Goal: Information Seeking & Learning: Learn about a topic

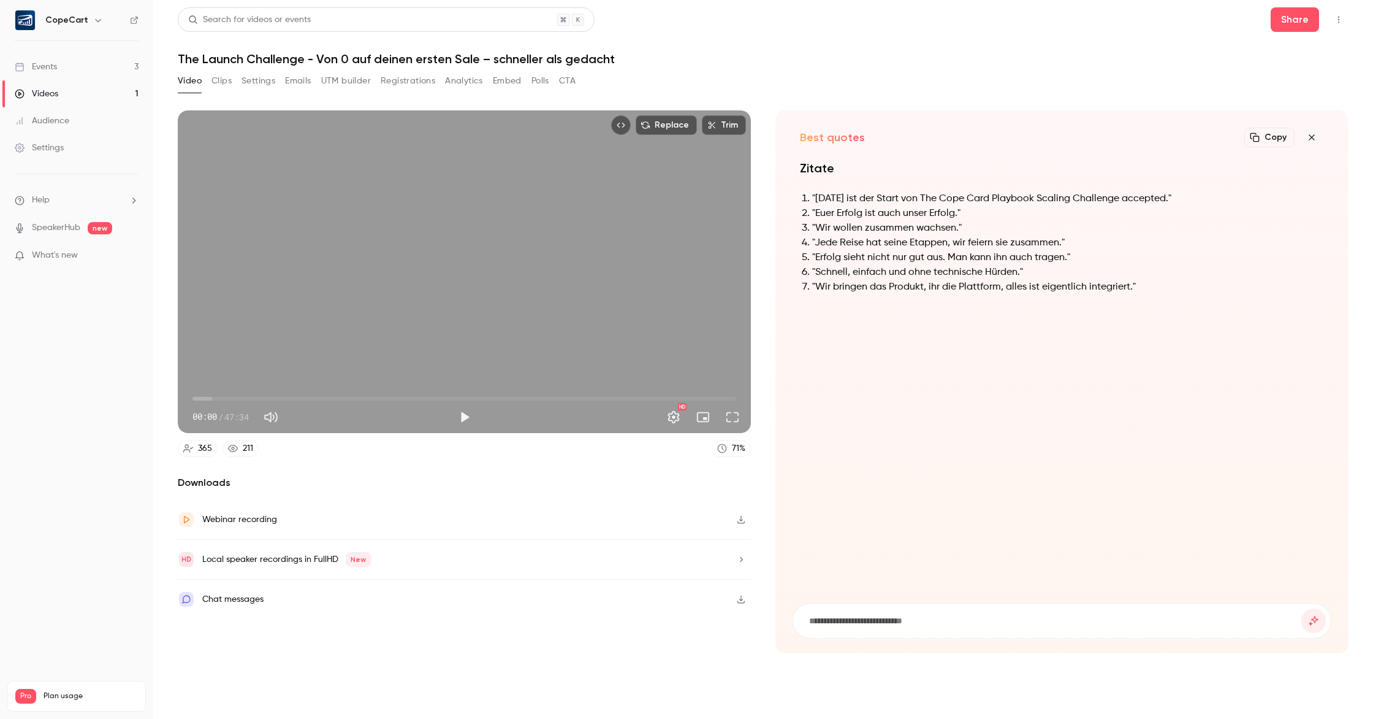
click at [472, 82] on button "Analytics" at bounding box center [464, 81] width 38 height 20
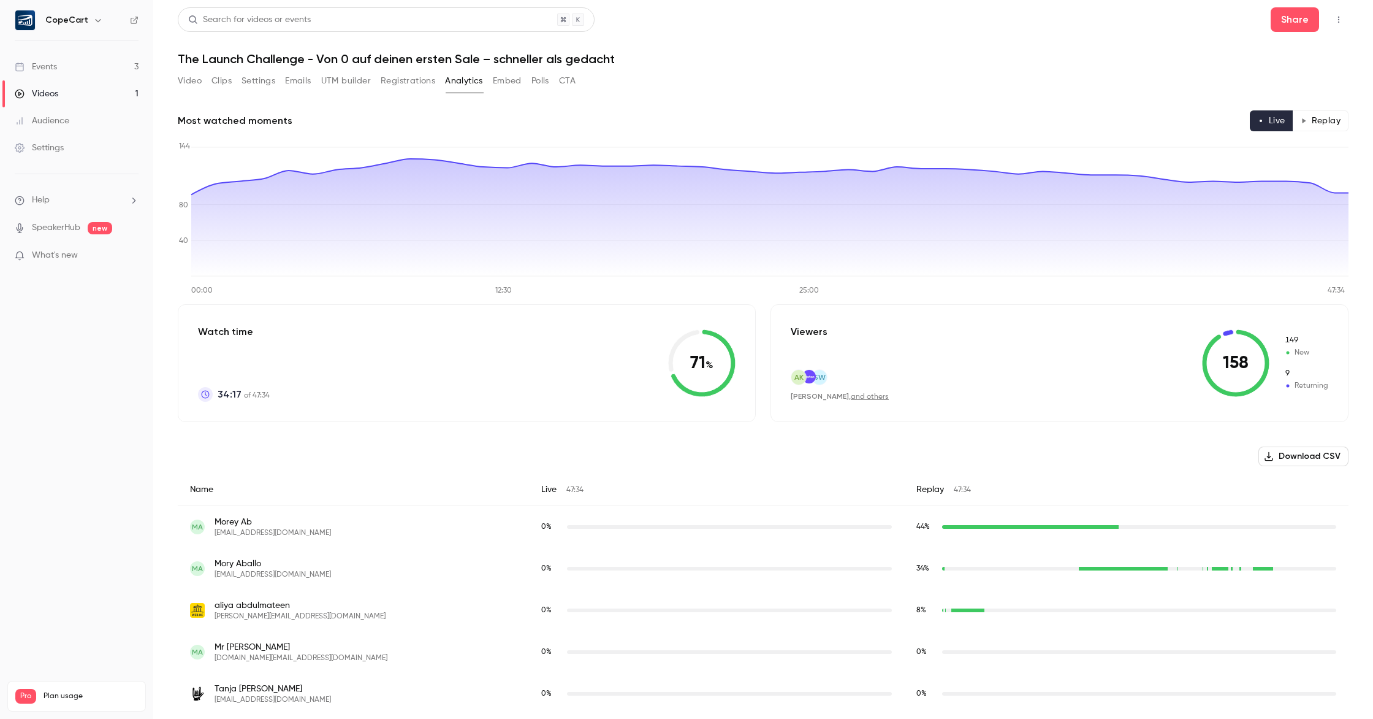
click at [412, 80] on button "Registrations" at bounding box center [408, 81] width 55 height 20
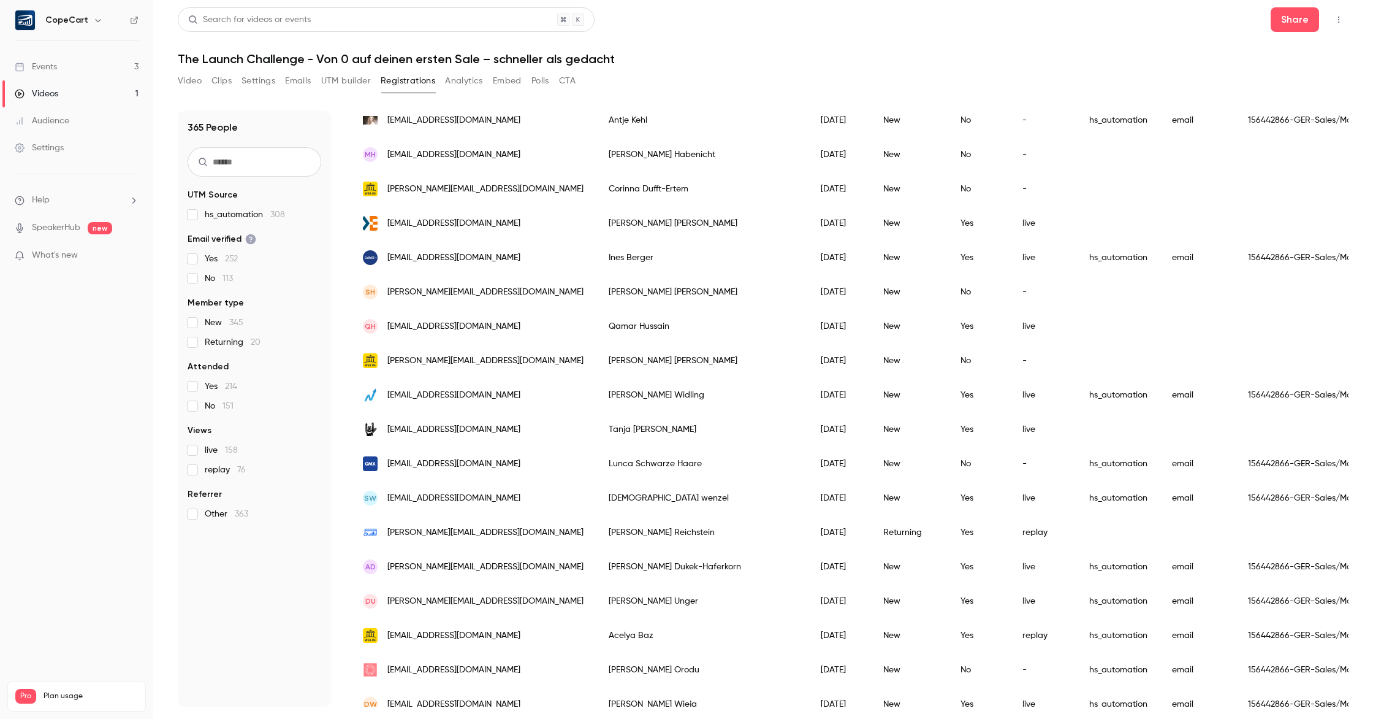
scroll to position [1238, 0]
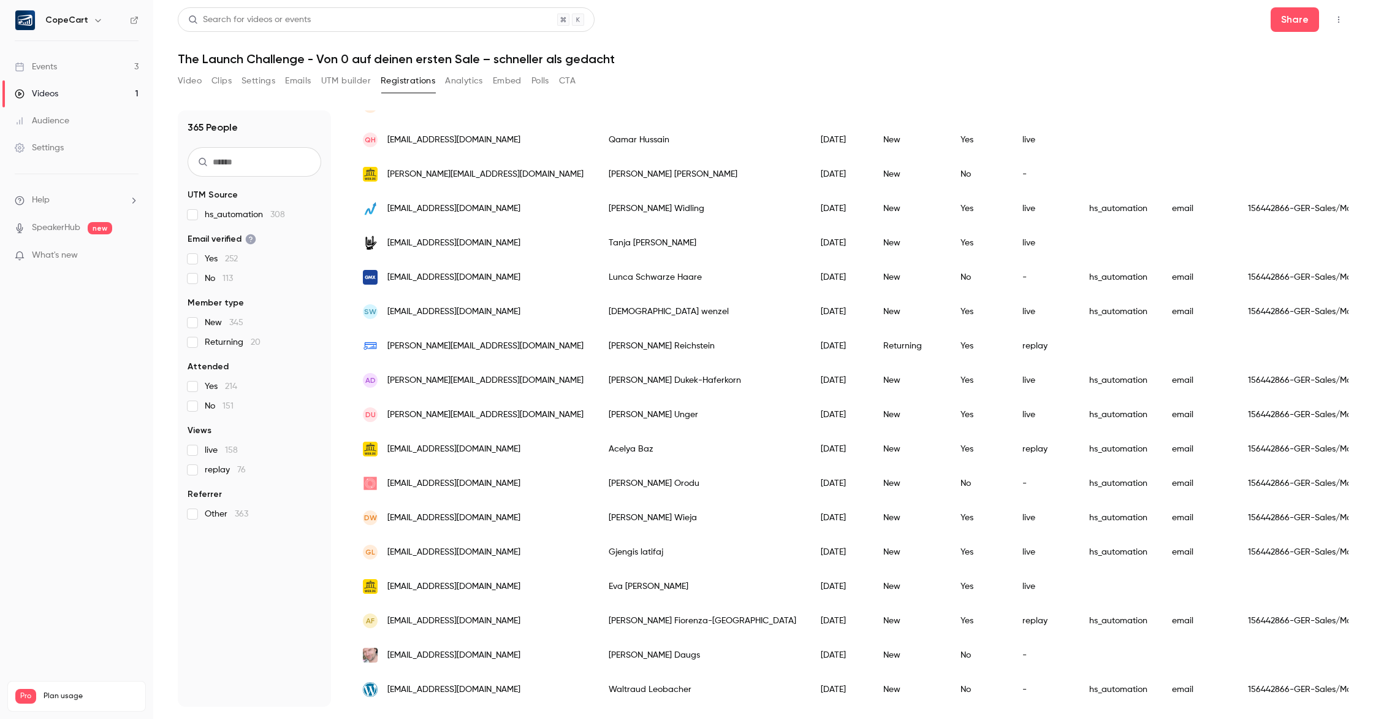
click at [193, 84] on button "Video" at bounding box center [190, 81] width 24 height 20
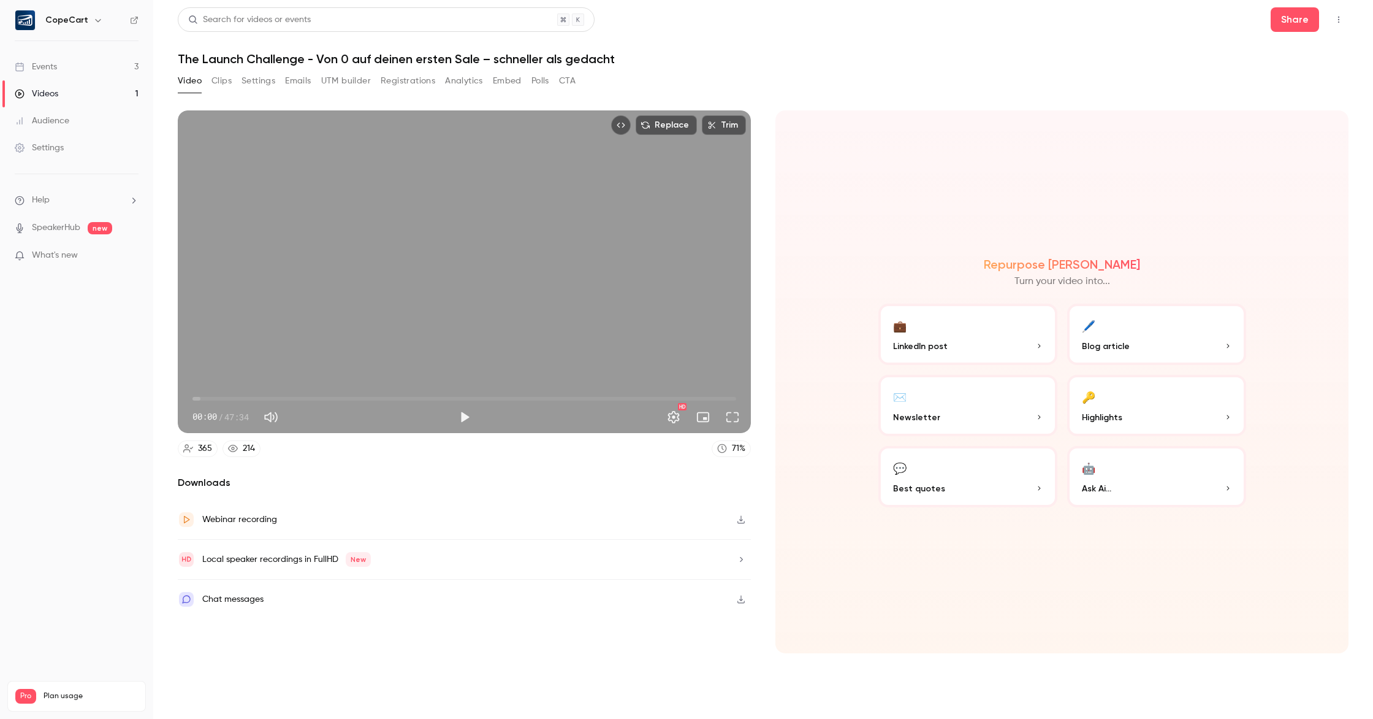
click at [218, 81] on button "Clips" at bounding box center [222, 81] width 20 height 20
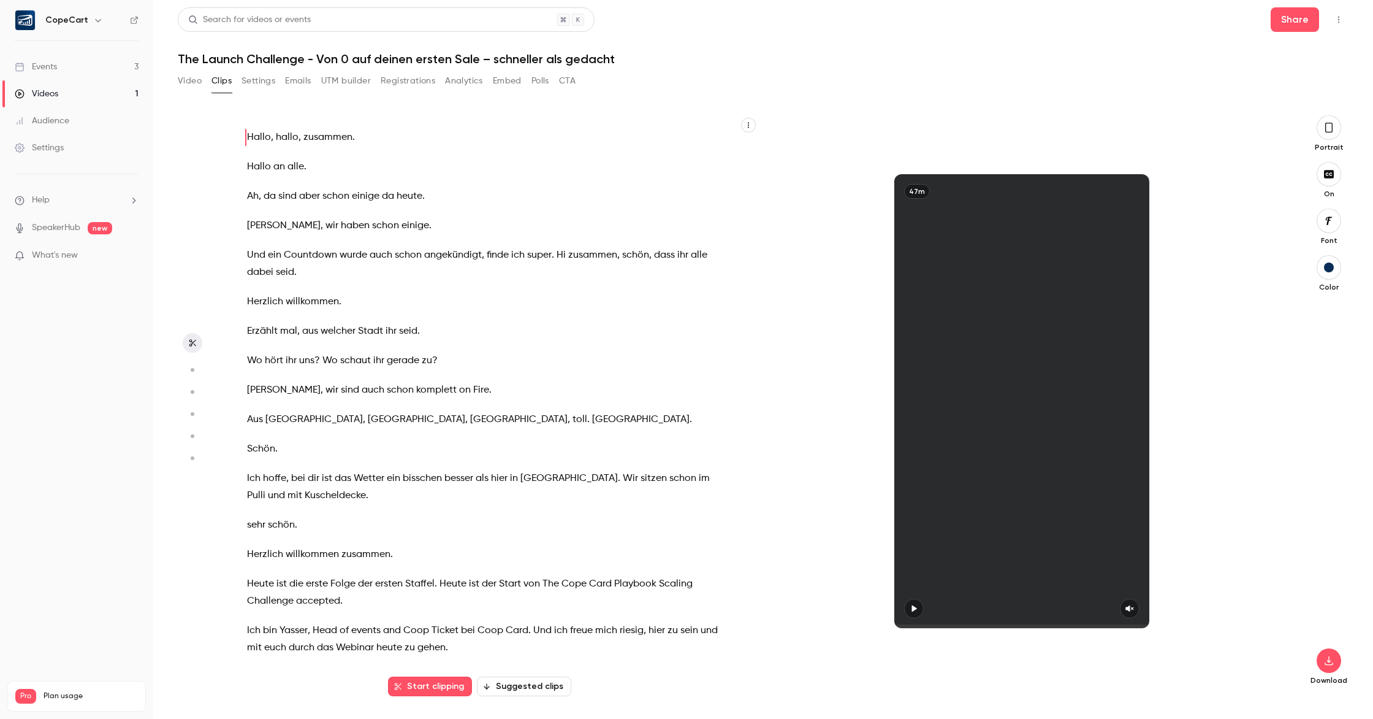
click at [468, 79] on button "Analytics" at bounding box center [464, 81] width 38 height 20
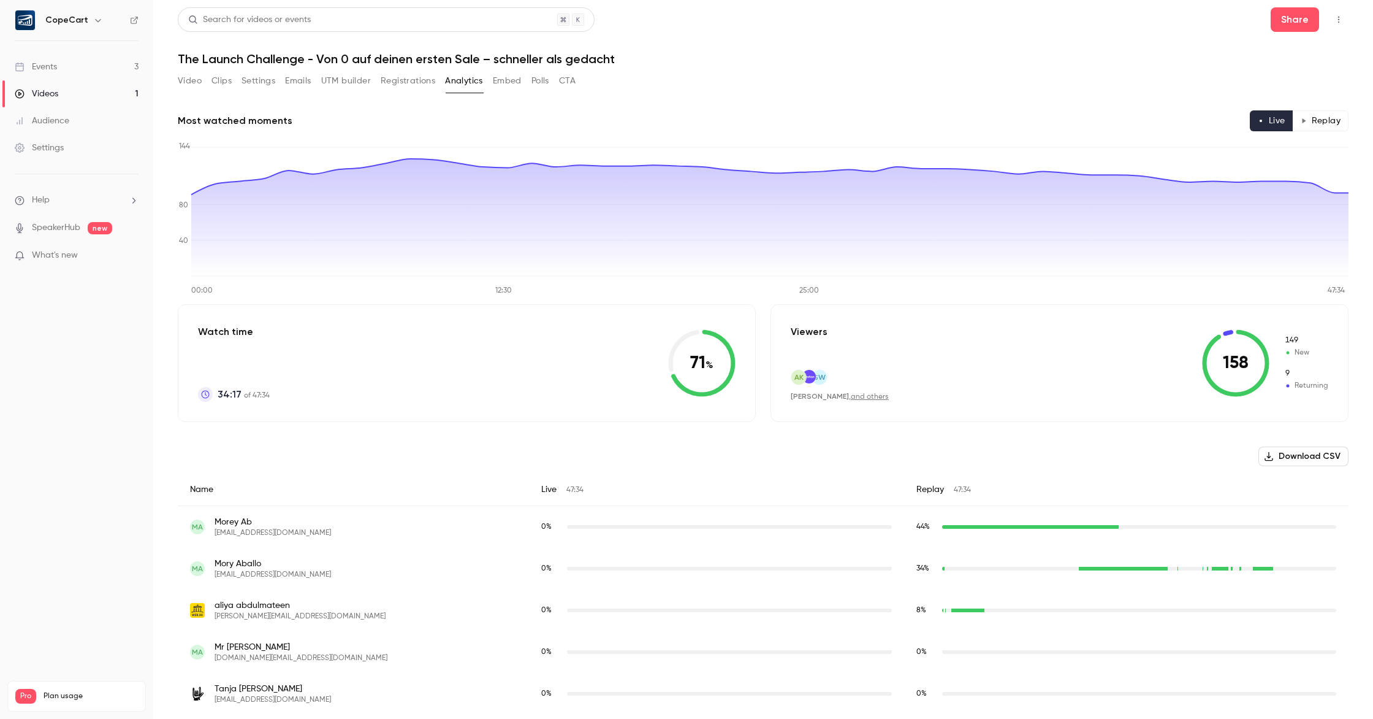
click at [401, 83] on button "Registrations" at bounding box center [408, 81] width 55 height 20
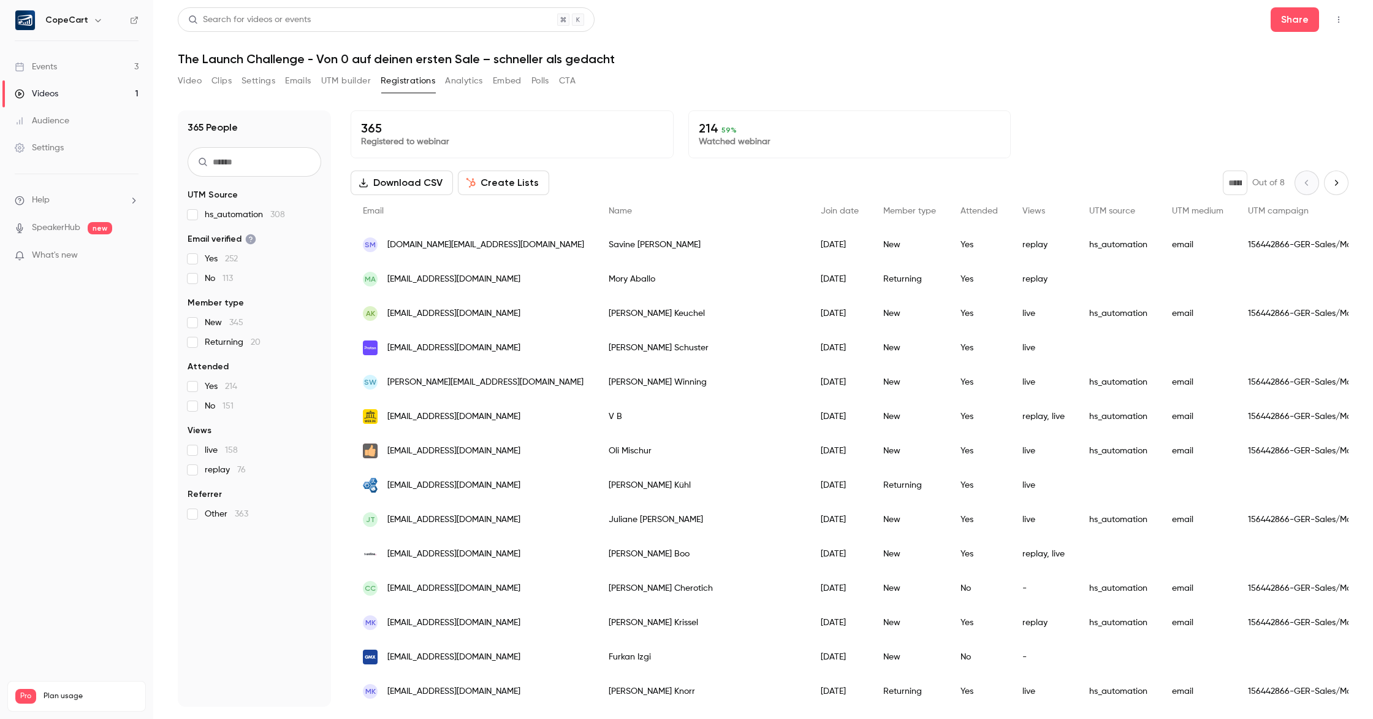
click at [451, 79] on button "Analytics" at bounding box center [464, 81] width 38 height 20
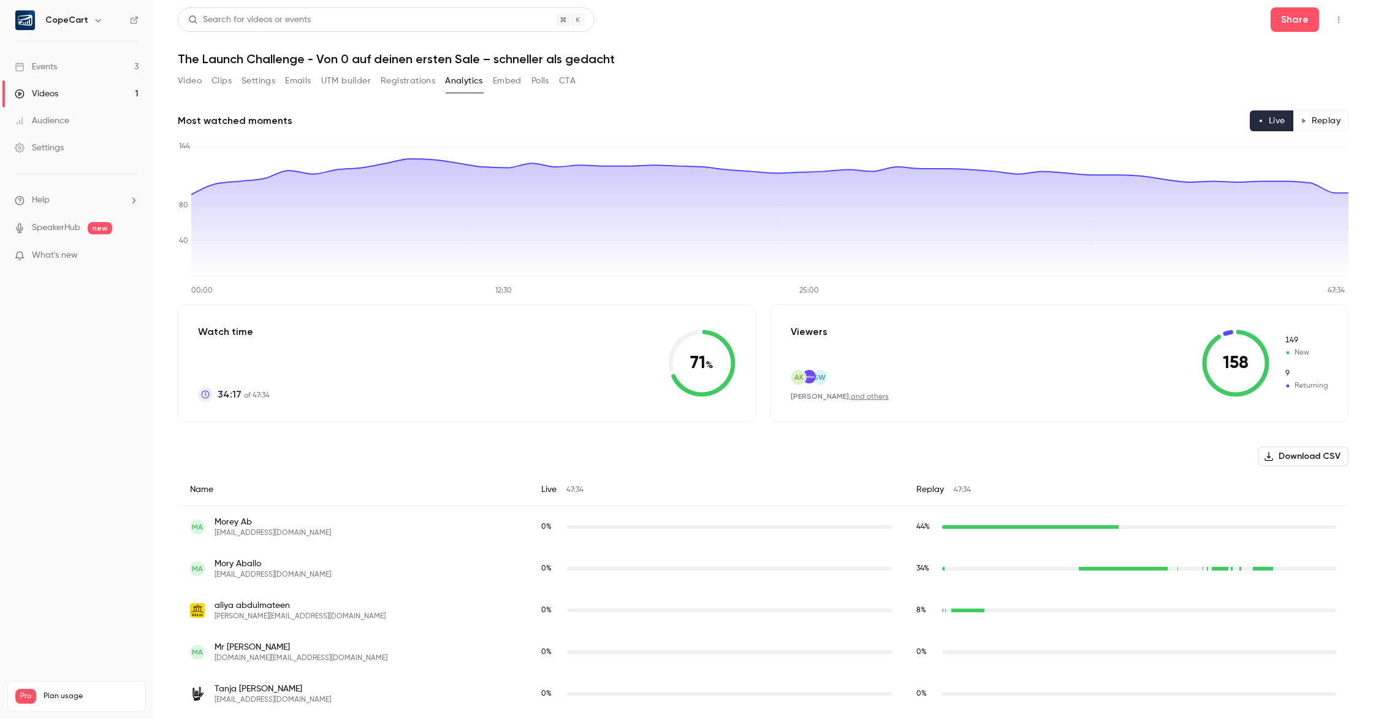
click at [1327, 120] on button "Replay" at bounding box center [1321, 120] width 56 height 21
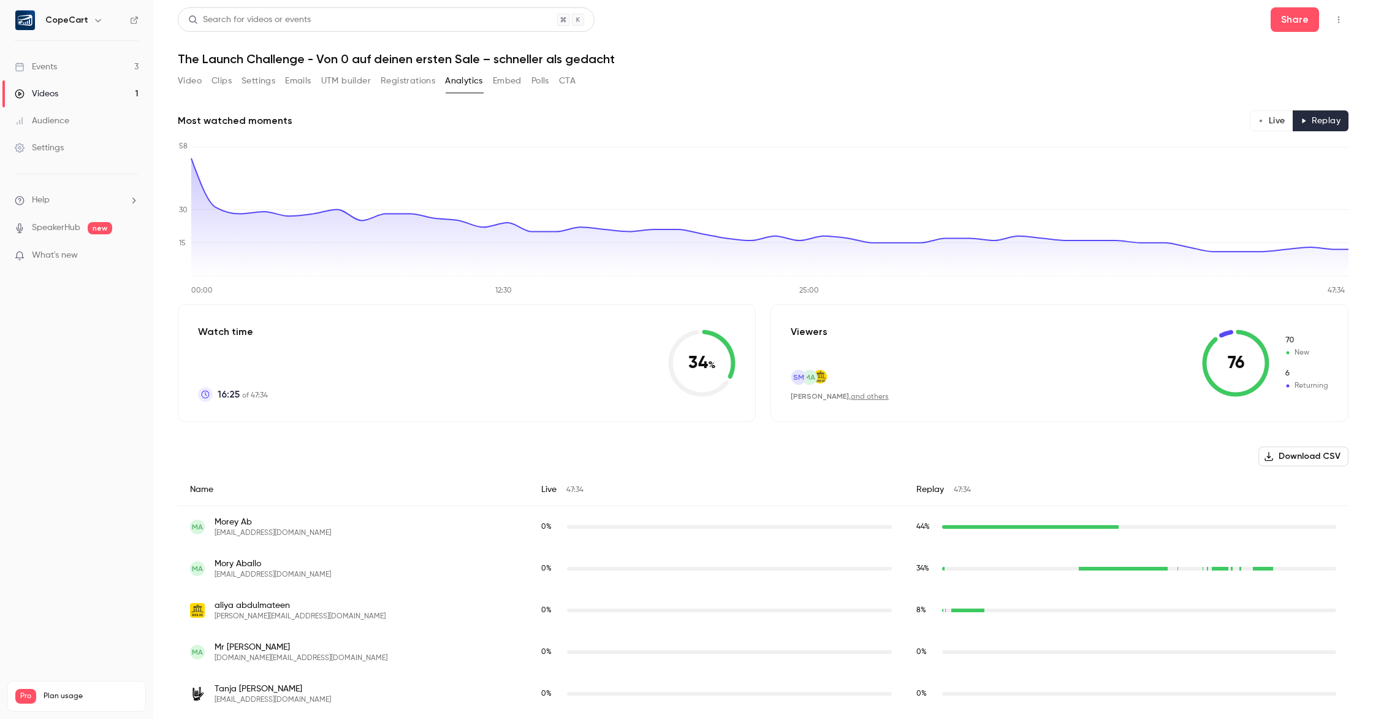
click at [1279, 121] on button "Live" at bounding box center [1272, 120] width 44 height 21
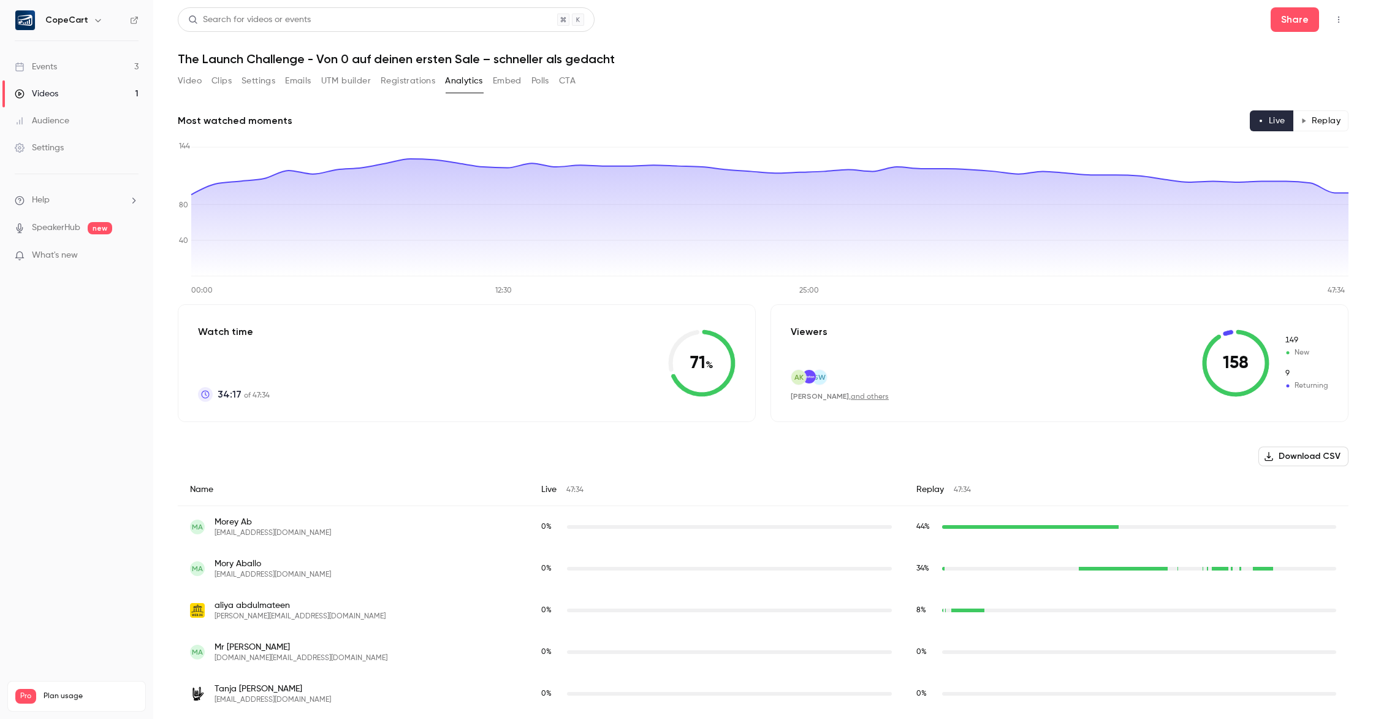
click at [1316, 121] on button "Replay" at bounding box center [1321, 120] width 56 height 21
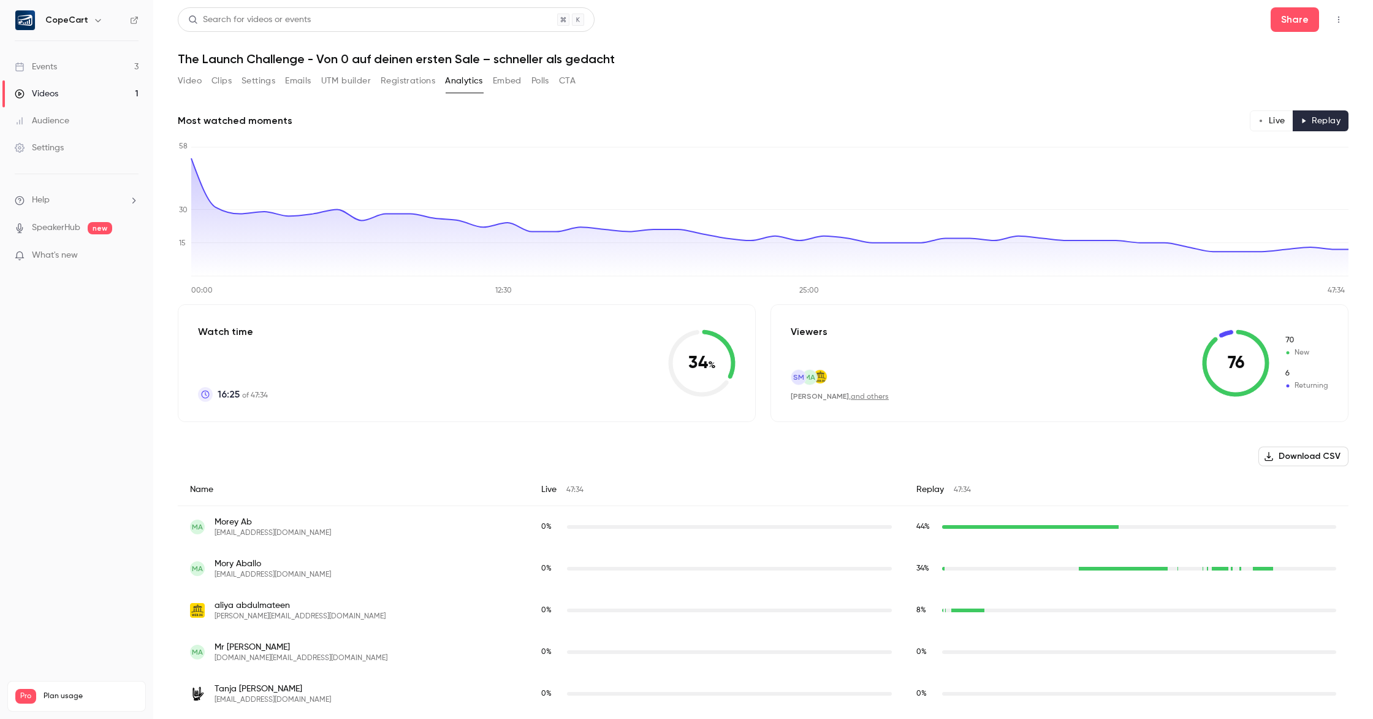
click at [1281, 122] on button "Live" at bounding box center [1272, 120] width 44 height 21
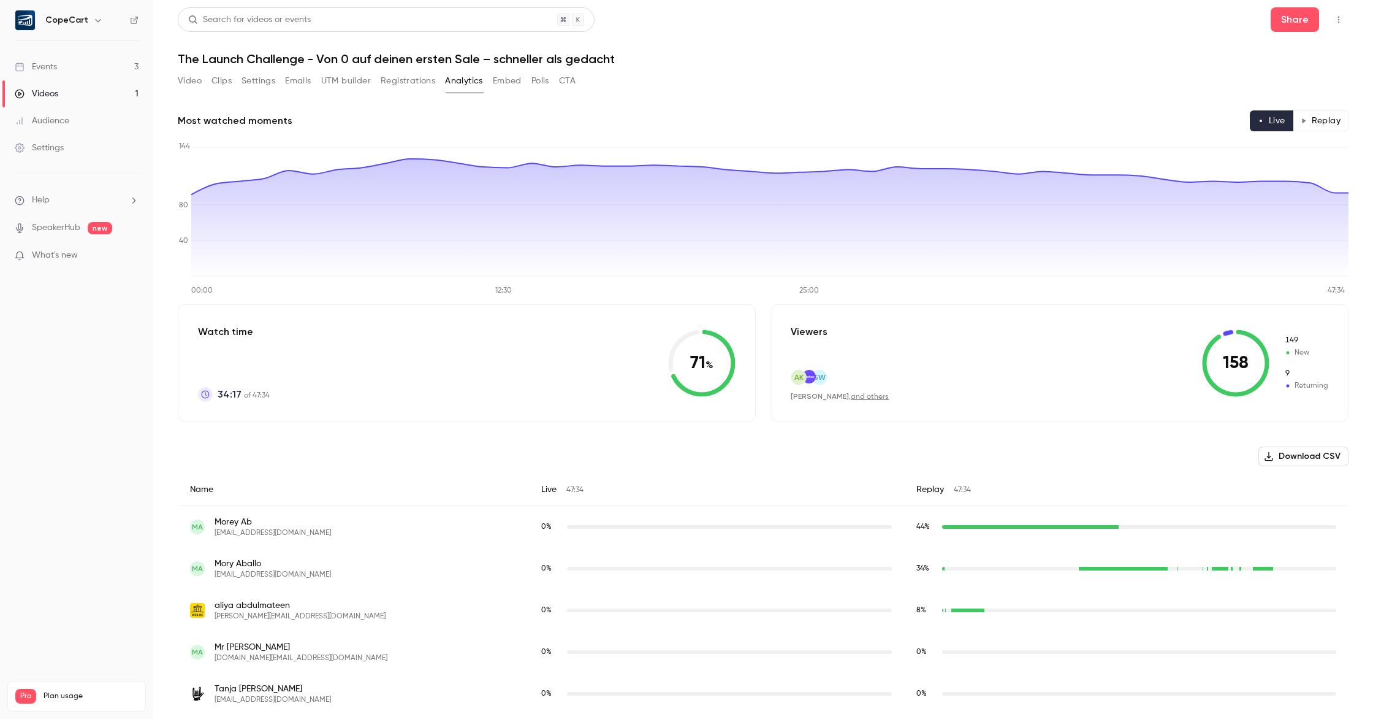
click at [1308, 122] on button "Replay" at bounding box center [1321, 120] width 56 height 21
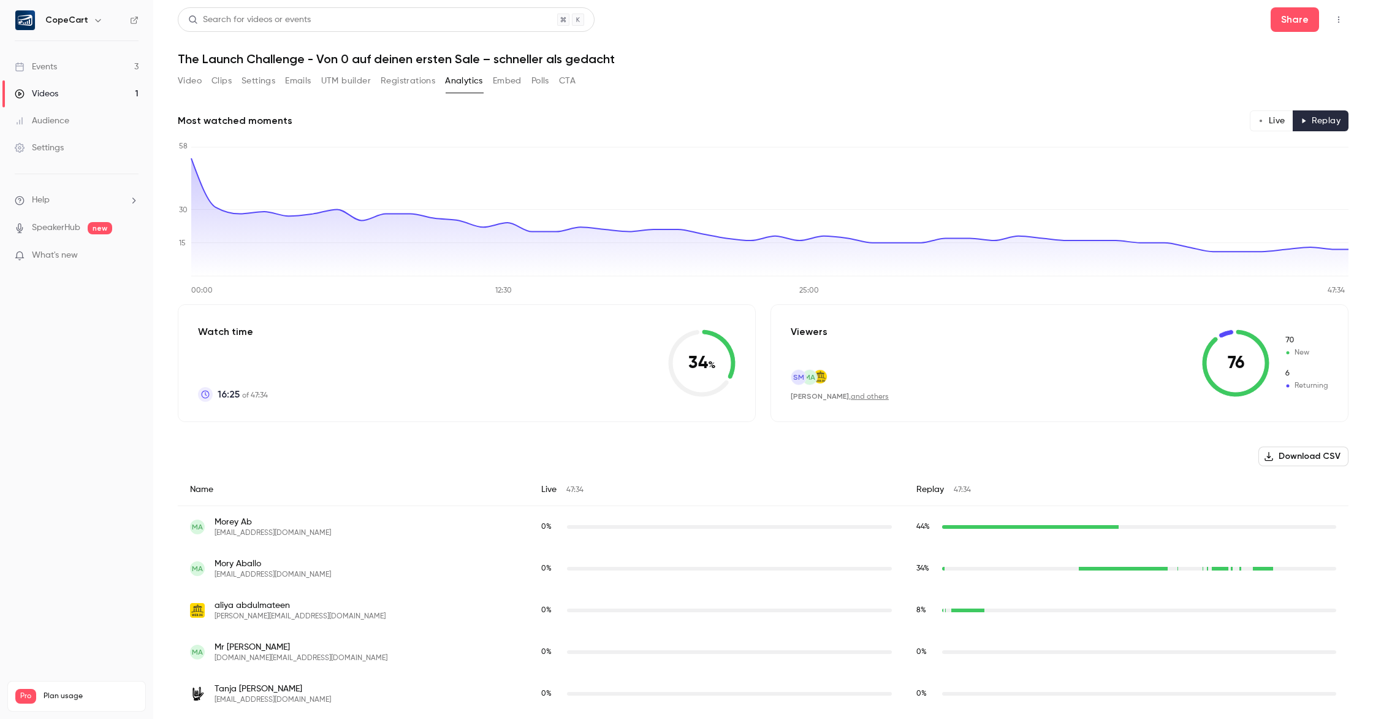
click at [74, 197] on li "Help" at bounding box center [77, 200] width 124 height 13
click at [218, 232] on link "Help center" at bounding box center [226, 224] width 134 height 32
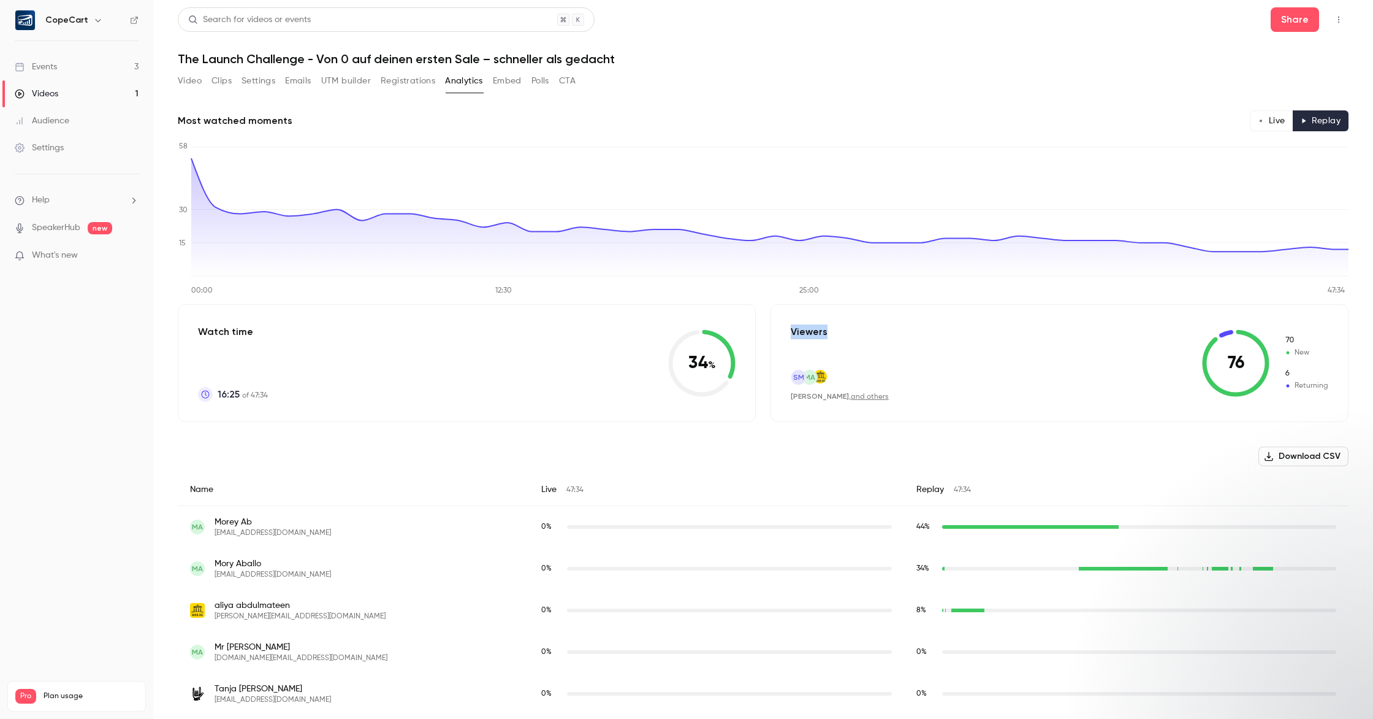
drag, startPoint x: 791, startPoint y: 331, endPoint x: 834, endPoint y: 331, distance: 43.5
click at [834, 331] on div "Viewers SM MA [PERSON_NAME] , and others" at bounding box center [840, 362] width 98 height 77
drag, startPoint x: 1279, startPoint y: 125, endPoint x: 1273, endPoint y: 127, distance: 6.4
click at [1279, 125] on button "Live" at bounding box center [1272, 120] width 44 height 21
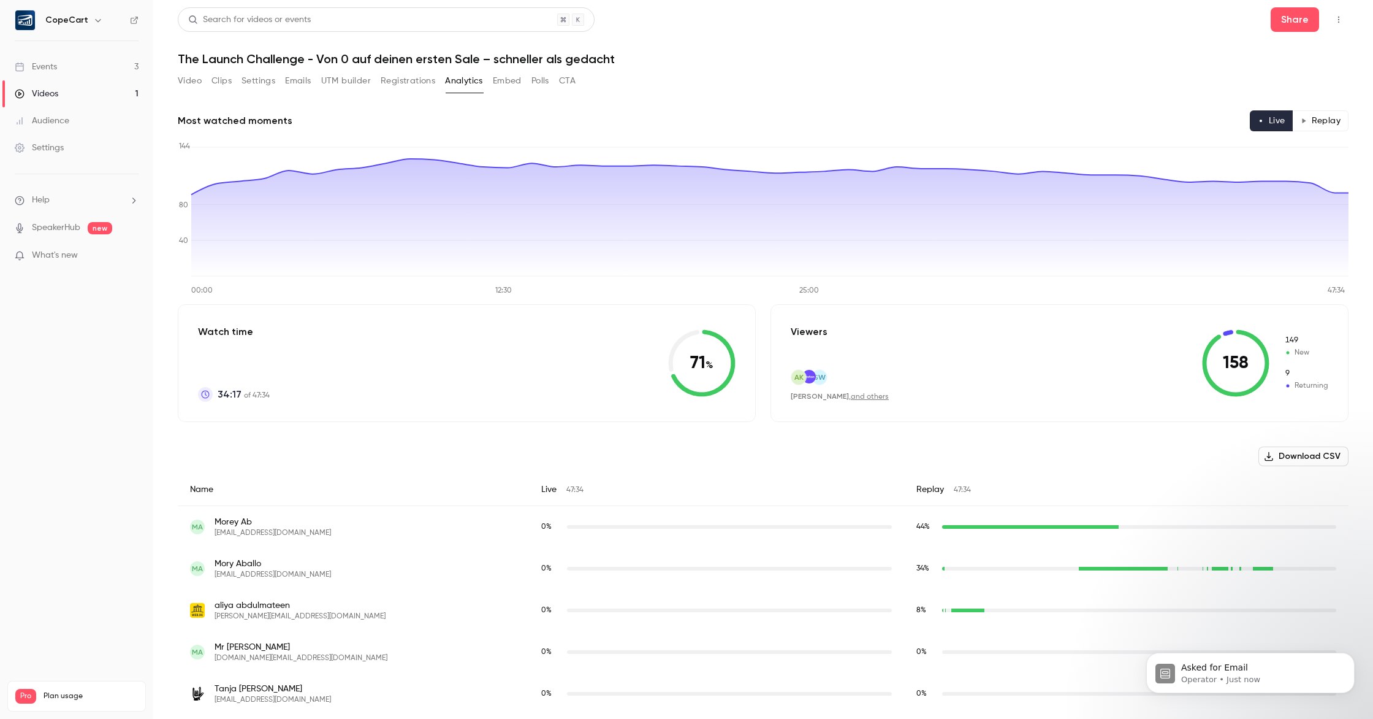
drag, startPoint x: 1226, startPoint y: 358, endPoint x: 1261, endPoint y: 360, distance: 35.6
click at [1261, 360] on icon at bounding box center [1235, 362] width 67 height 67
click at [1229, 680] on p "Operator • Just now" at bounding box center [1260, 679] width 158 height 11
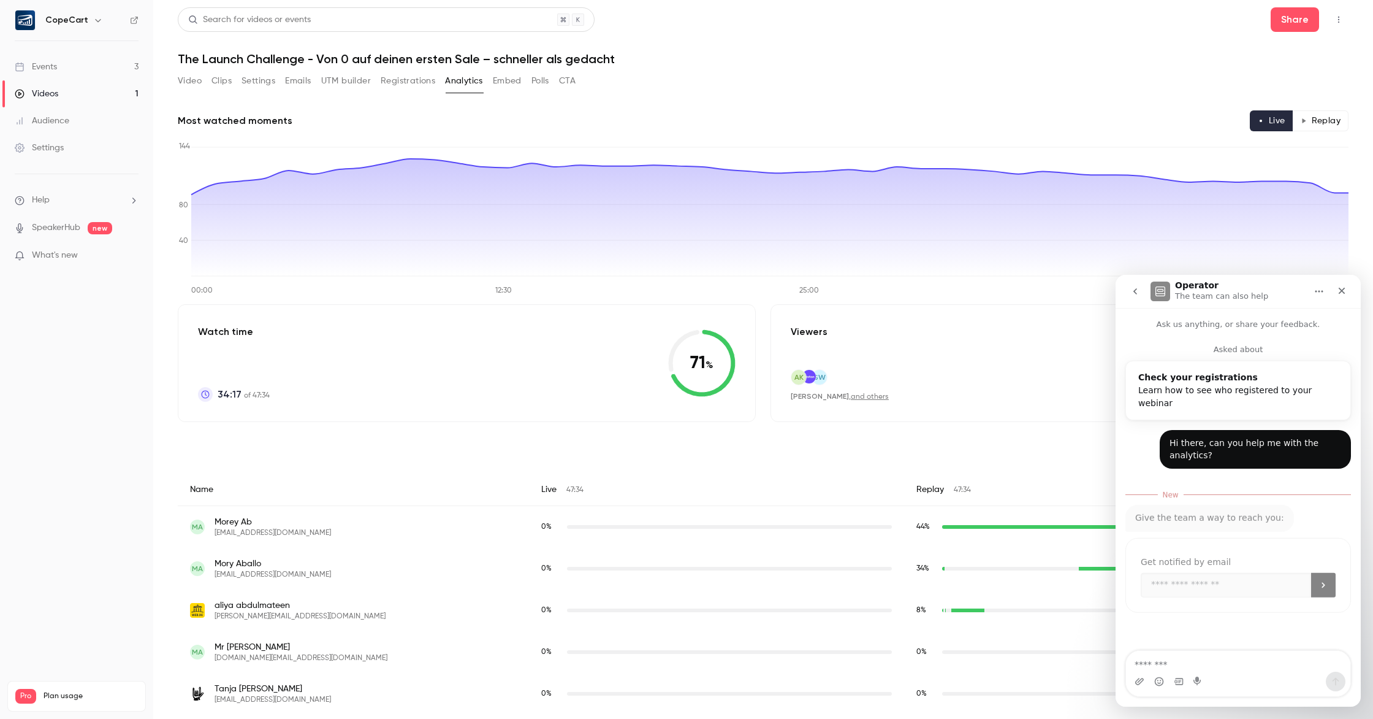
scroll to position [2, 0]
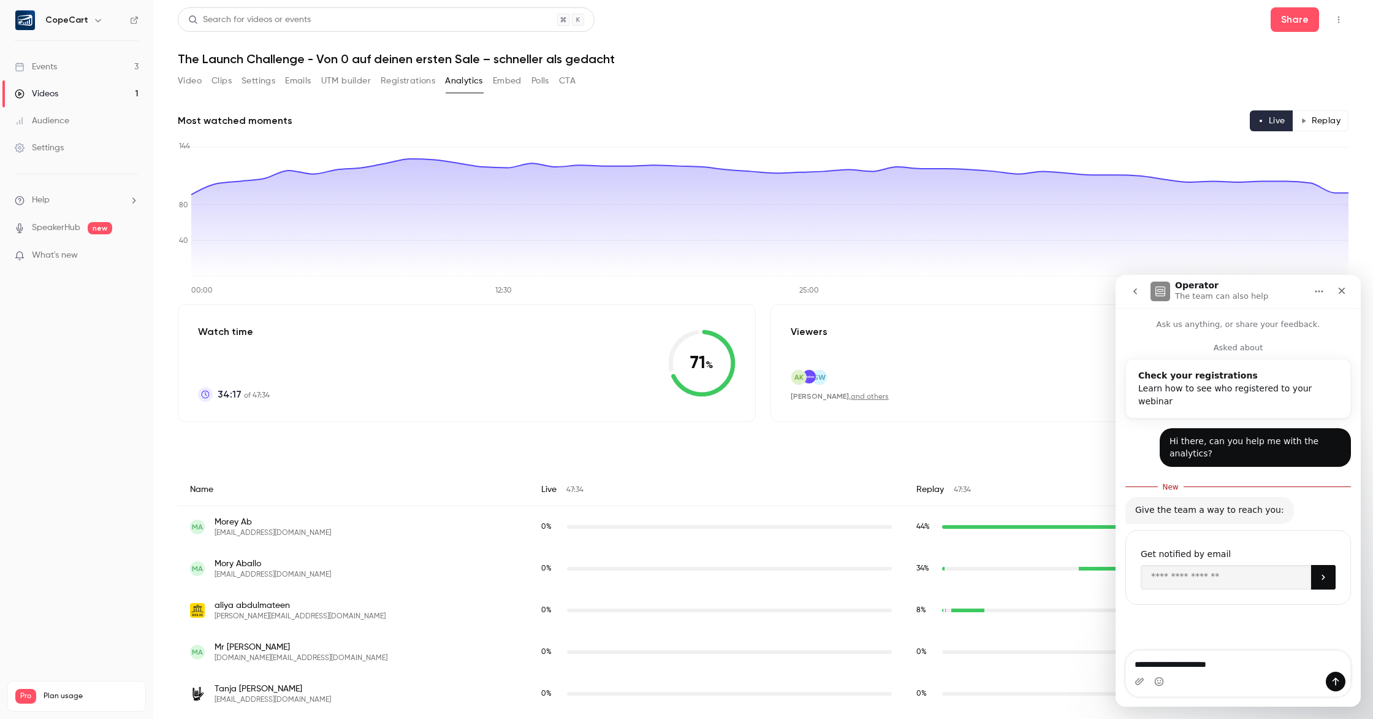
click at [427, 85] on button "Registrations" at bounding box center [408, 81] width 55 height 20
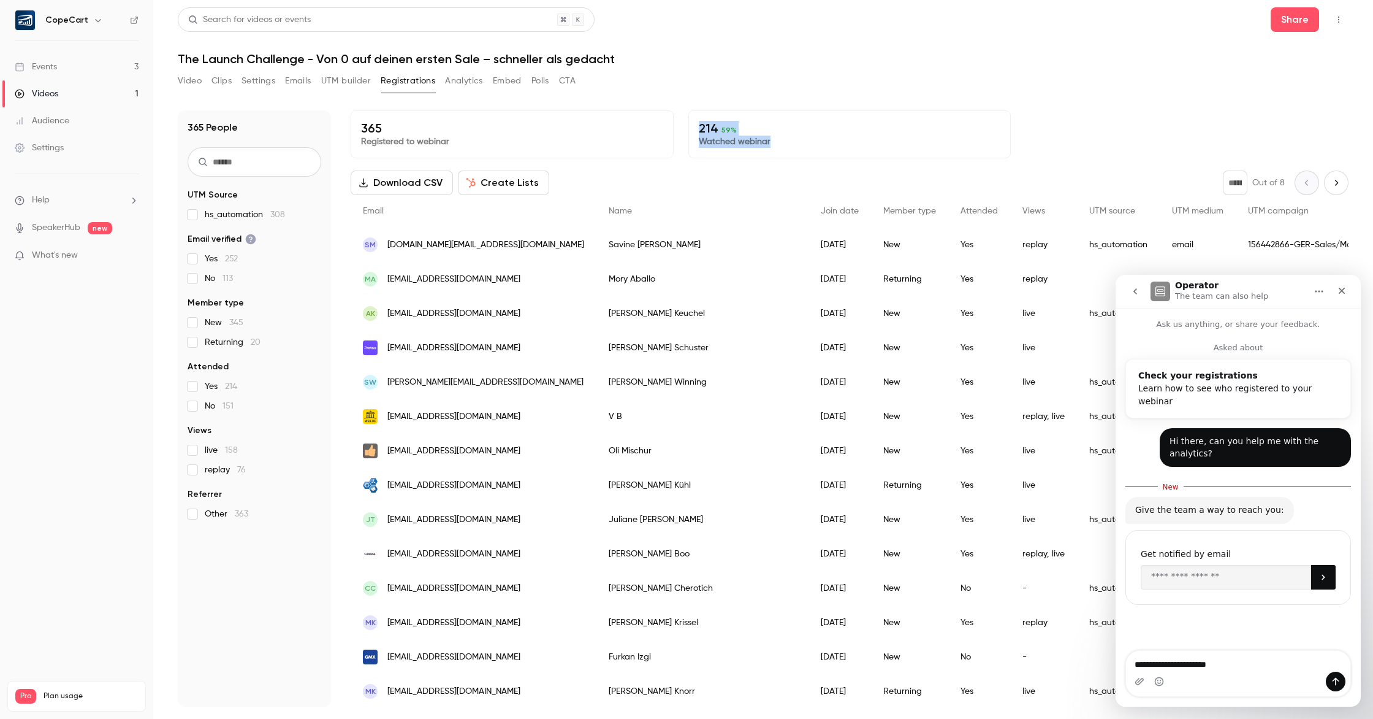
drag, startPoint x: 700, startPoint y: 128, endPoint x: 794, endPoint y: 143, distance: 94.9
click at [793, 143] on div "214 59 % Watched webinar" at bounding box center [849, 134] width 323 height 48
copy div "214 59 % Watched webinar"
click at [1235, 664] on textarea "**********" at bounding box center [1238, 660] width 224 height 21
paste textarea "**********"
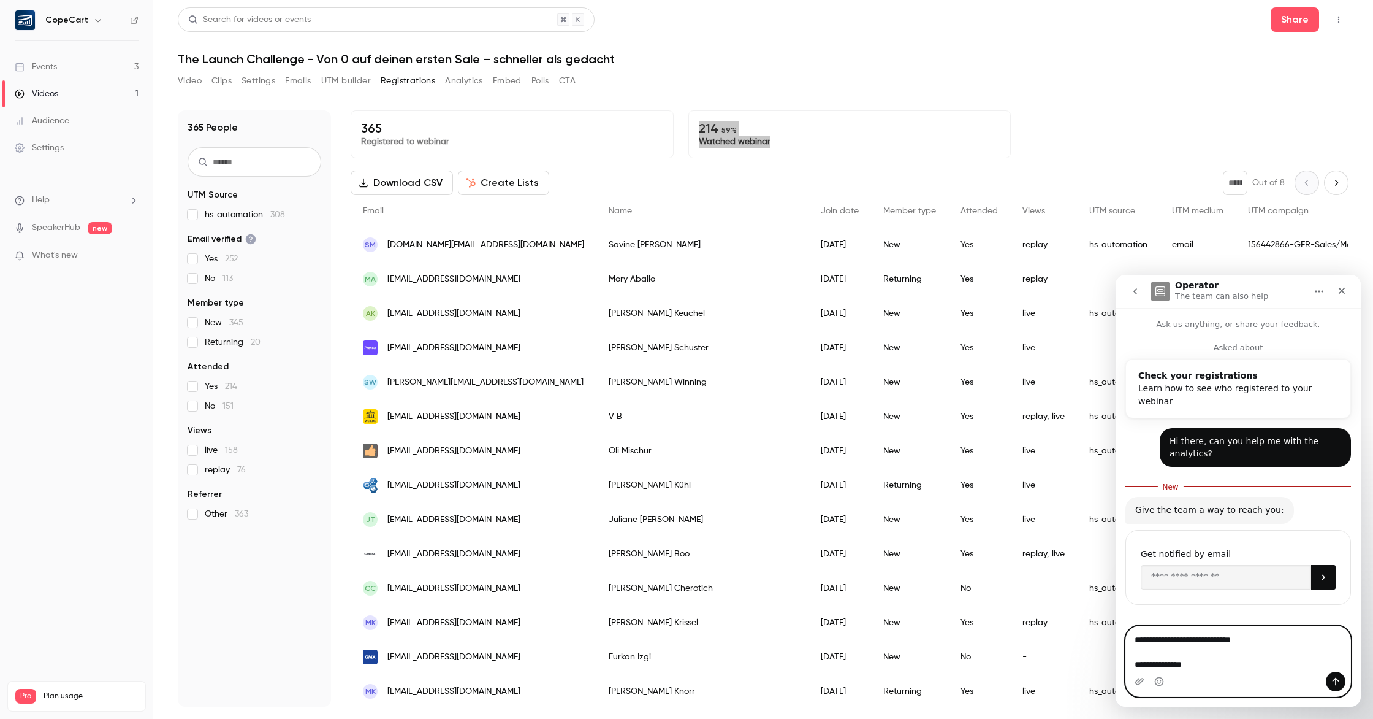
click at [1136, 663] on textarea "**********" at bounding box center [1238, 648] width 224 height 45
drag, startPoint x: 1245, startPoint y: 639, endPoint x: 1270, endPoint y: 638, distance: 25.1
click at [1270, 638] on textarea "**********" at bounding box center [1238, 648] width 224 height 45
type textarea "**********"
click at [1333, 681] on icon "Send a message…" at bounding box center [1336, 681] width 10 height 10
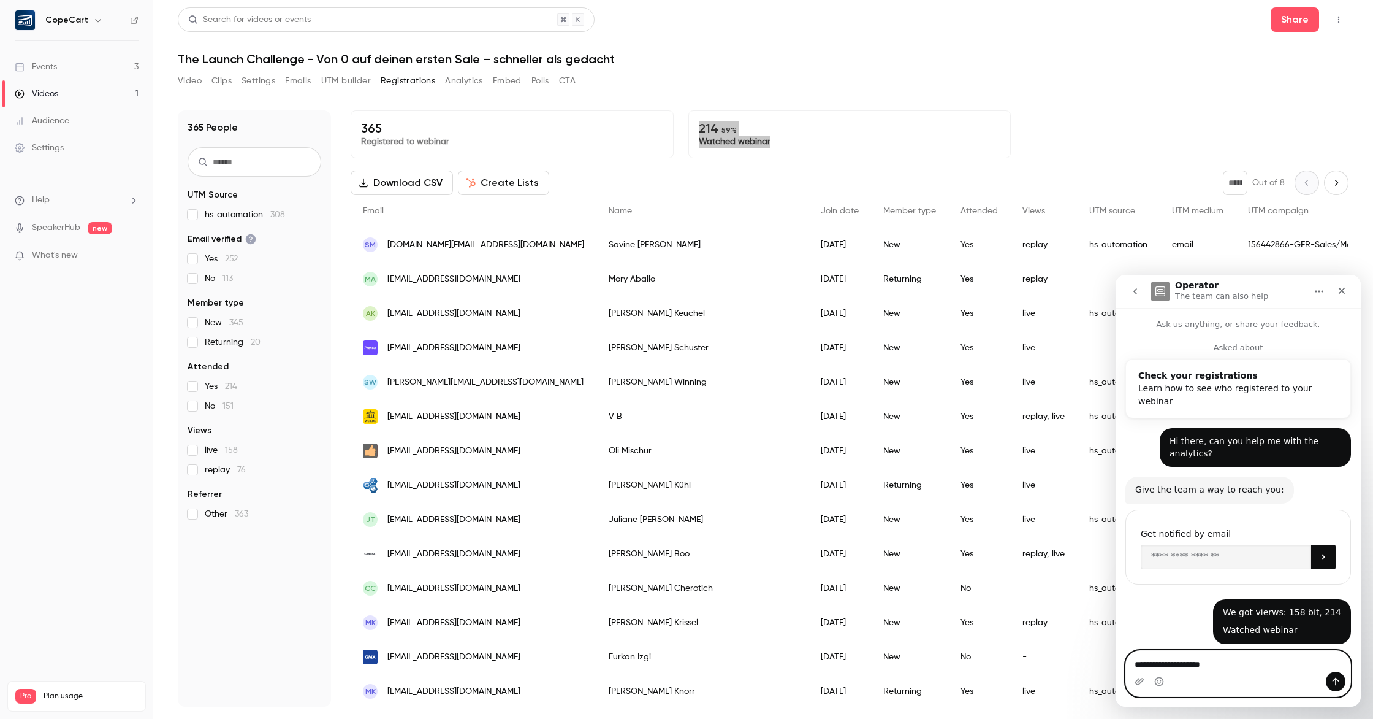
type textarea "**********"
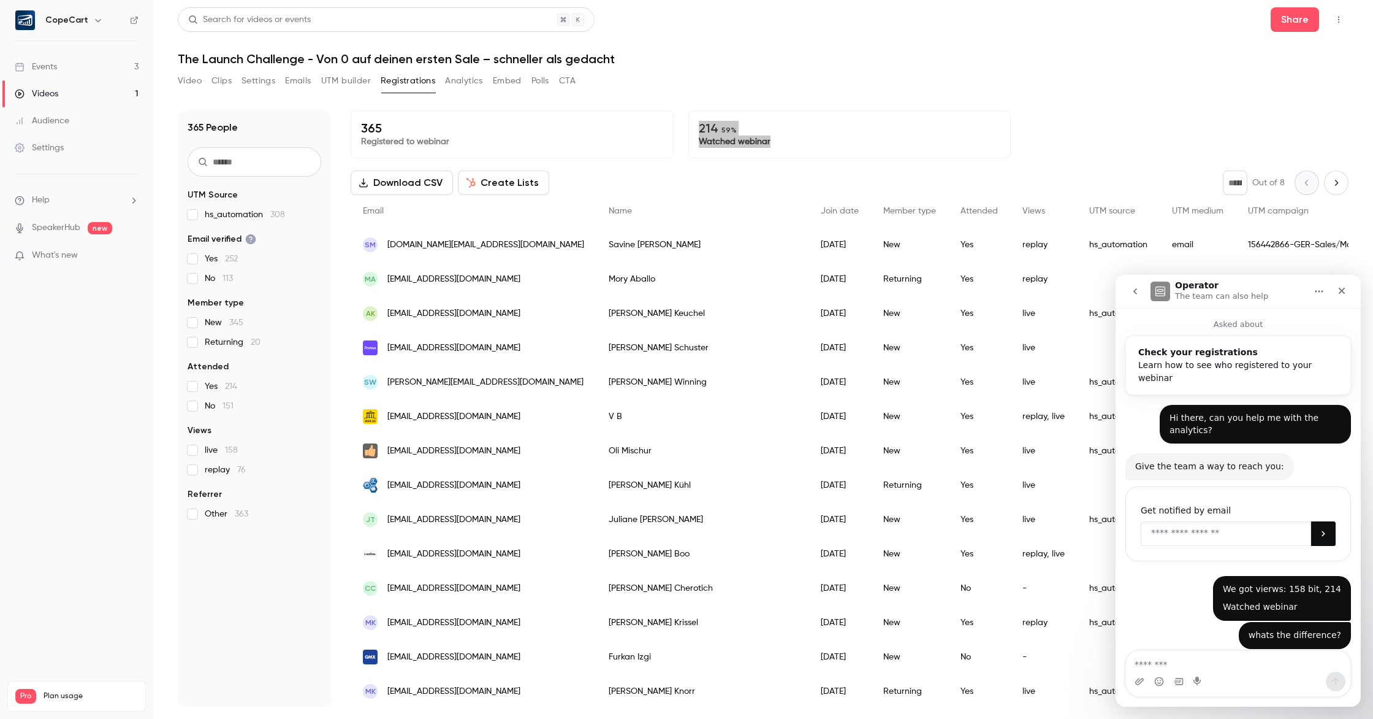
click at [1219, 522] on input "Enter your email" at bounding box center [1226, 533] width 170 height 25
type input "**********"
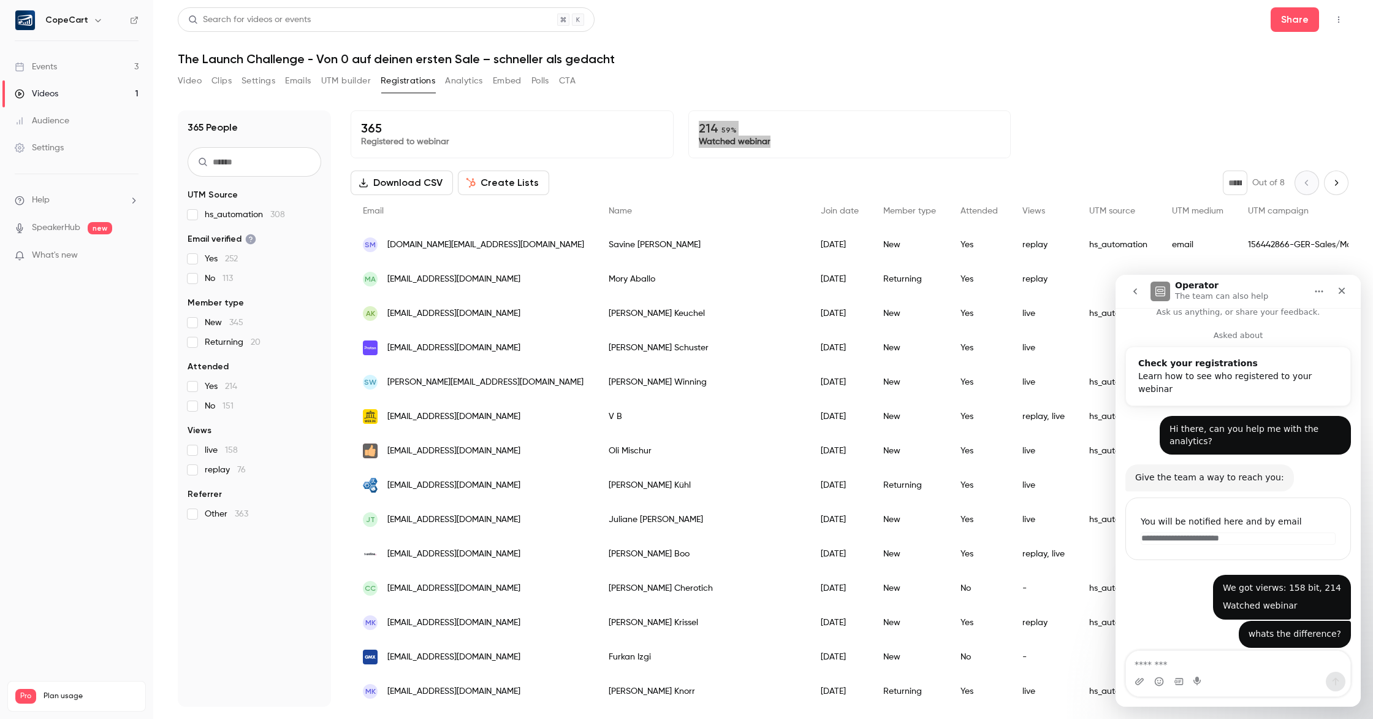
scroll to position [11, 0]
click at [265, 84] on button "Settings" at bounding box center [259, 81] width 34 height 20
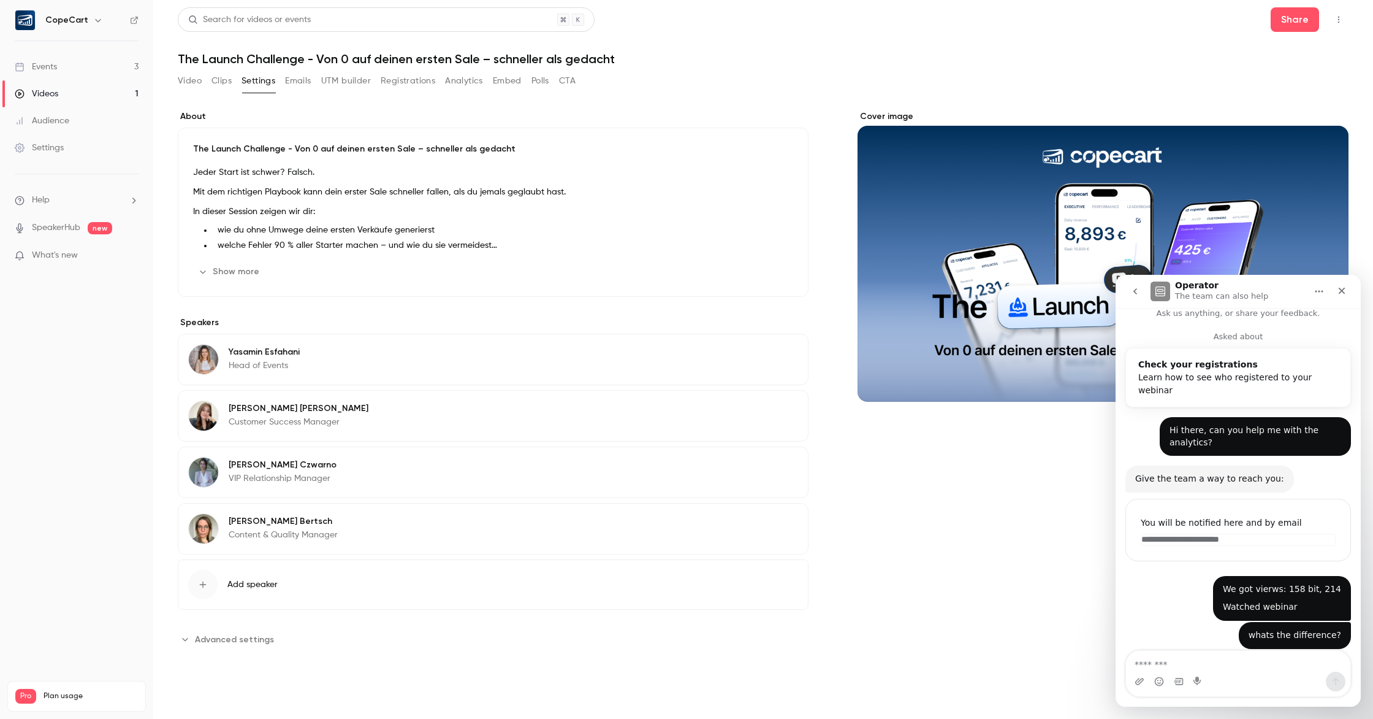
click at [284, 78] on div "Video Clips Settings Emails UTM builder Registrations Analytics Embed Polls CTA" at bounding box center [377, 81] width 398 height 20
click at [300, 78] on button "Emails" at bounding box center [298, 81] width 26 height 20
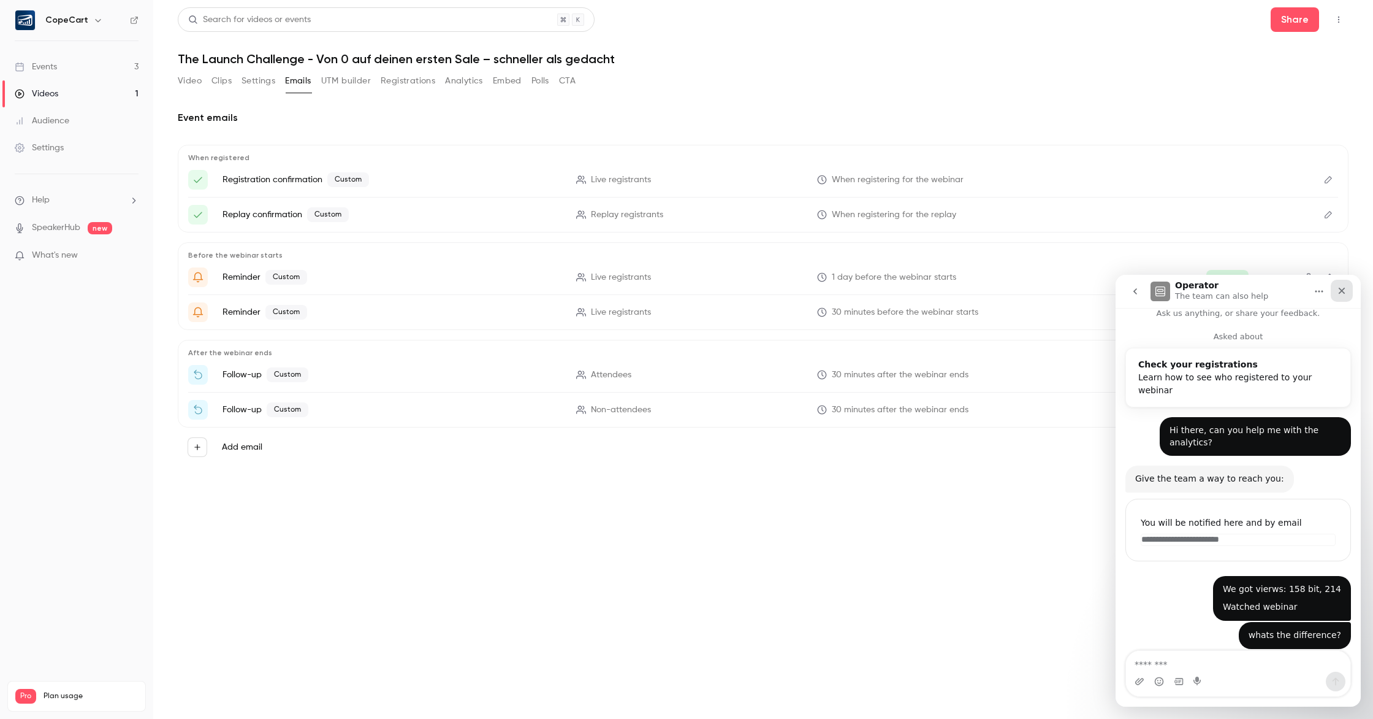
click at [1343, 289] on icon "Close" at bounding box center [1342, 291] width 7 height 7
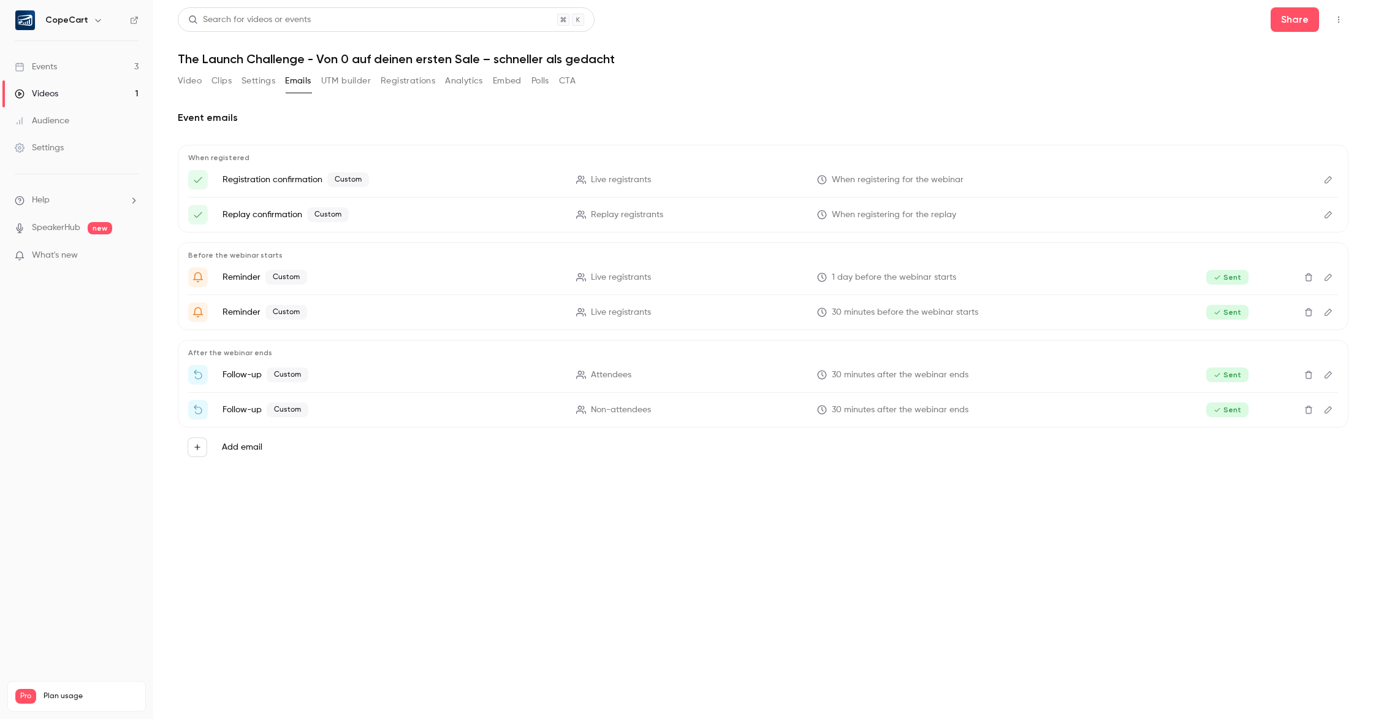
scroll to position [11, 0]
click at [1327, 180] on icon "Edit" at bounding box center [1329, 179] width 10 height 9
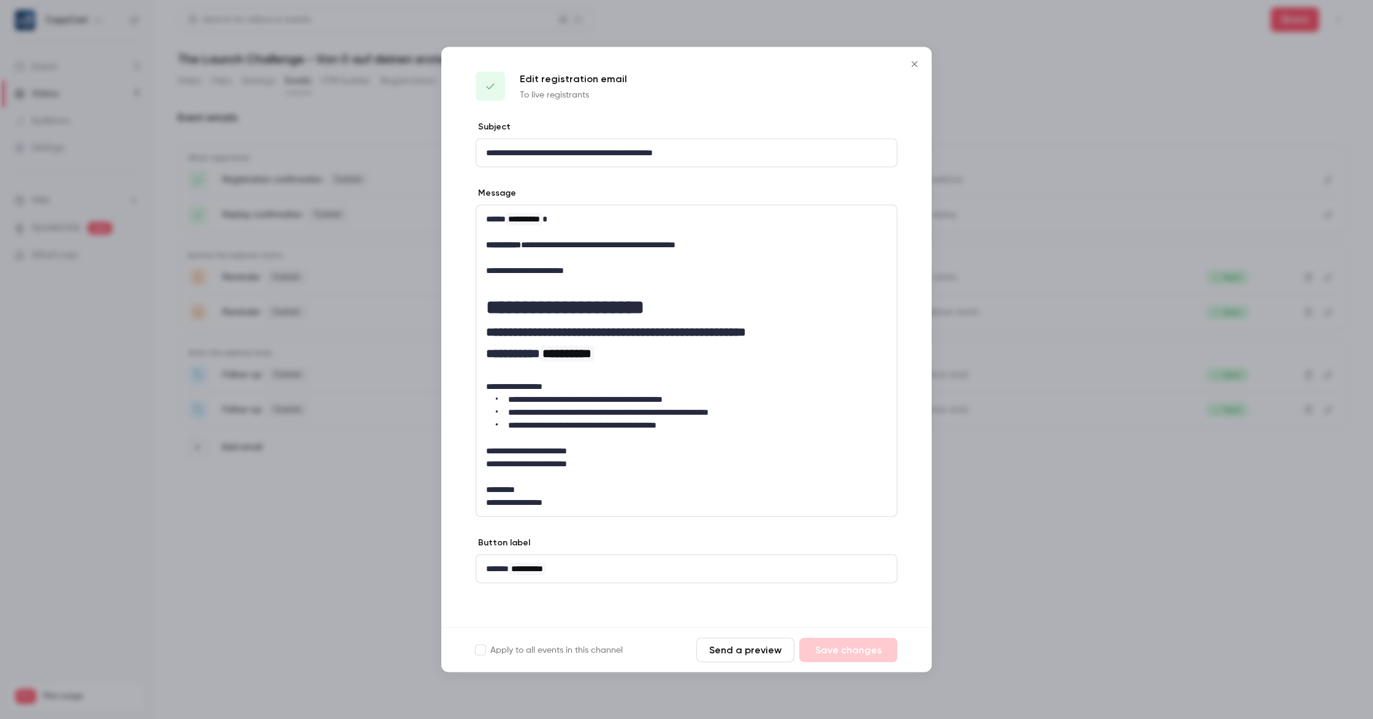
click at [915, 63] on icon "Close" at bounding box center [915, 64] width 6 height 6
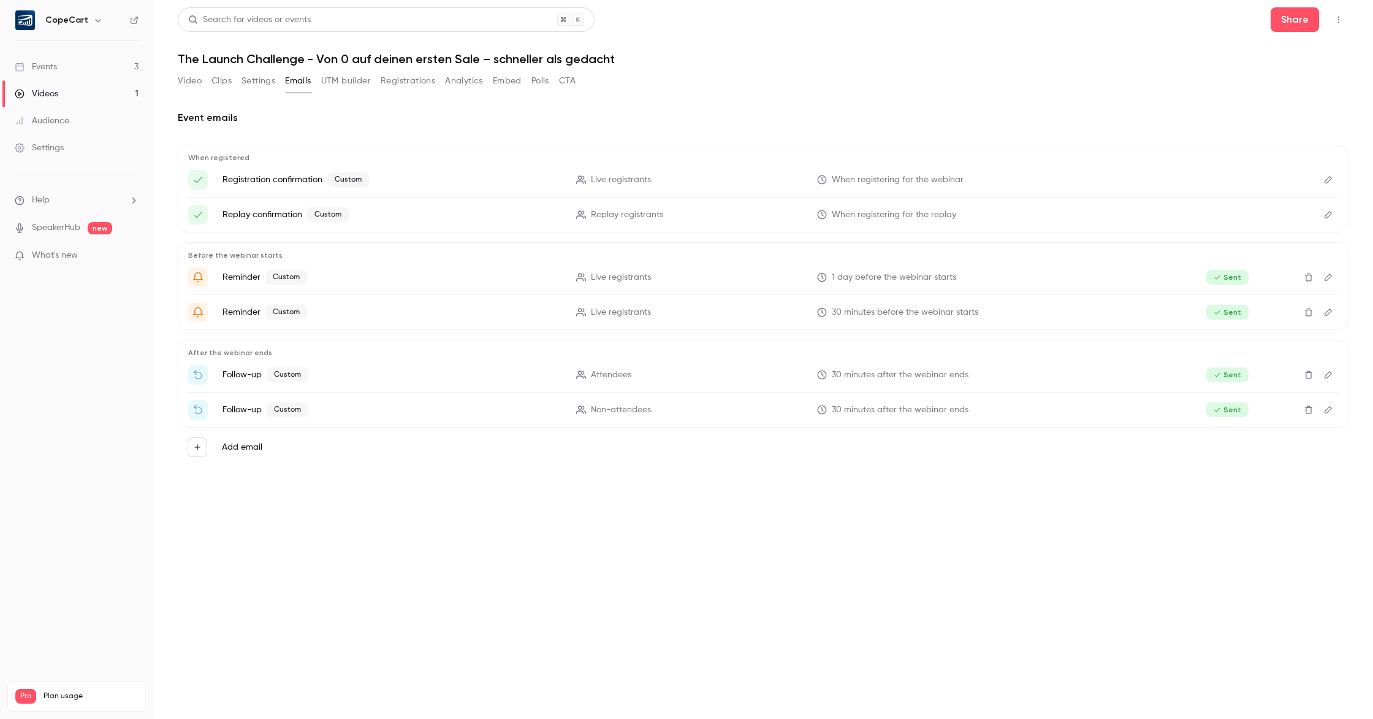
click at [183, 82] on button "Video" at bounding box center [190, 81] width 24 height 20
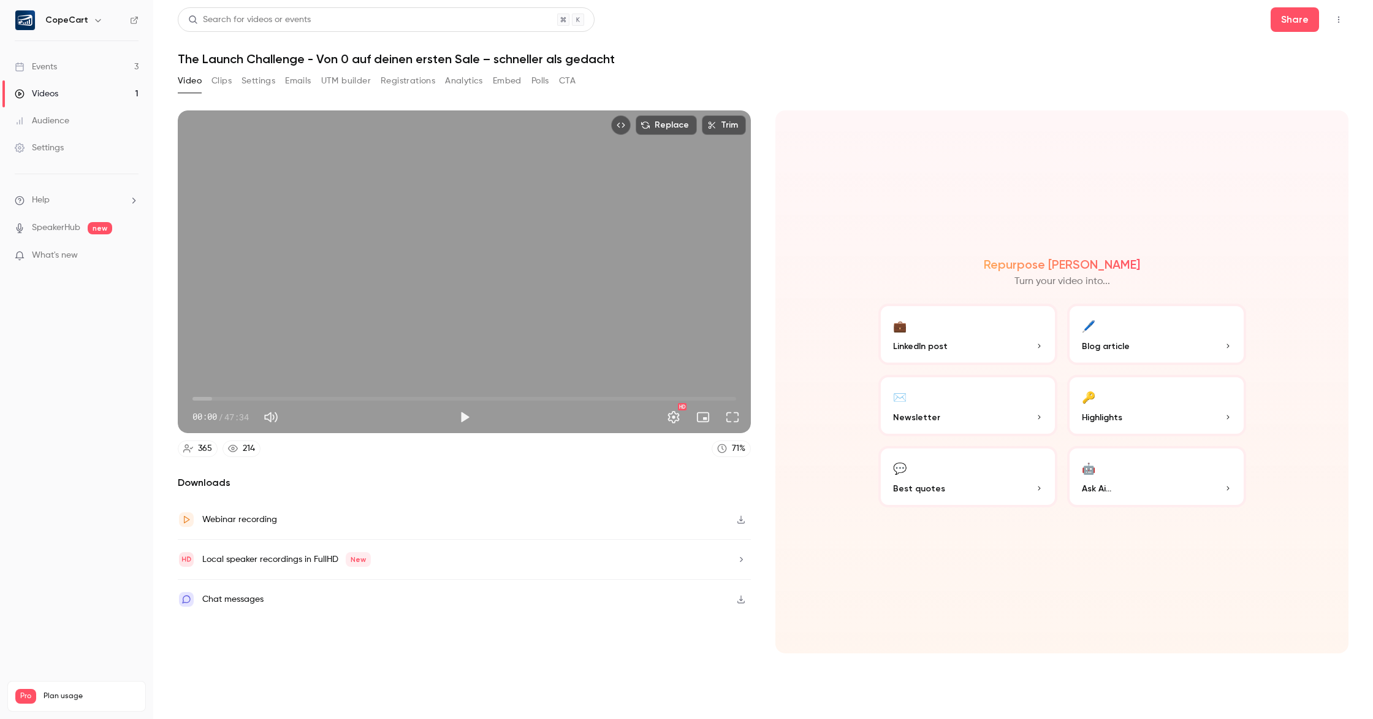
click at [741, 555] on icon "button" at bounding box center [741, 559] width 10 height 9
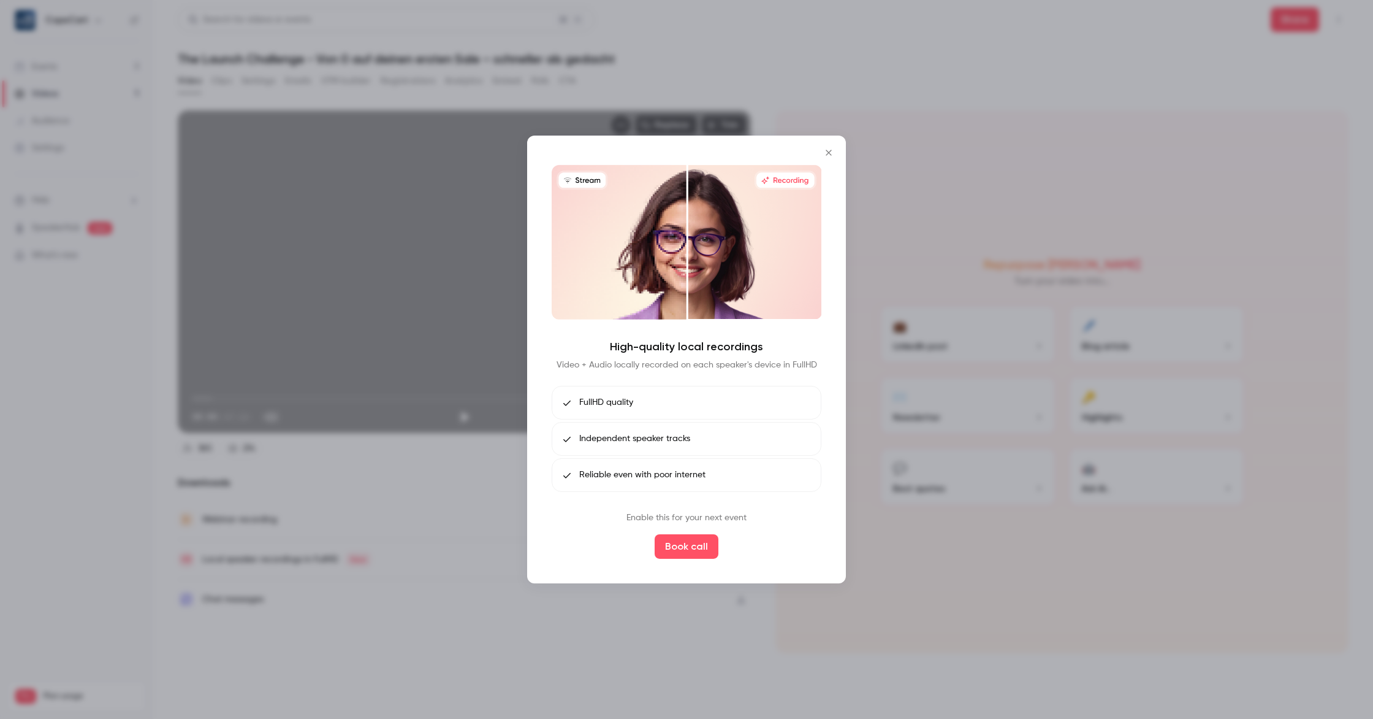
click at [831, 153] on icon "Close" at bounding box center [829, 153] width 15 height 10
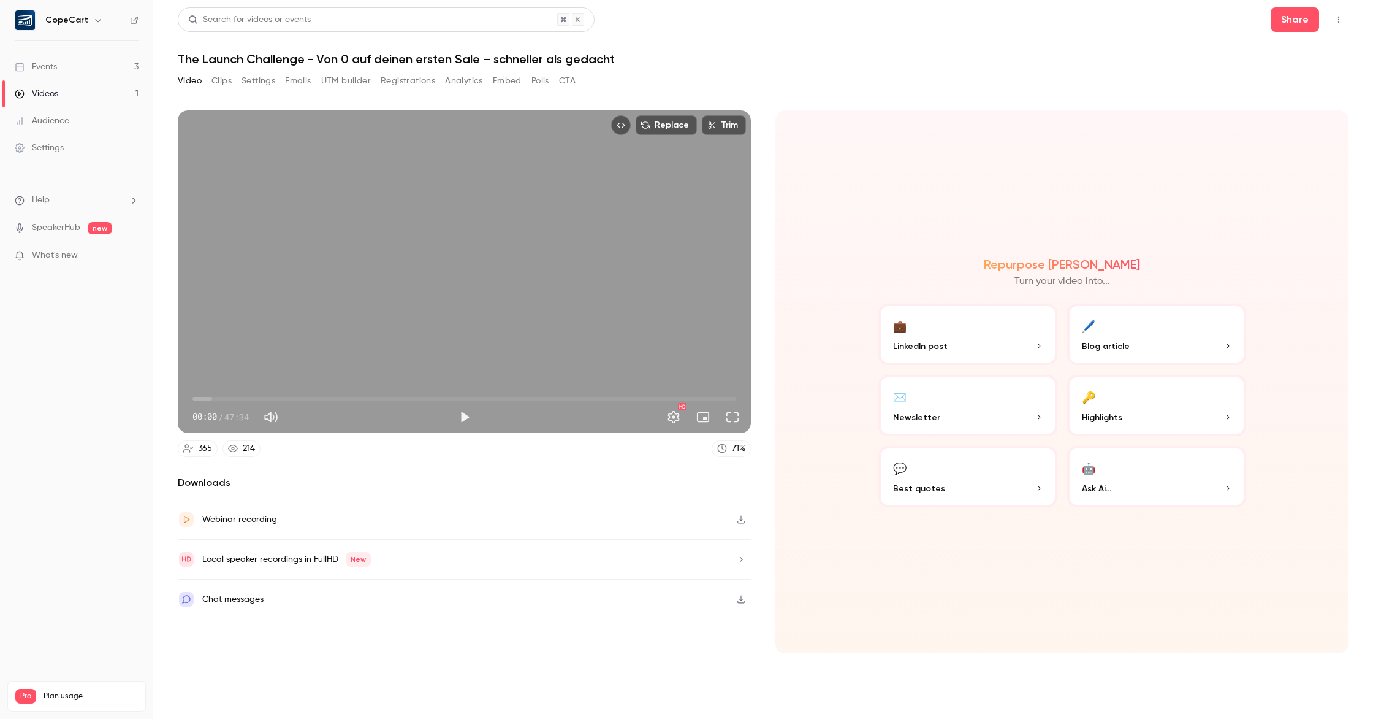
click at [294, 560] on div "Local speaker recordings in FullHD New" at bounding box center [286, 559] width 169 height 15
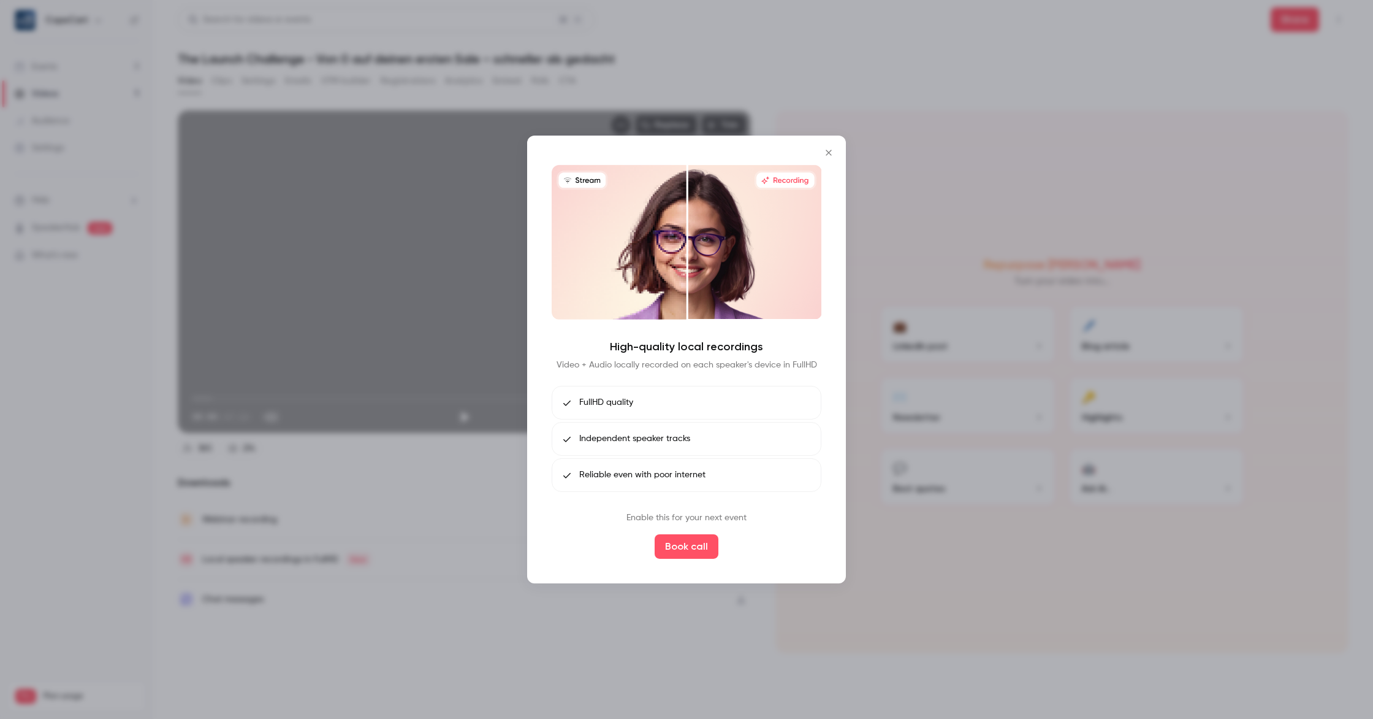
click at [833, 147] on button "Close" at bounding box center [829, 152] width 25 height 25
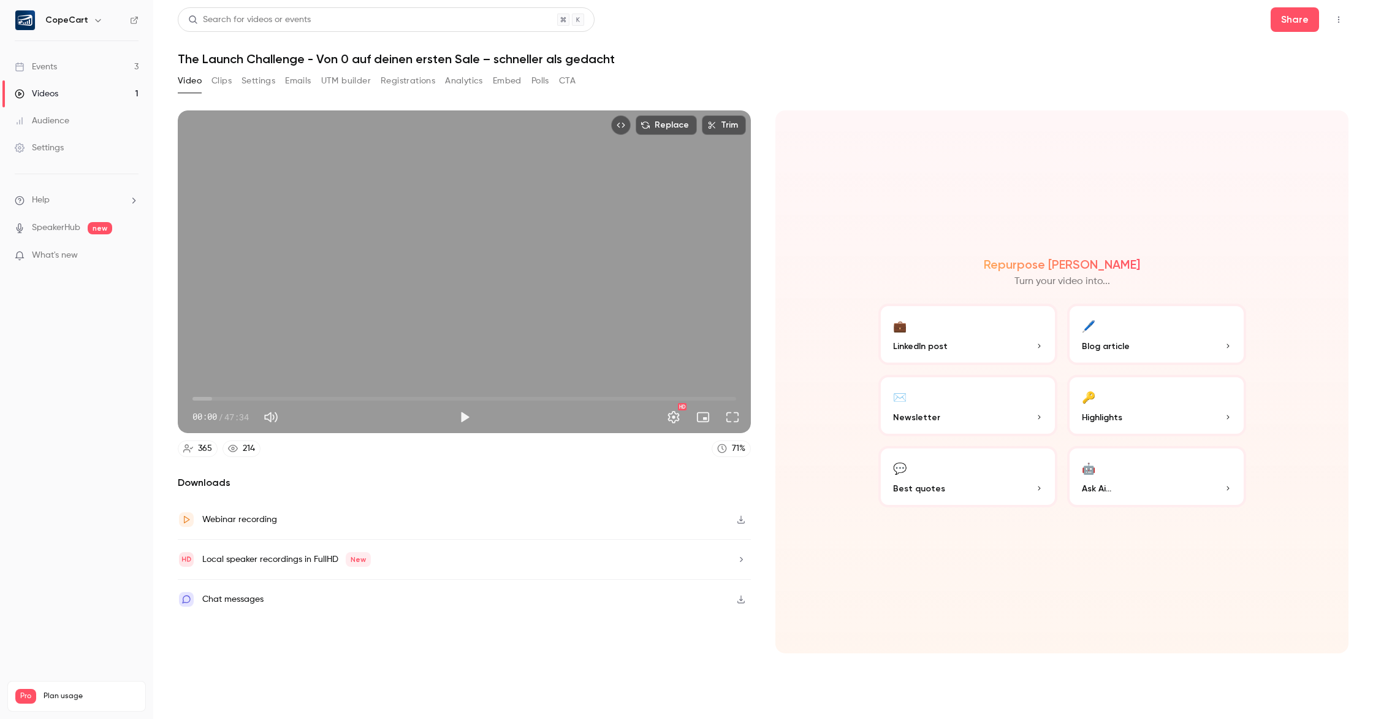
click at [218, 85] on button "Clips" at bounding box center [222, 81] width 20 height 20
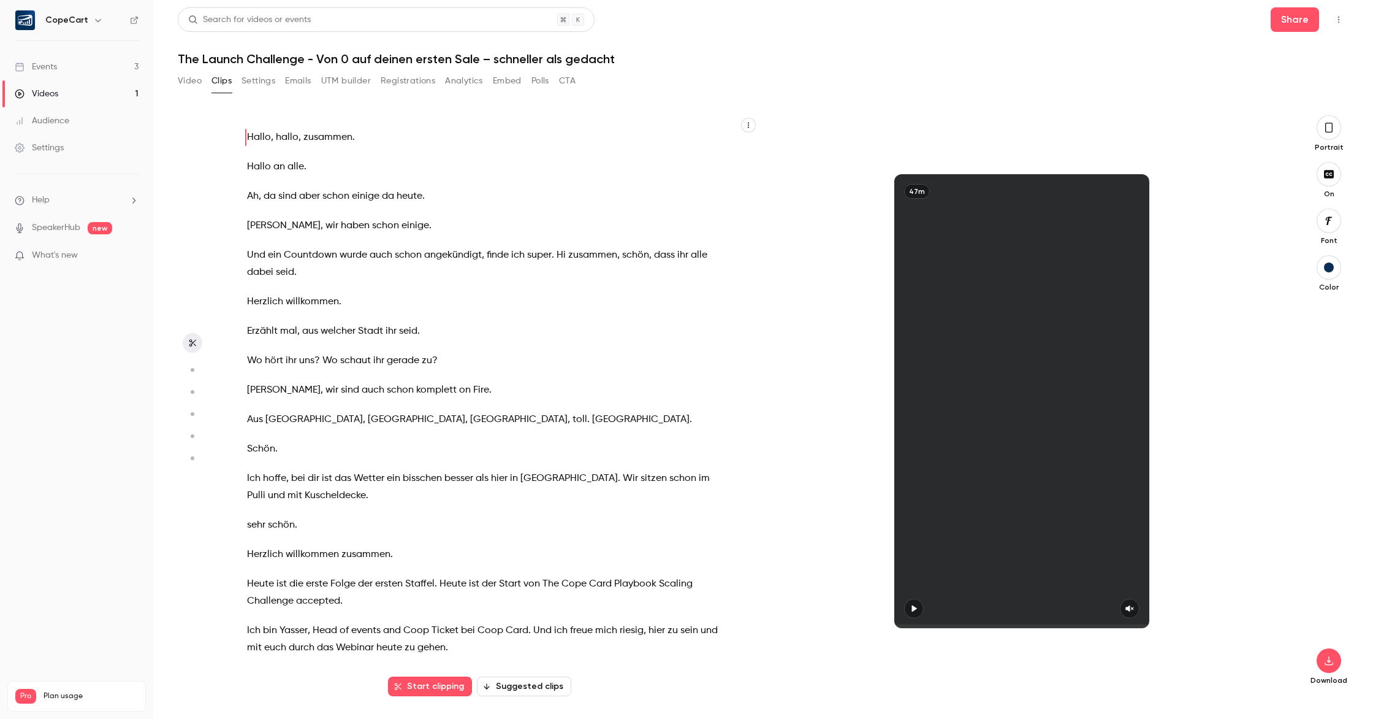
click at [257, 82] on button "Settings" at bounding box center [259, 81] width 34 height 20
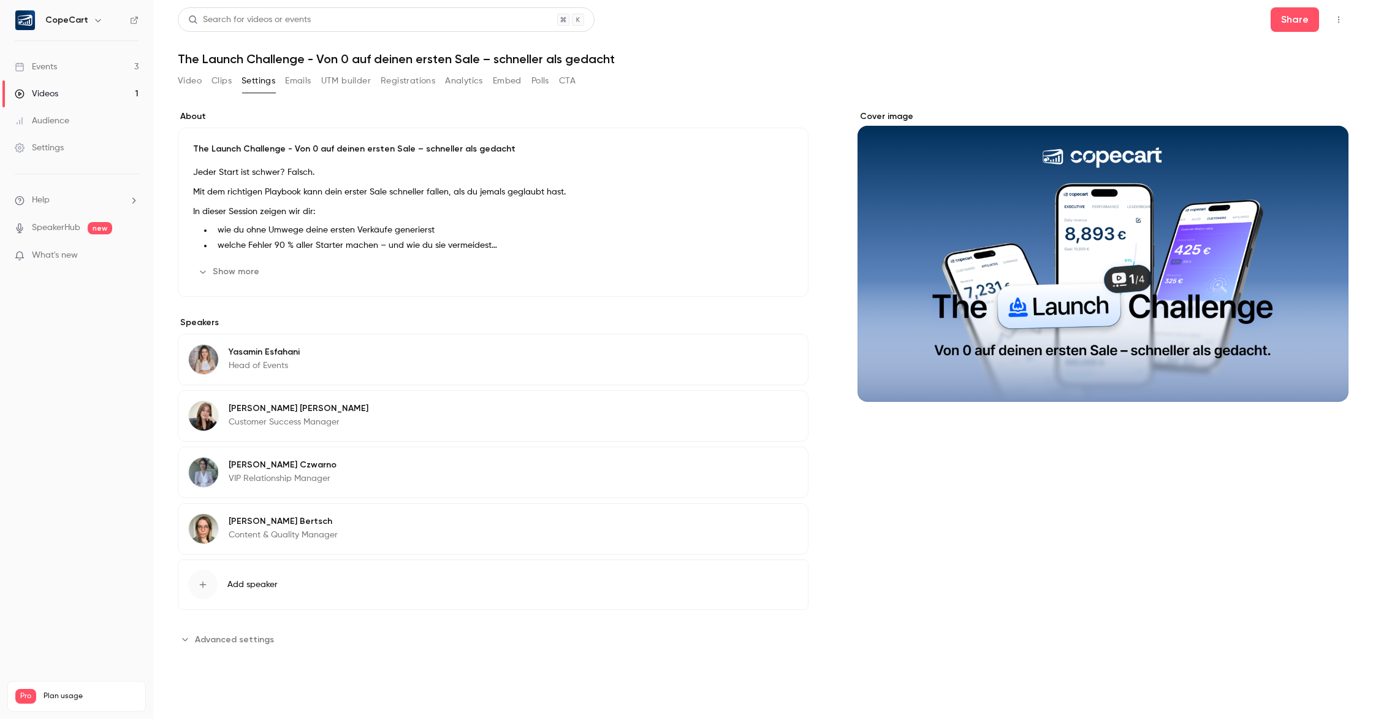
click at [236, 638] on span "Advanced settings" at bounding box center [234, 639] width 79 height 13
drag, startPoint x: 291, startPoint y: 83, endPoint x: 320, endPoint y: 79, distance: 29.1
click at [292, 83] on button "Emails" at bounding box center [298, 81] width 26 height 20
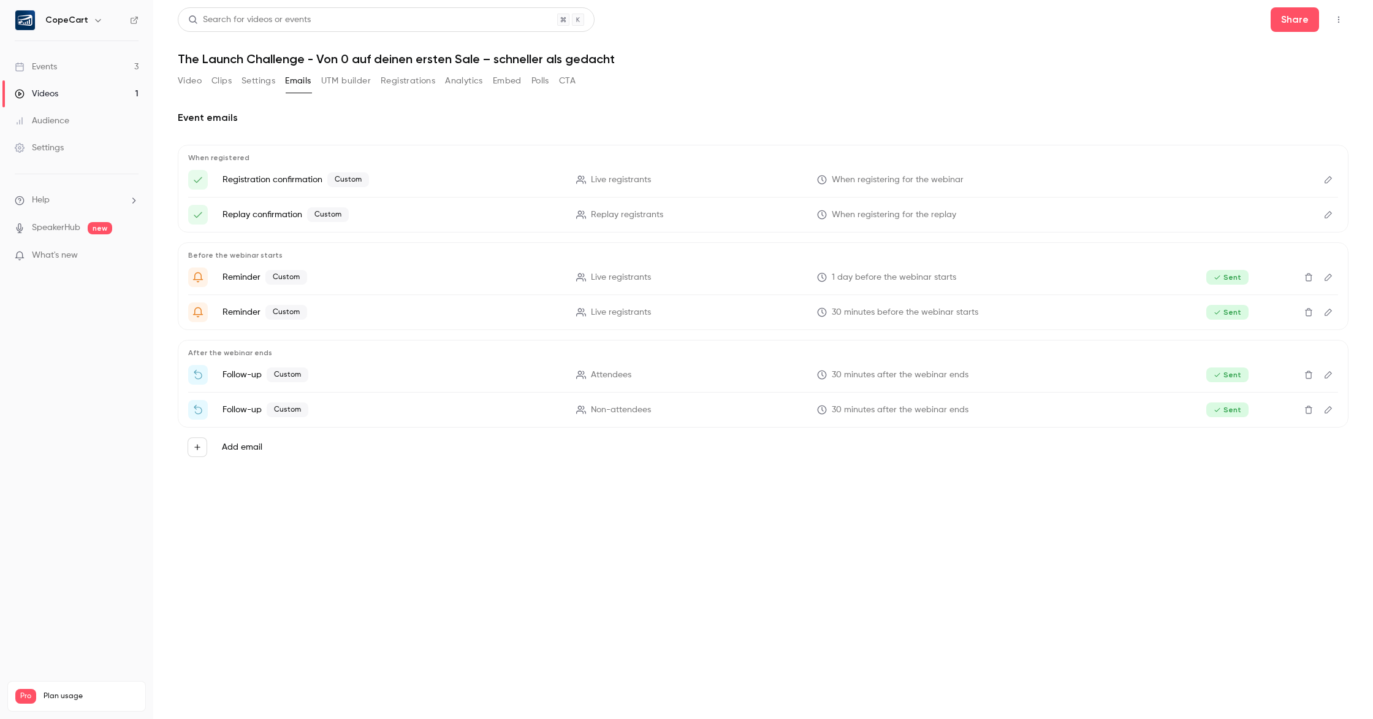
click at [351, 77] on button "UTM builder" at bounding box center [346, 81] width 50 height 20
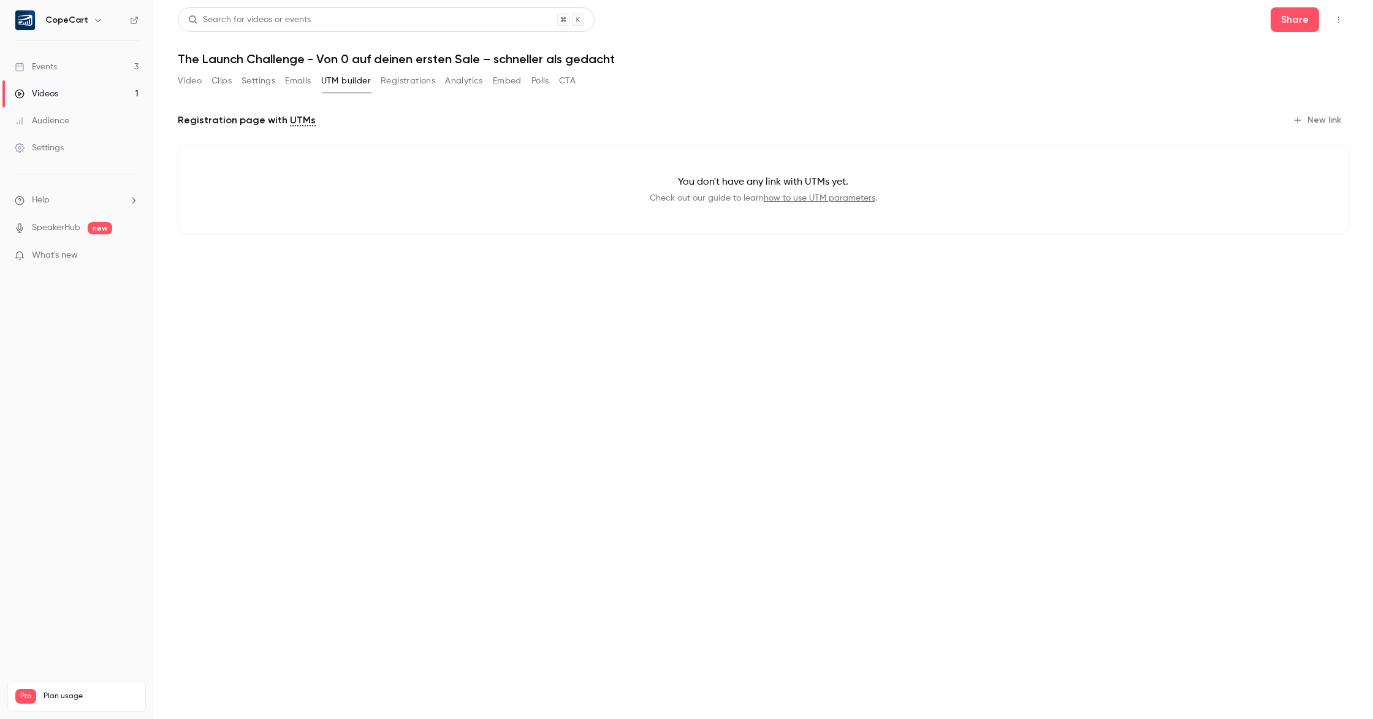
click at [417, 81] on button "Registrations" at bounding box center [408, 81] width 55 height 20
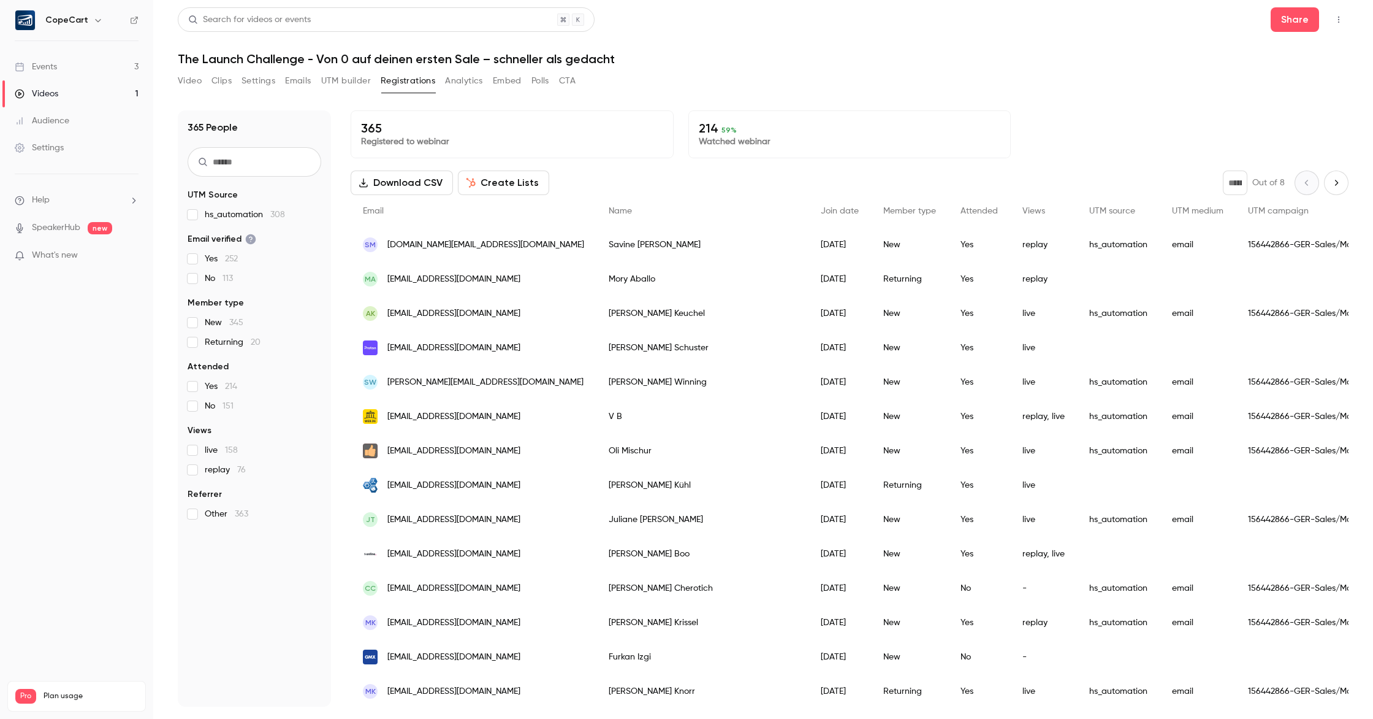
click at [467, 82] on button "Analytics" at bounding box center [464, 81] width 38 height 20
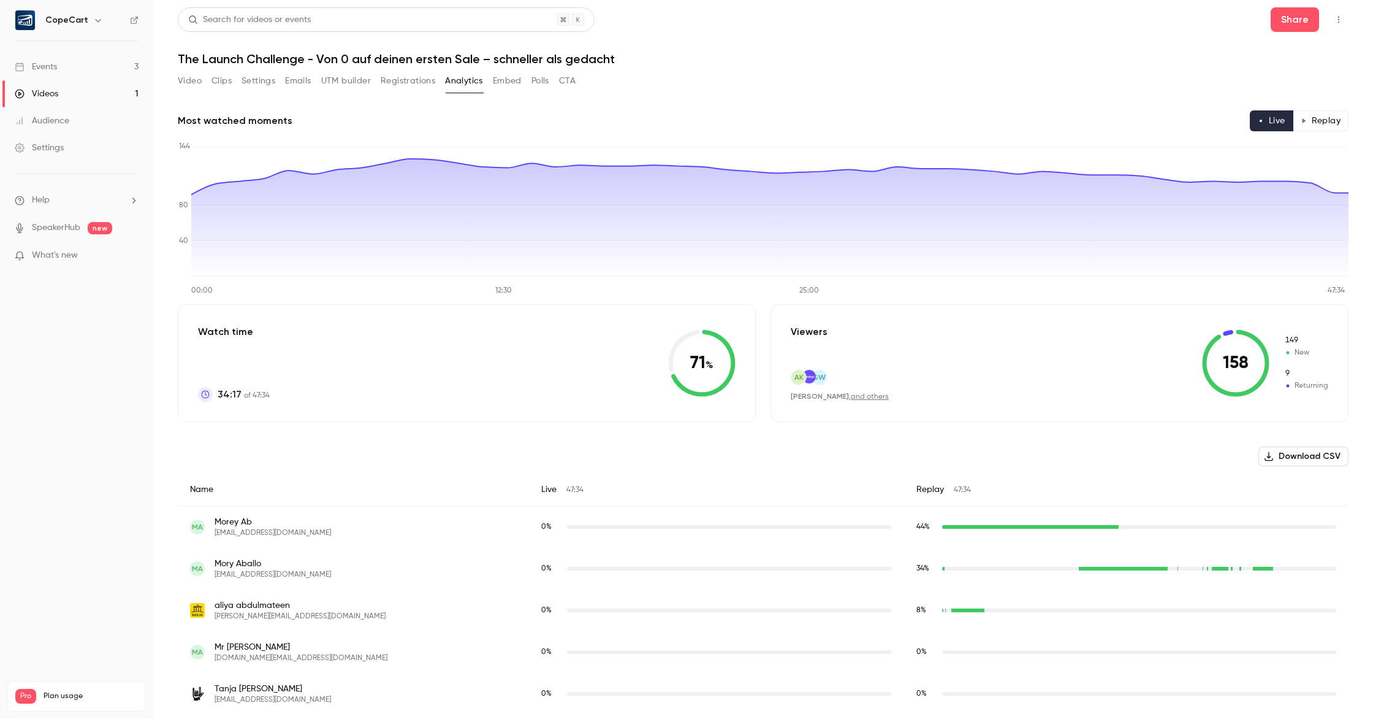
click at [1316, 121] on button "Replay" at bounding box center [1321, 120] width 56 height 21
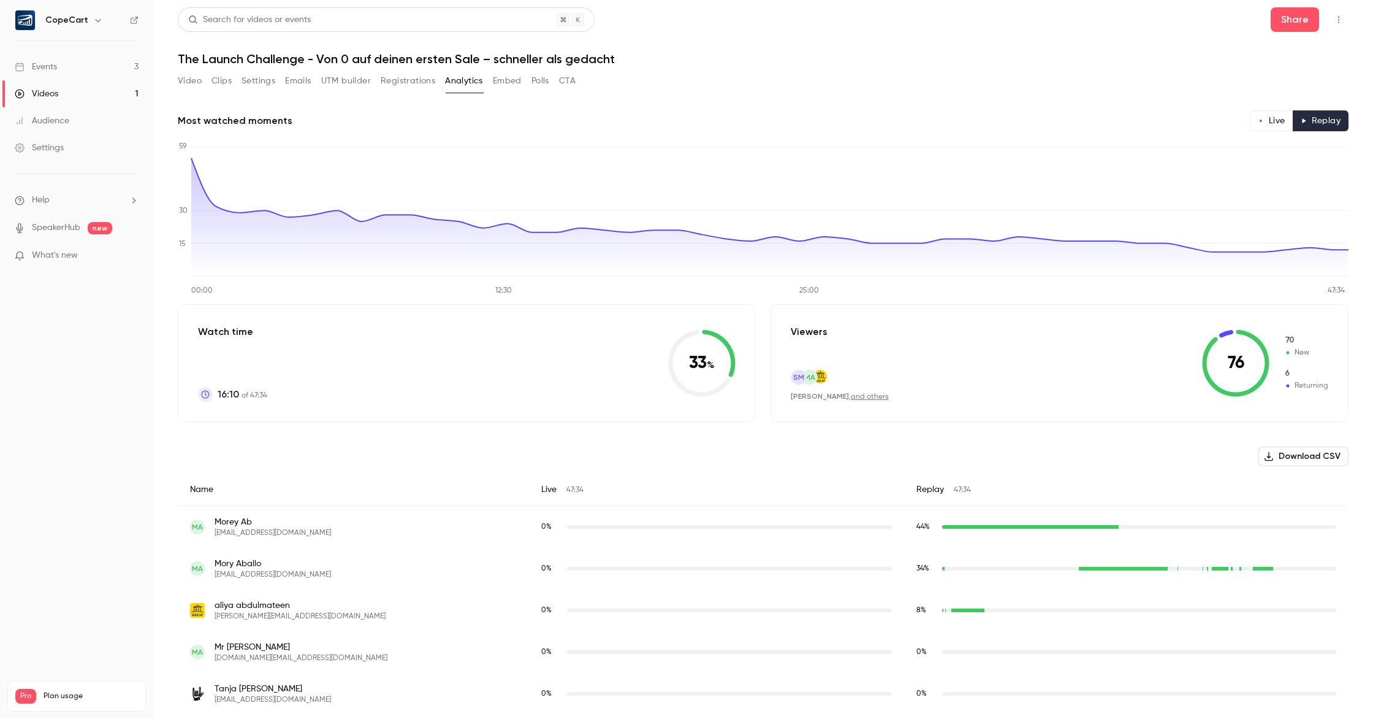
click at [1281, 122] on button "Live" at bounding box center [1272, 120] width 44 height 21
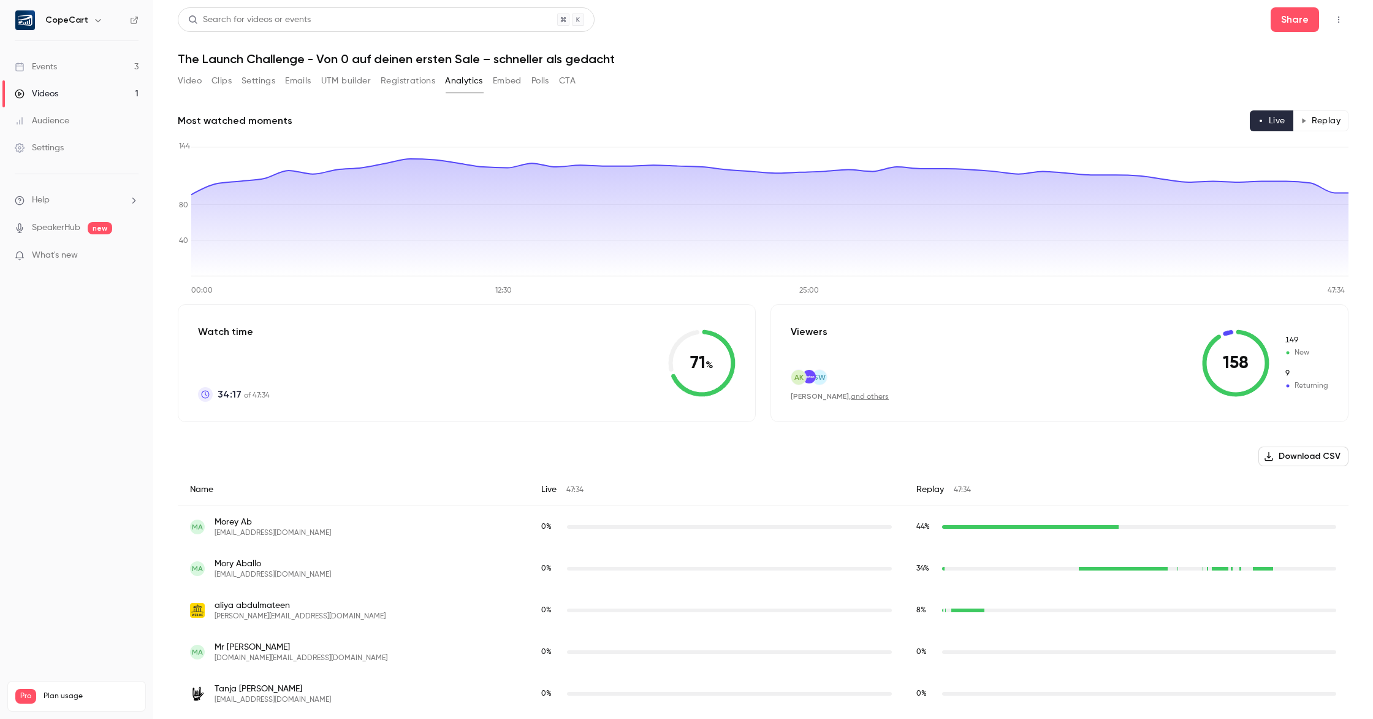
click at [1323, 124] on button "Replay" at bounding box center [1321, 120] width 56 height 21
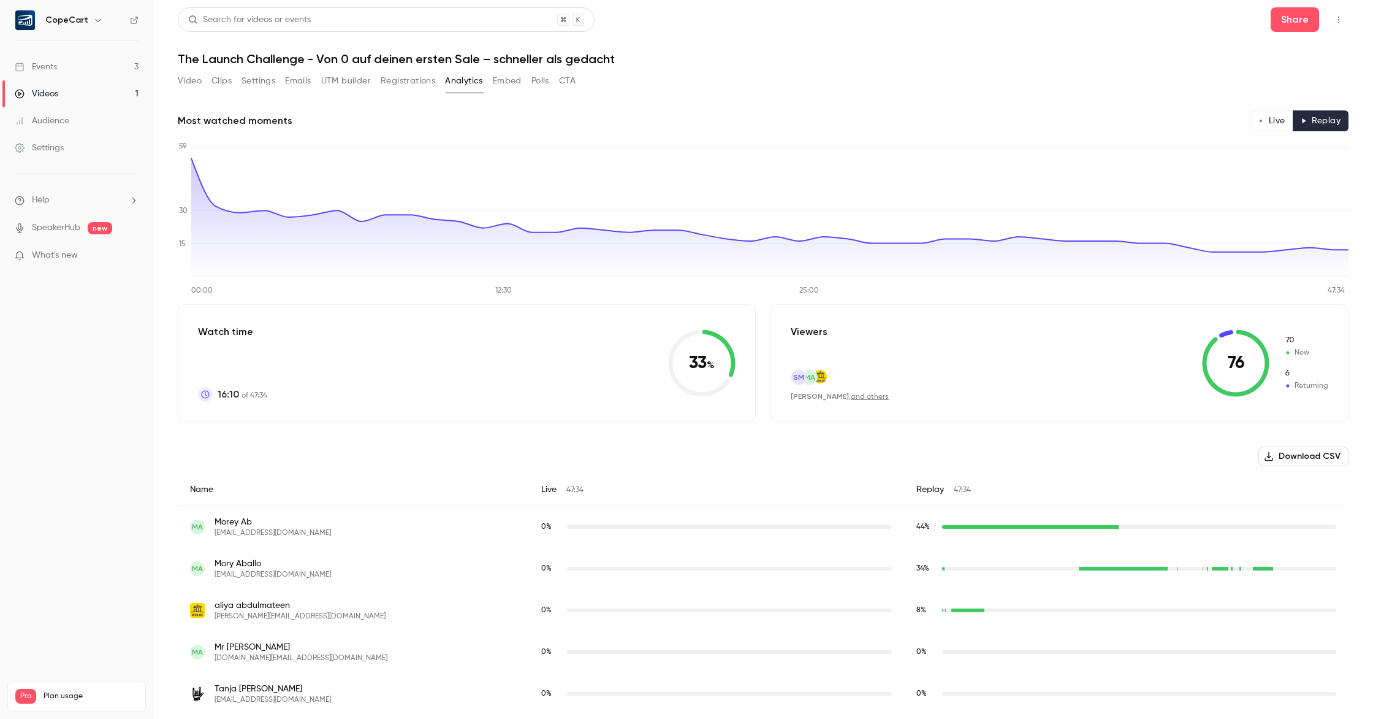
click at [1279, 124] on button "Live" at bounding box center [1272, 120] width 44 height 21
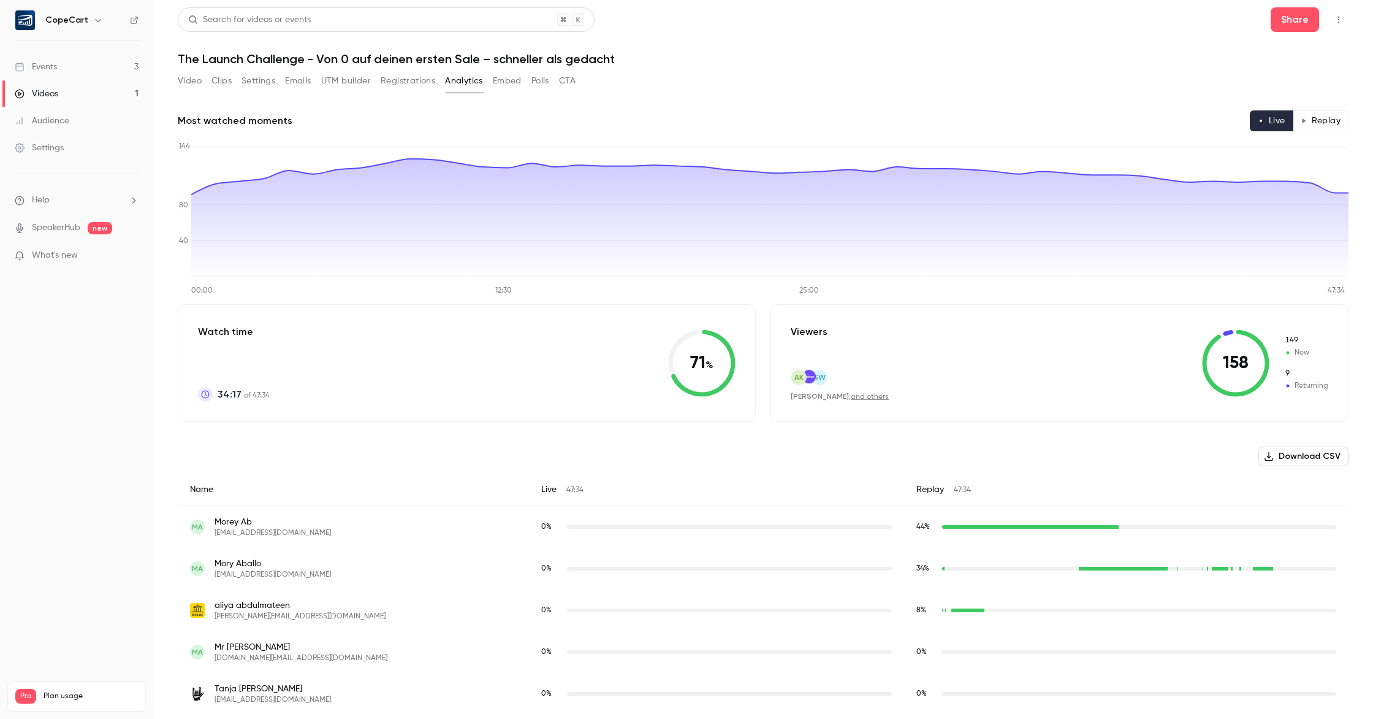
click at [1321, 112] on button "Replay" at bounding box center [1321, 120] width 56 height 21
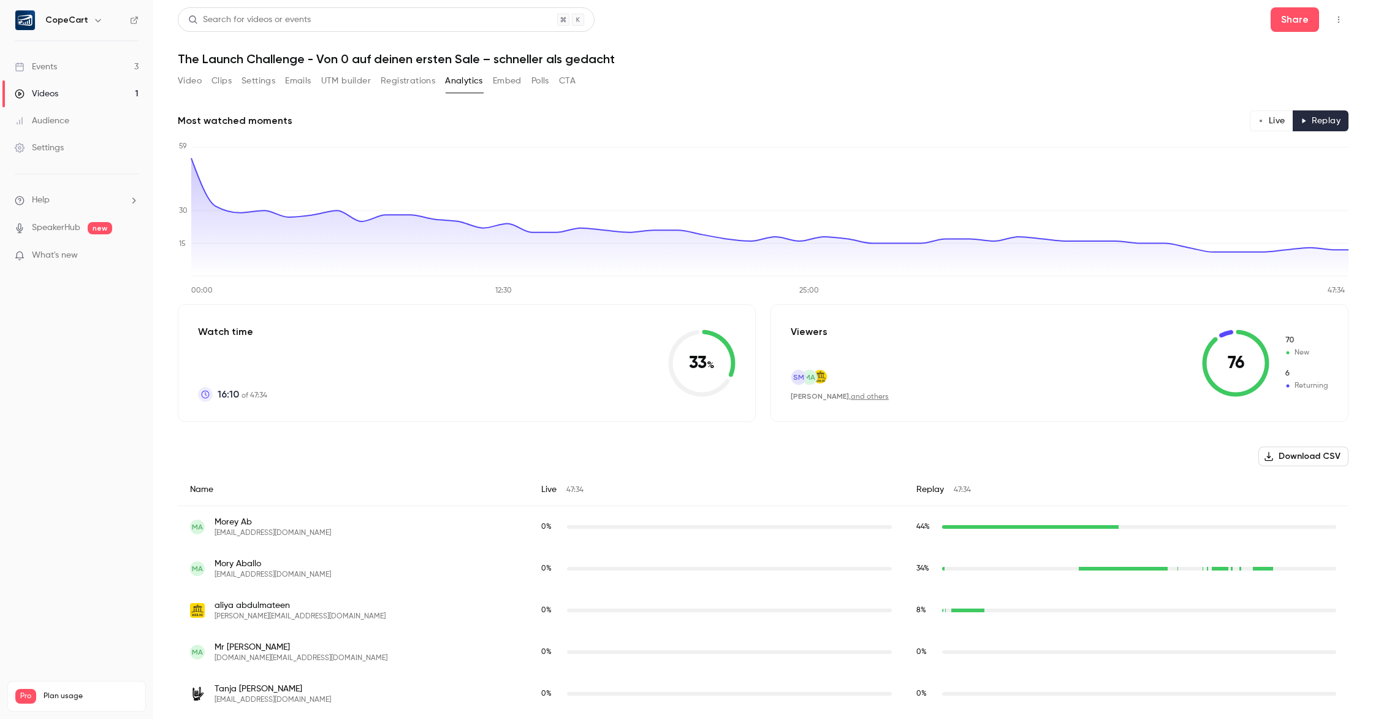
click at [508, 82] on button "Embed" at bounding box center [507, 81] width 29 height 20
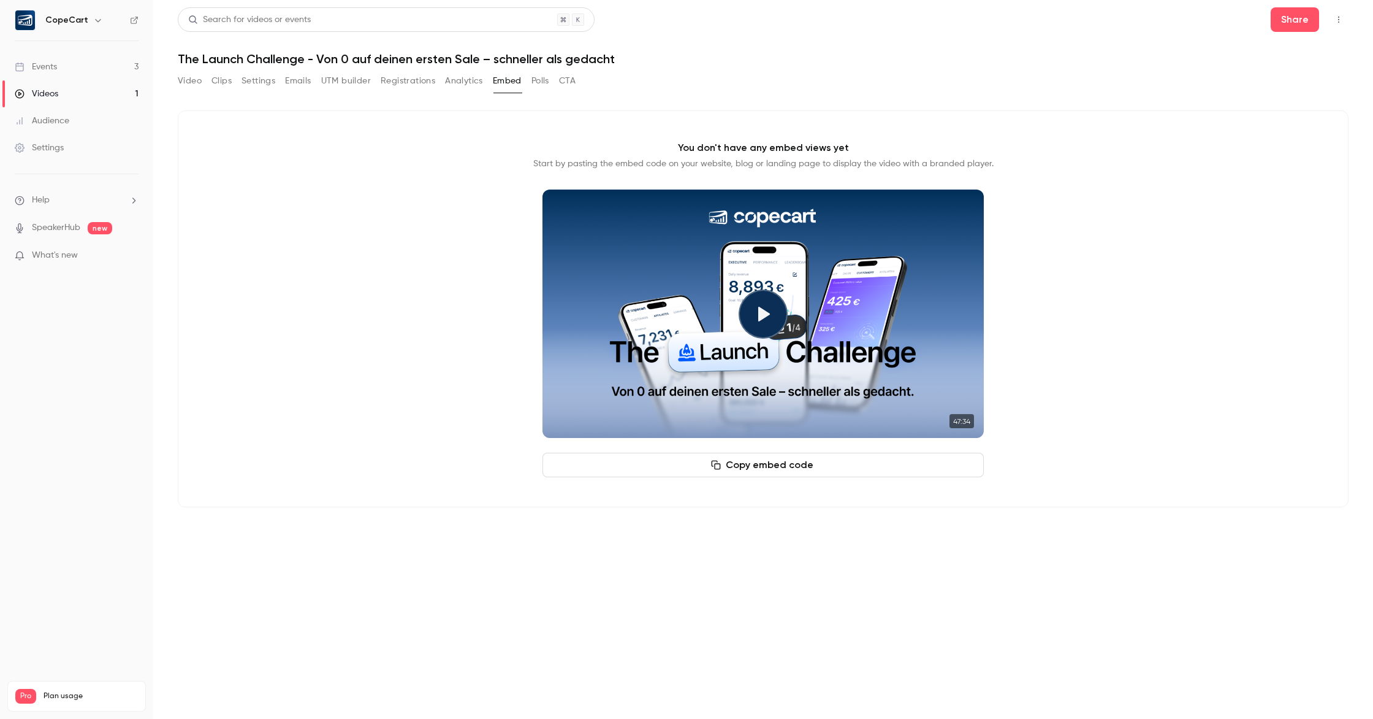
click at [469, 78] on button "Analytics" at bounding box center [464, 81] width 38 height 20
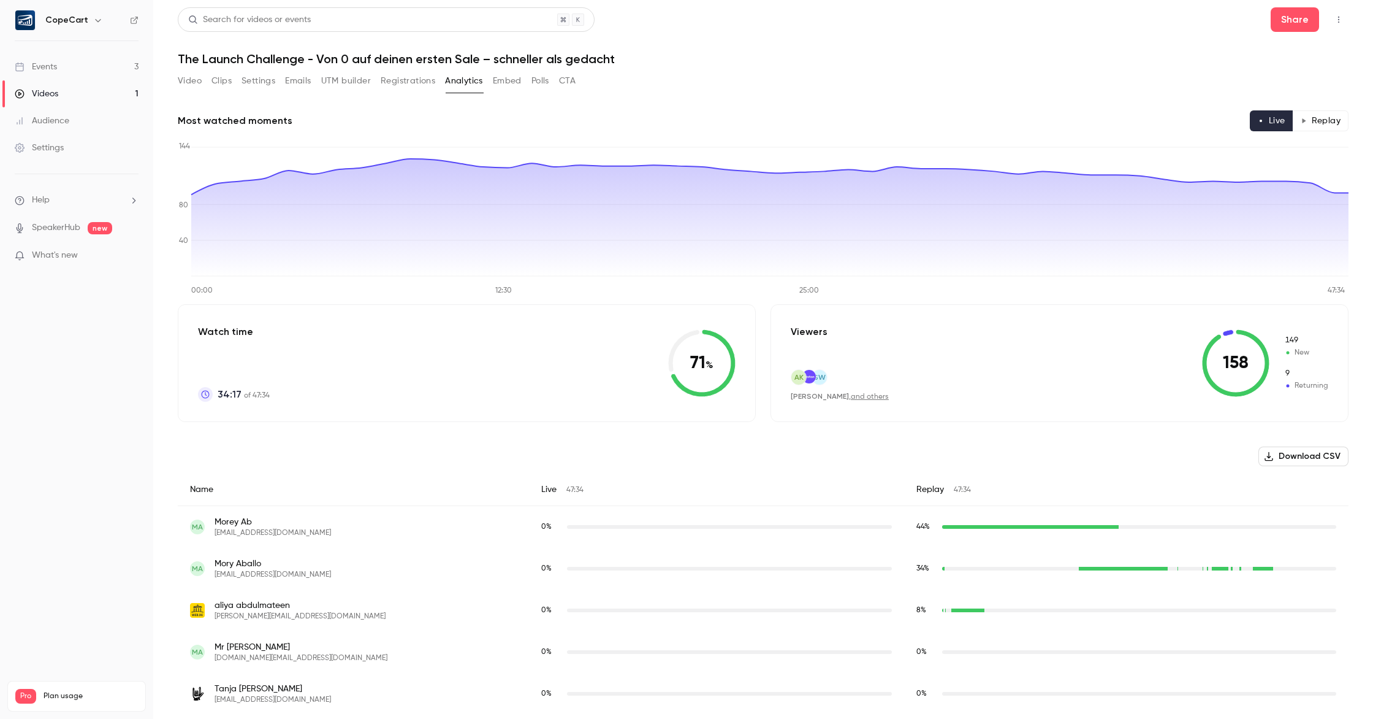
click at [541, 85] on button "Polls" at bounding box center [541, 81] width 18 height 20
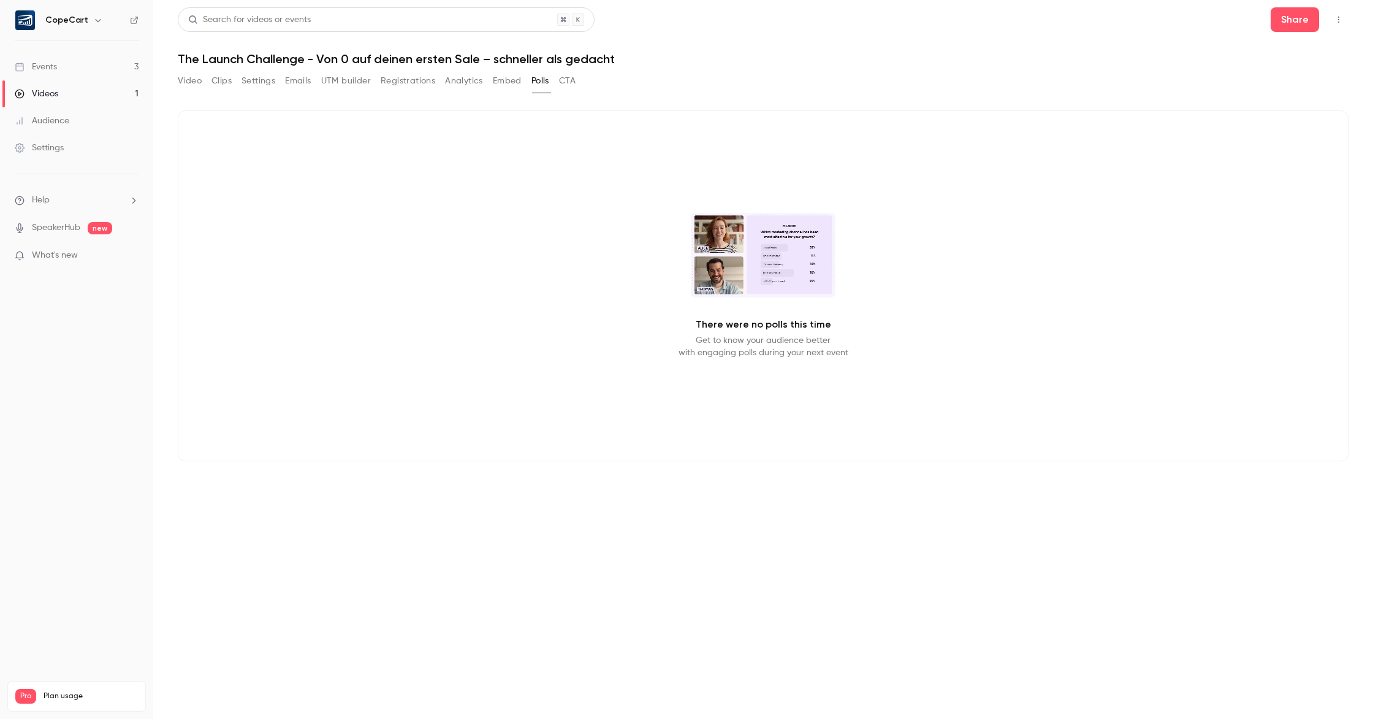
click at [571, 80] on button "CTA" at bounding box center [567, 81] width 17 height 20
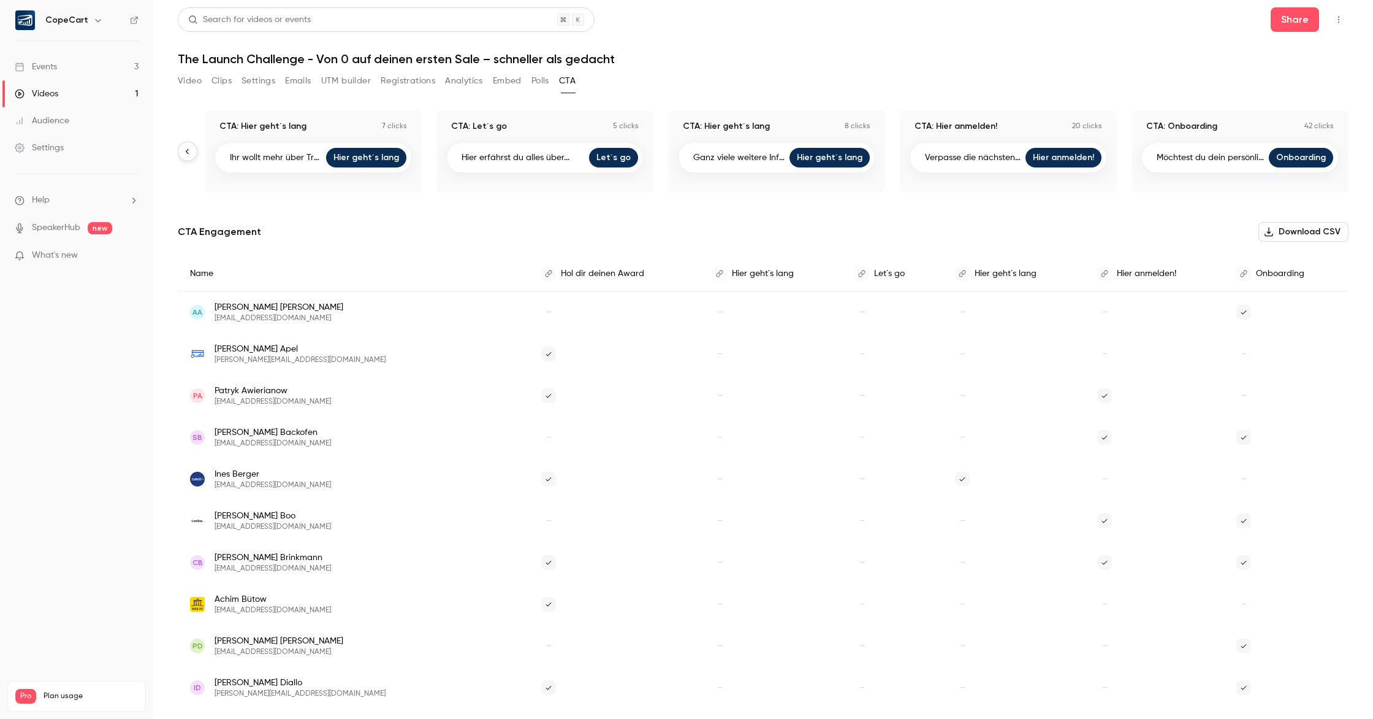
scroll to position [0, 205]
click at [403, 83] on button "Registrations" at bounding box center [408, 81] width 55 height 20
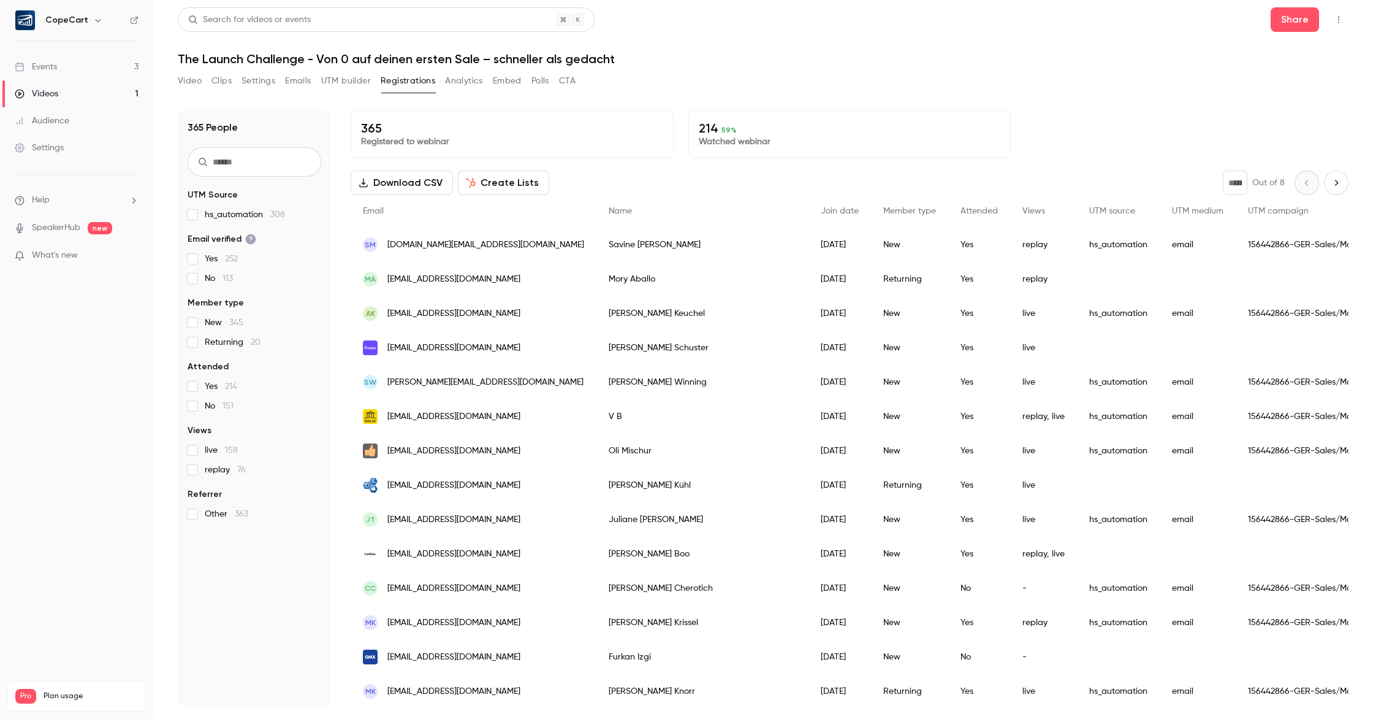
click at [56, 151] on div "Settings" at bounding box center [39, 148] width 49 height 12
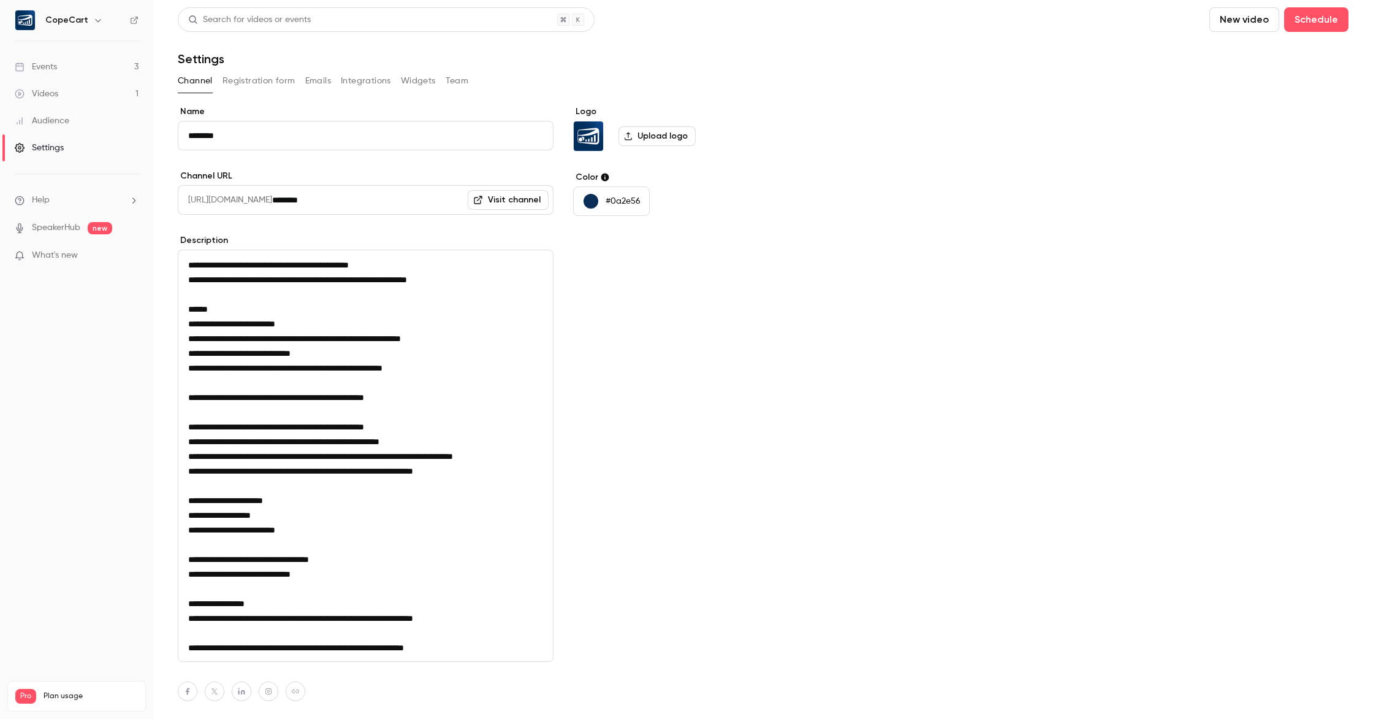
drag, startPoint x: 259, startPoint y: 80, endPoint x: 303, endPoint y: 75, distance: 45.0
click at [261, 78] on button "Registration form" at bounding box center [259, 81] width 73 height 20
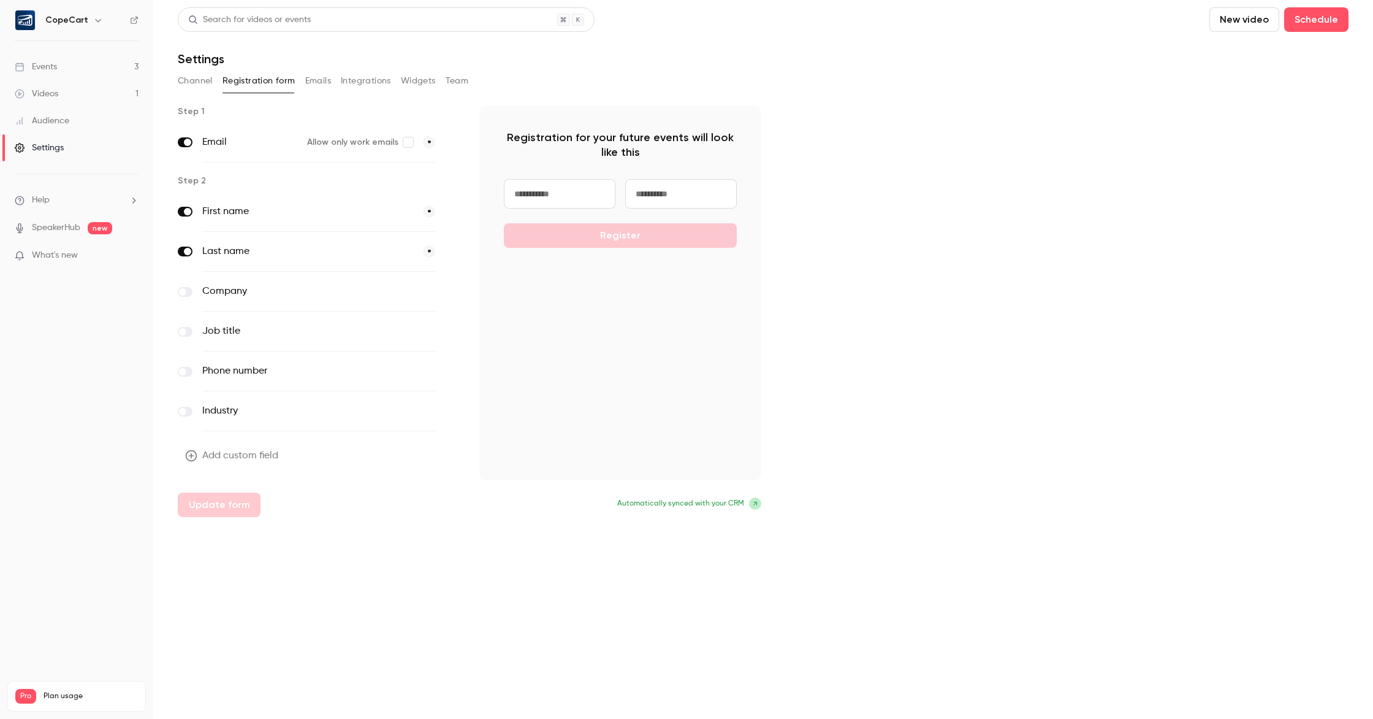
click at [316, 79] on button "Emails" at bounding box center [318, 81] width 26 height 20
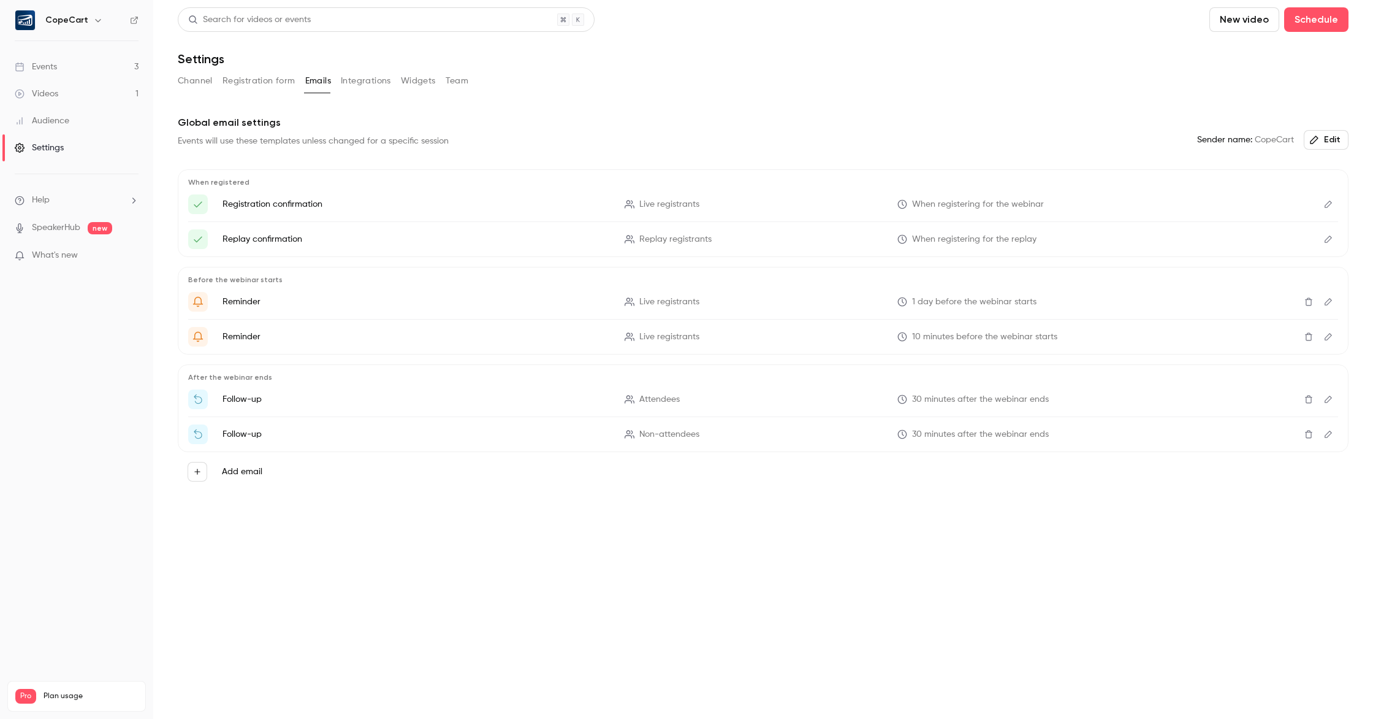
click at [365, 80] on button "Integrations" at bounding box center [366, 81] width 50 height 20
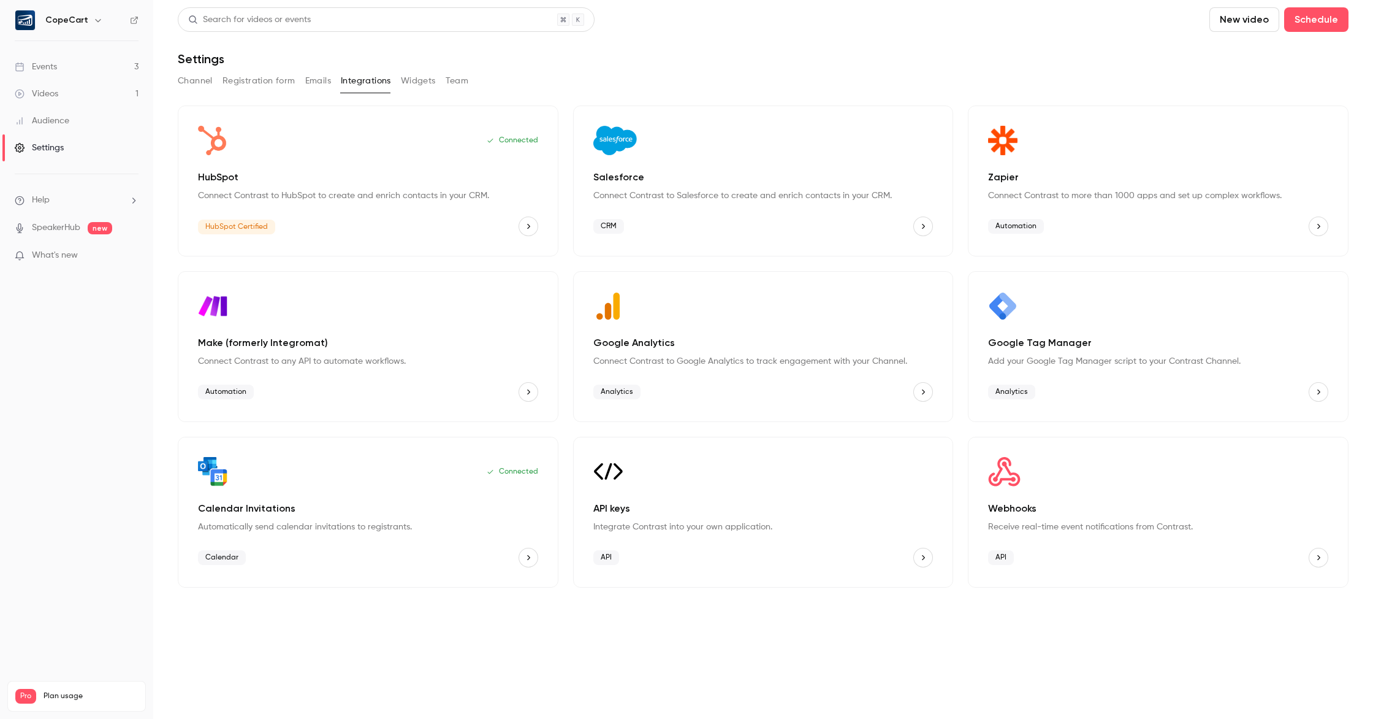
drag, startPoint x: 416, startPoint y: 82, endPoint x: 456, endPoint y: 79, distance: 40.0
click at [419, 82] on button "Widgets" at bounding box center [418, 81] width 35 height 20
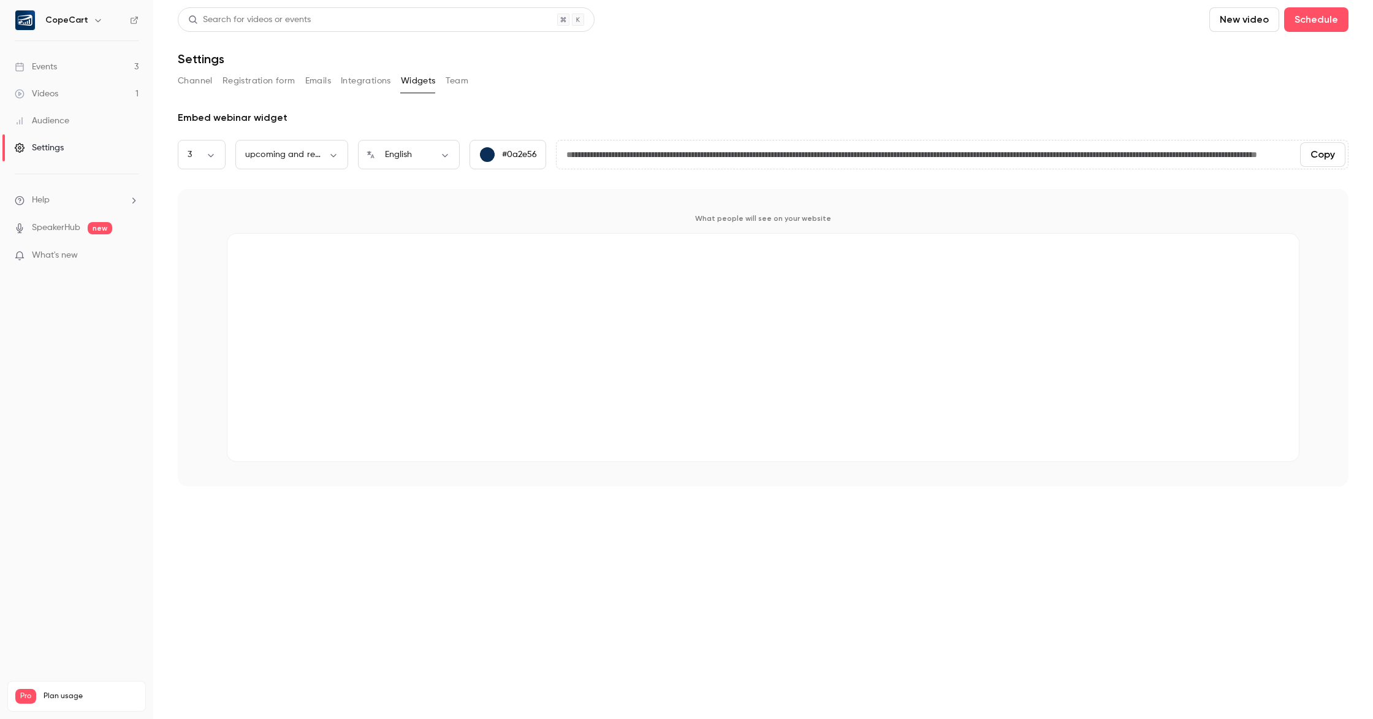
click at [460, 78] on button "Team" at bounding box center [457, 81] width 23 height 20
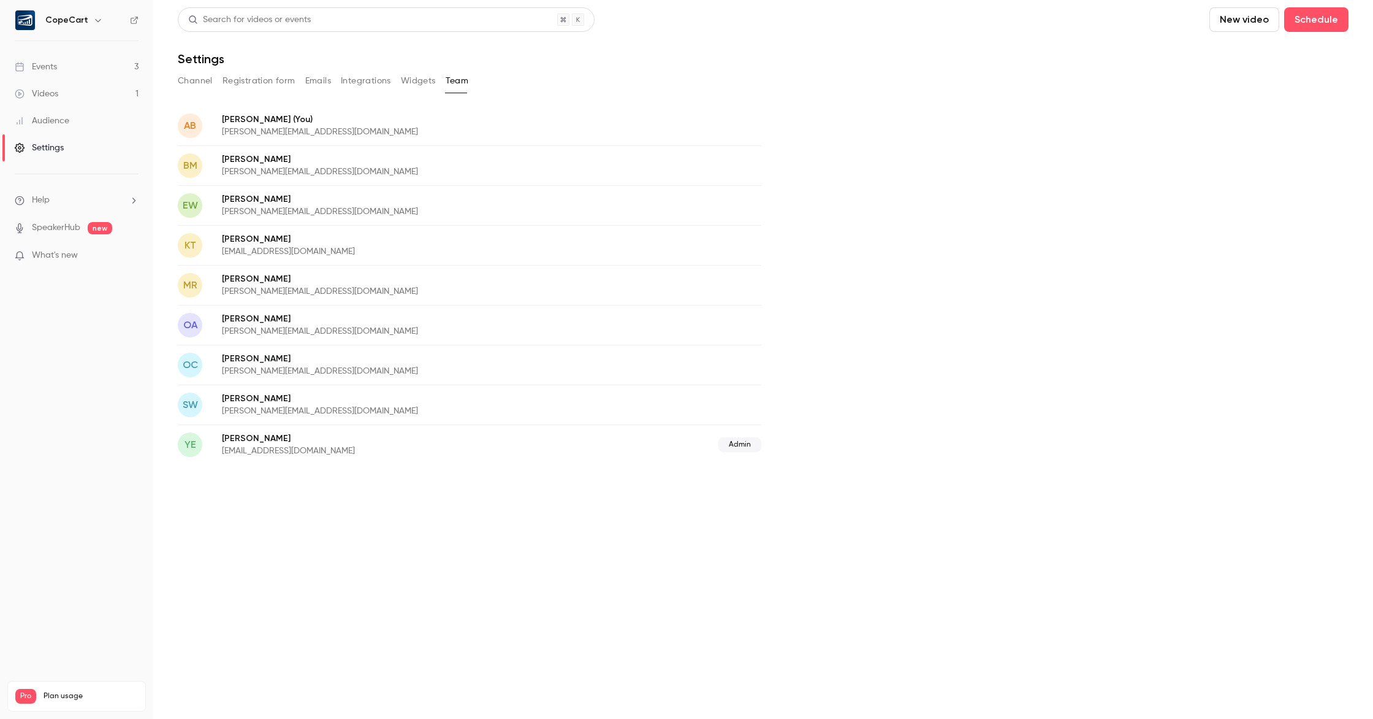
click at [83, 69] on link "Events 3" at bounding box center [76, 66] width 153 height 27
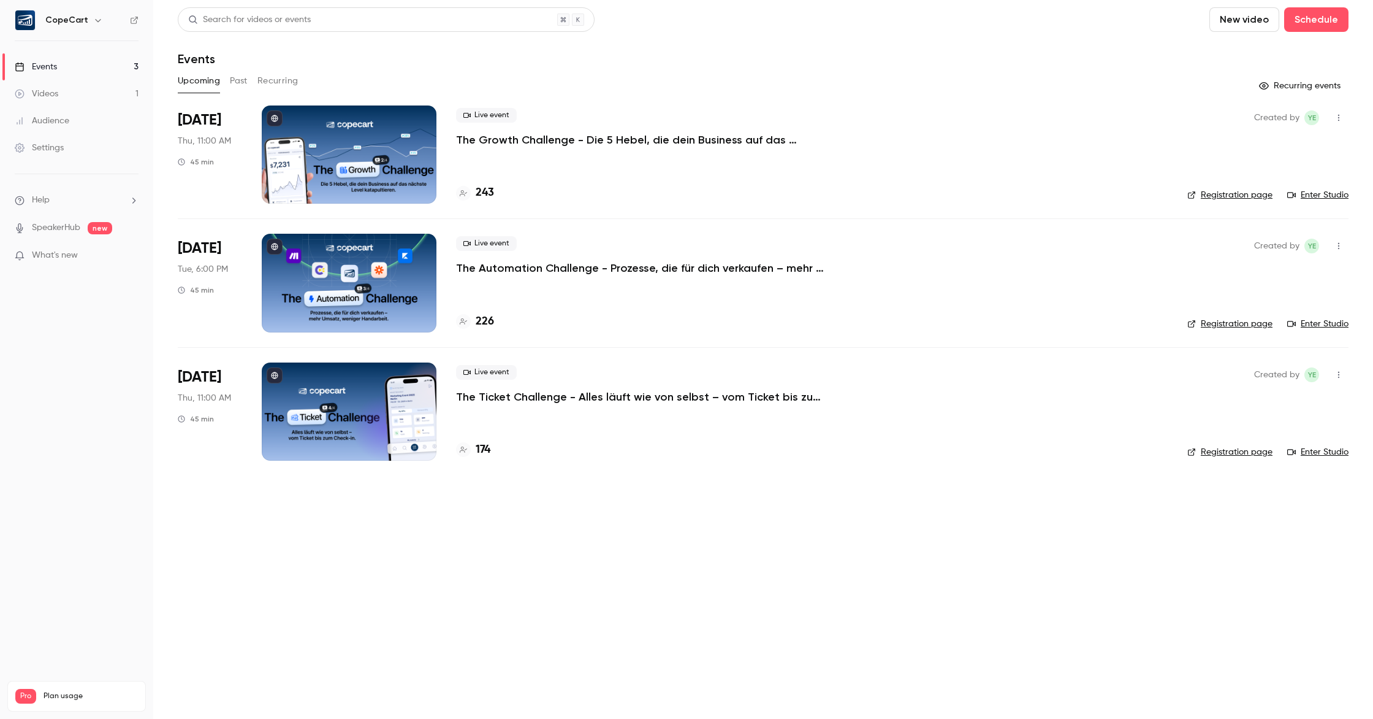
click at [242, 79] on button "Past" at bounding box center [239, 81] width 18 height 20
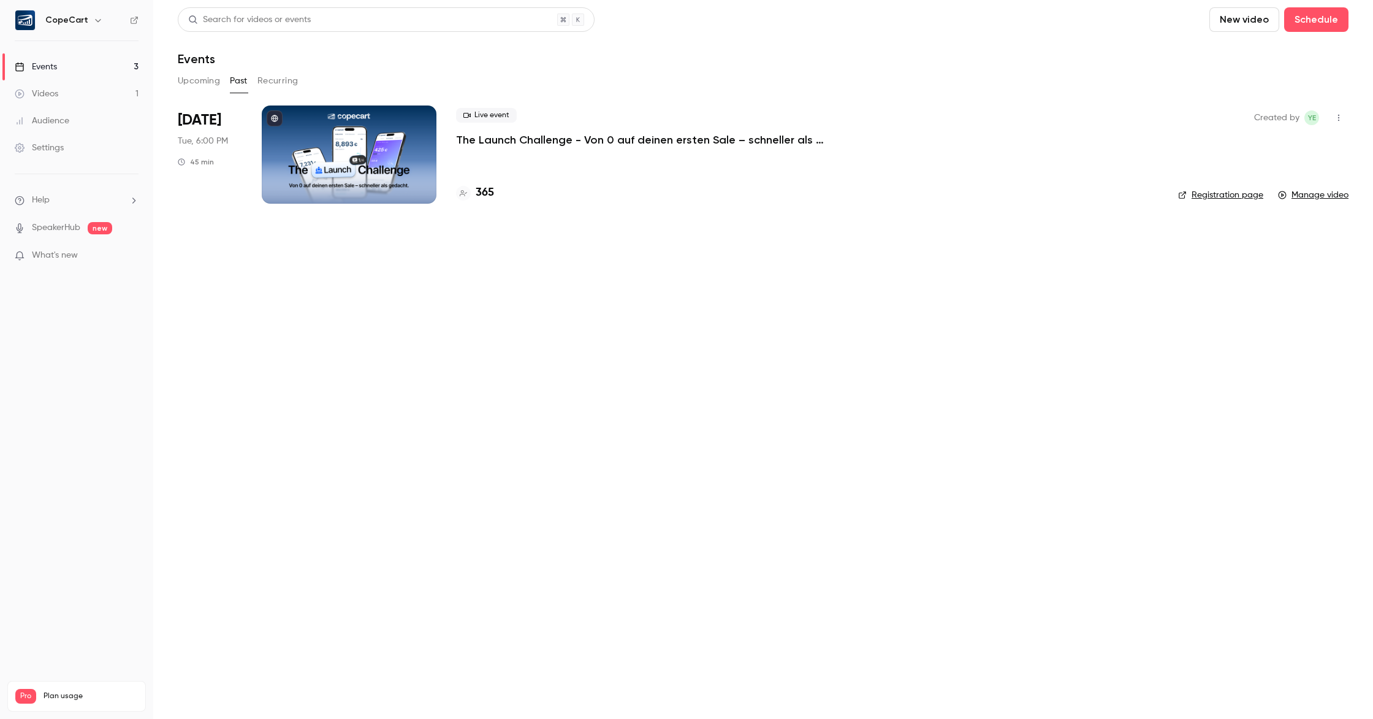
click at [375, 183] on div at bounding box center [349, 154] width 175 height 98
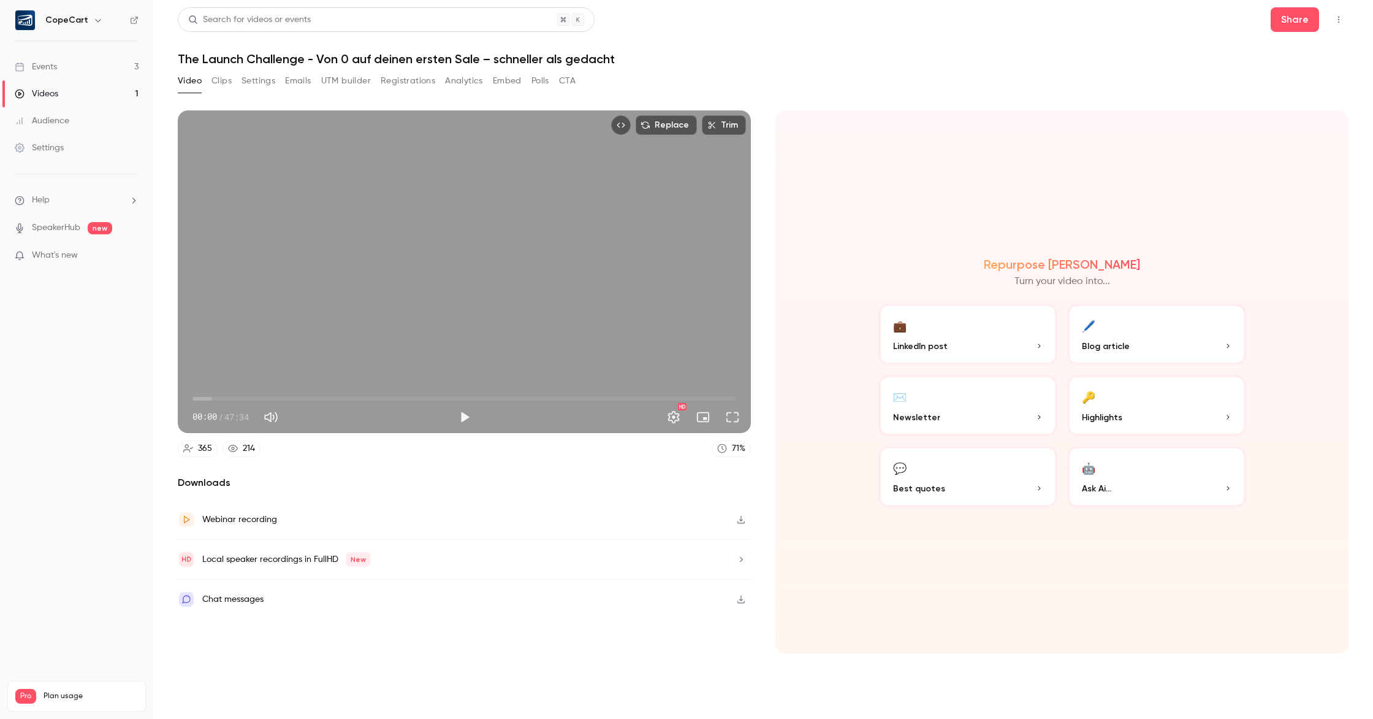
click at [1146, 406] on button "🔑 Highlights" at bounding box center [1156, 405] width 179 height 61
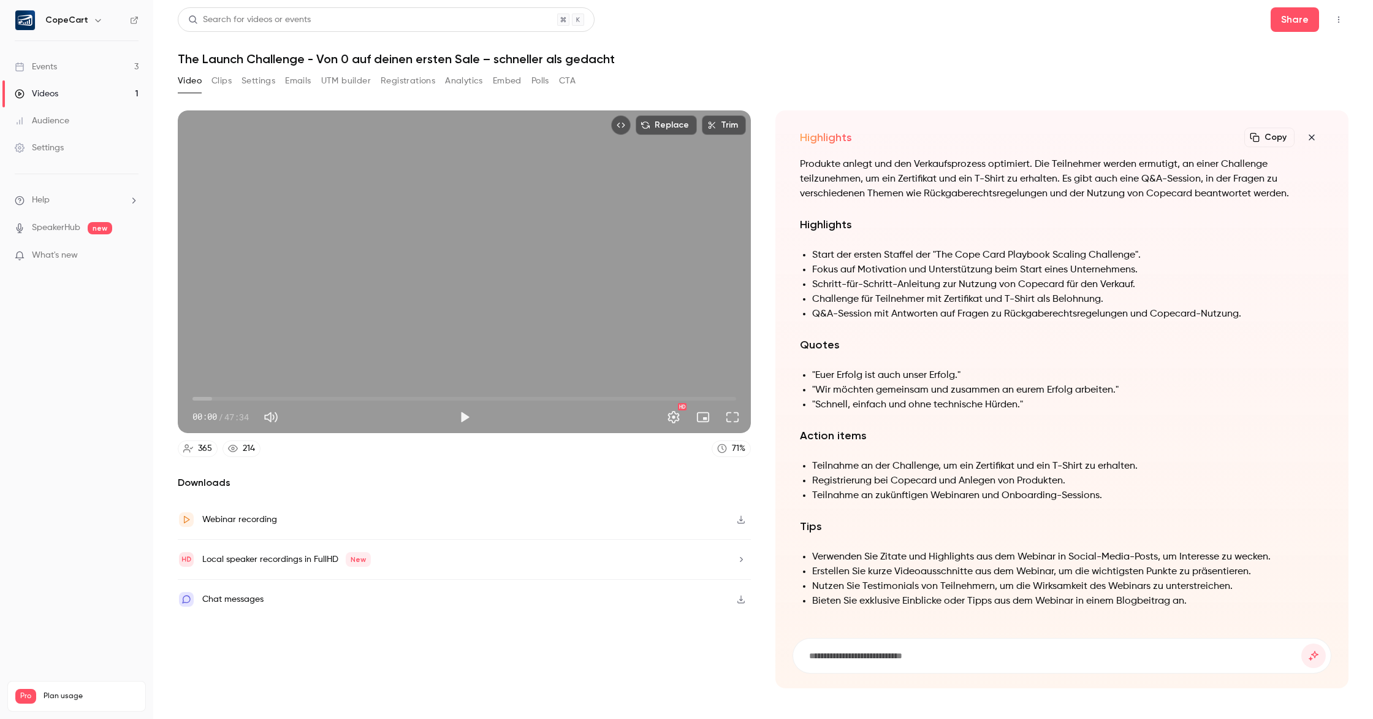
scroll to position [-93, 0]
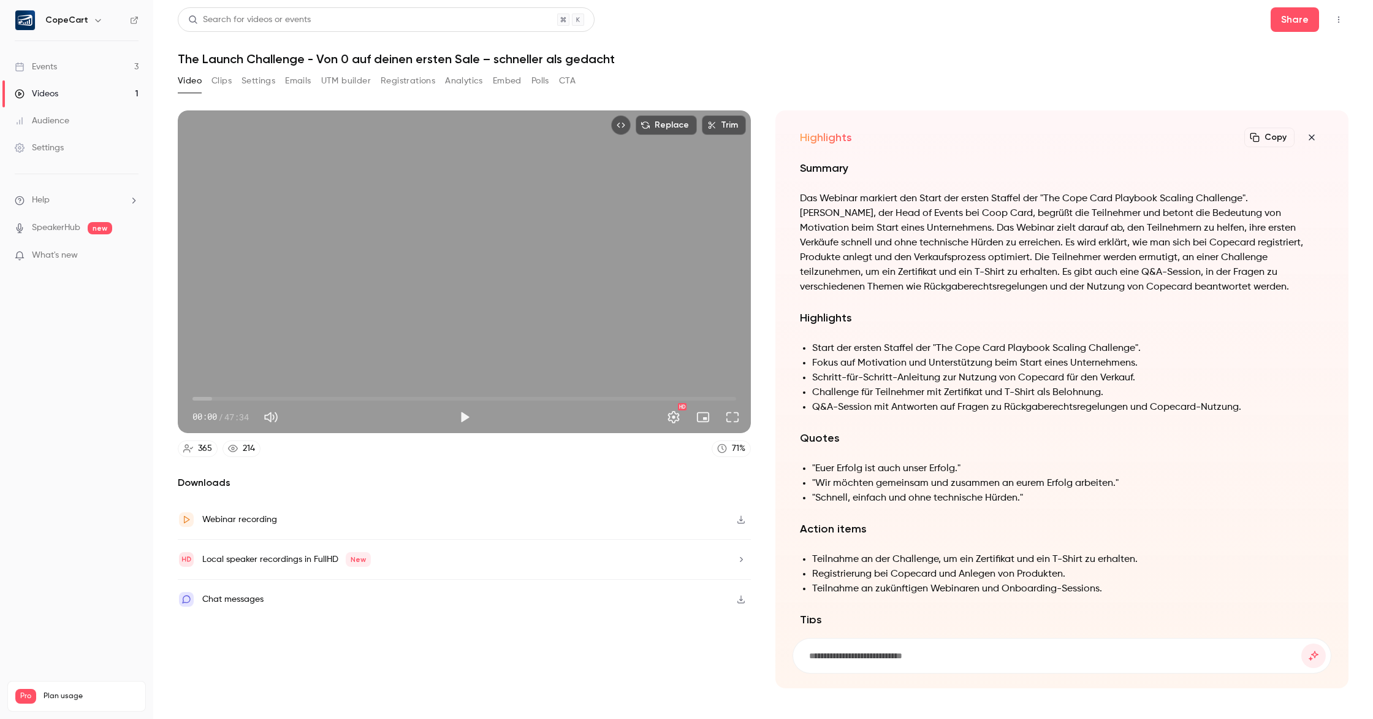
click at [1314, 141] on icon "button" at bounding box center [1312, 137] width 15 height 10
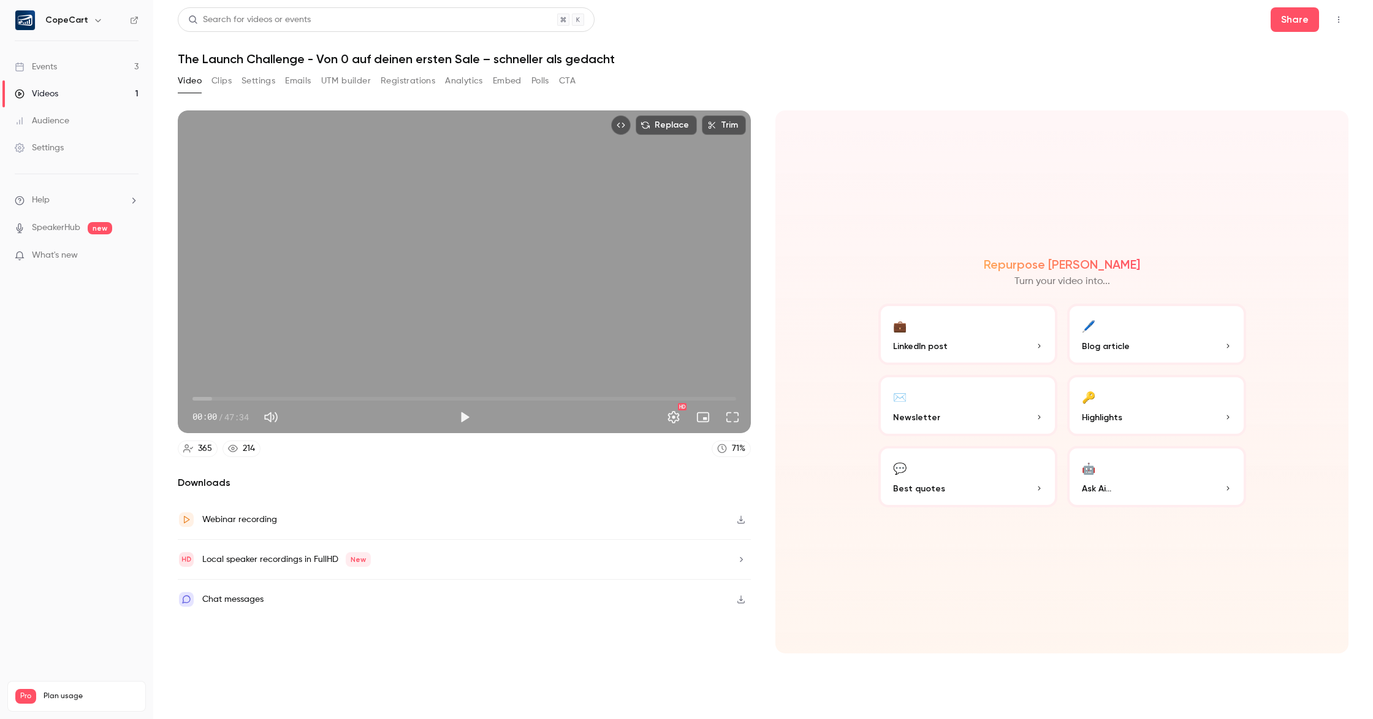
click at [1176, 478] on button "🤖 Ask Ai..." at bounding box center [1156, 476] width 179 height 61
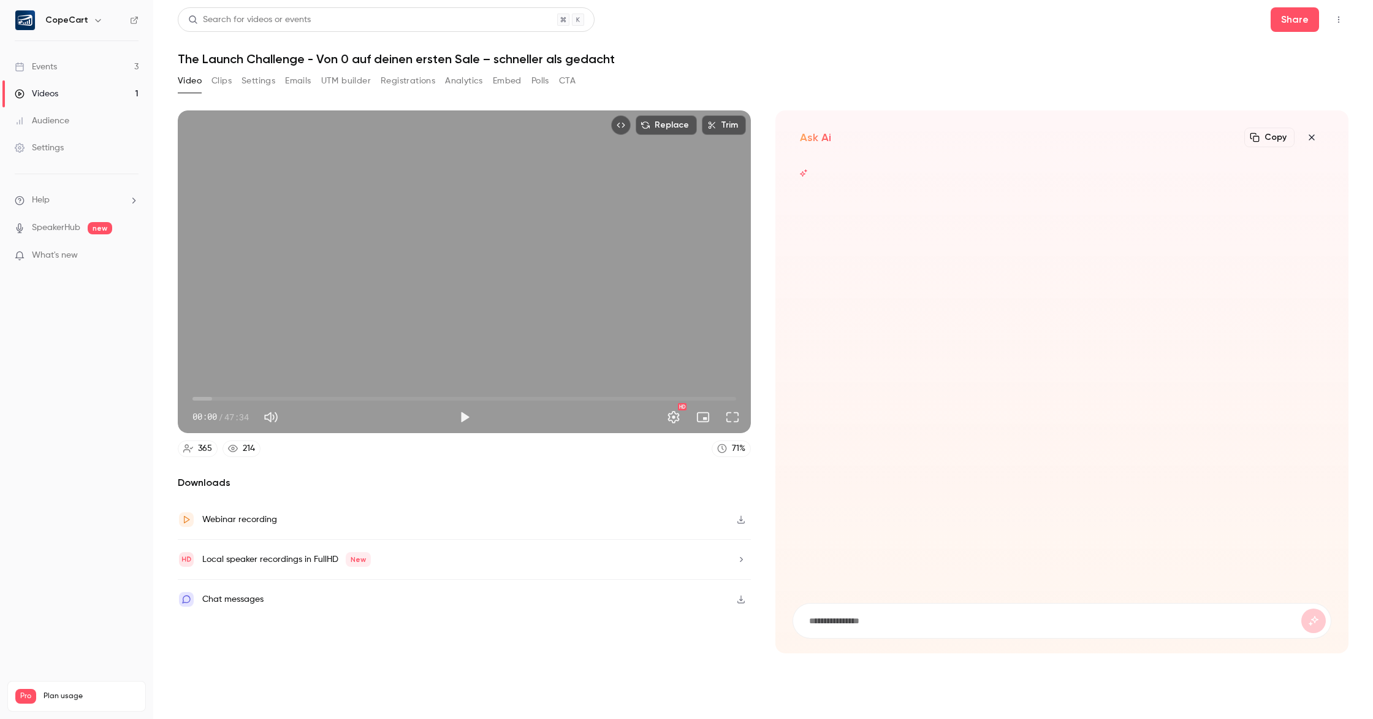
click at [931, 612] on form at bounding box center [1062, 620] width 538 height 34
click at [860, 622] on input at bounding box center [1055, 620] width 494 height 13
type input "**********"
click at [1302, 608] on button "submit" at bounding box center [1314, 620] width 25 height 25
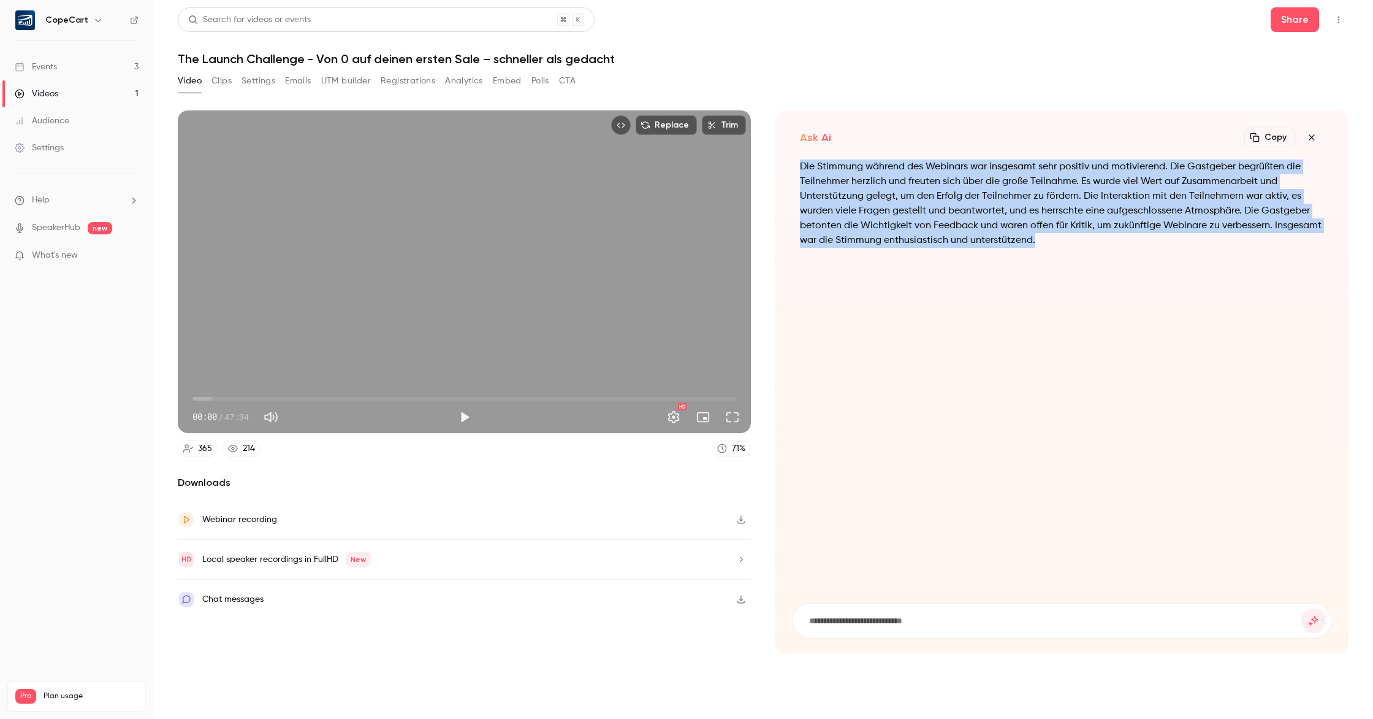
drag, startPoint x: 801, startPoint y: 167, endPoint x: 1116, endPoint y: 244, distance: 323.7
click at [1116, 244] on p "Die Stimmung während des Webinars war insgesamt sehr positiv und motivierend. D…" at bounding box center [1062, 203] width 524 height 88
copy p "Die Stimmung während des Webinars war insgesamt sehr positiv und motivierend. D…"
click at [60, 66] on link "Events 3" at bounding box center [76, 66] width 153 height 27
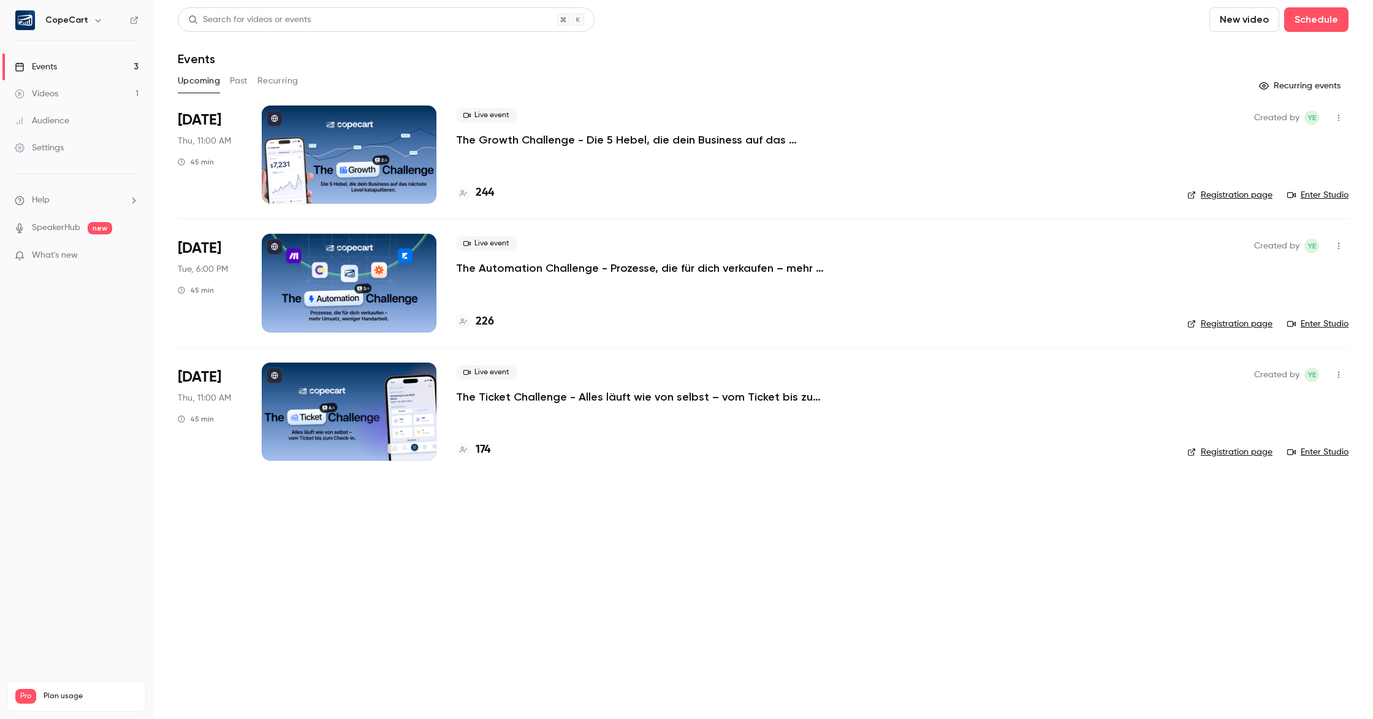
click at [346, 140] on div at bounding box center [349, 154] width 175 height 98
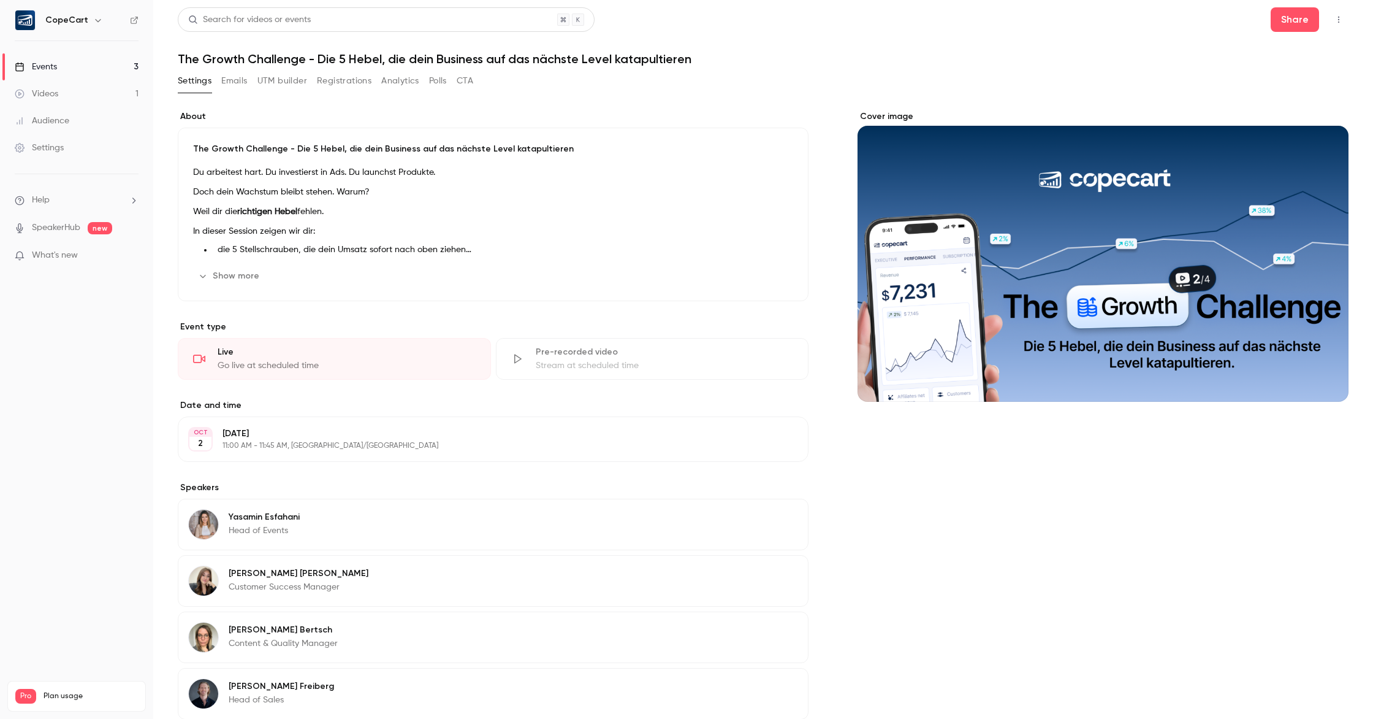
click at [238, 278] on button "Show more" at bounding box center [230, 276] width 74 height 20
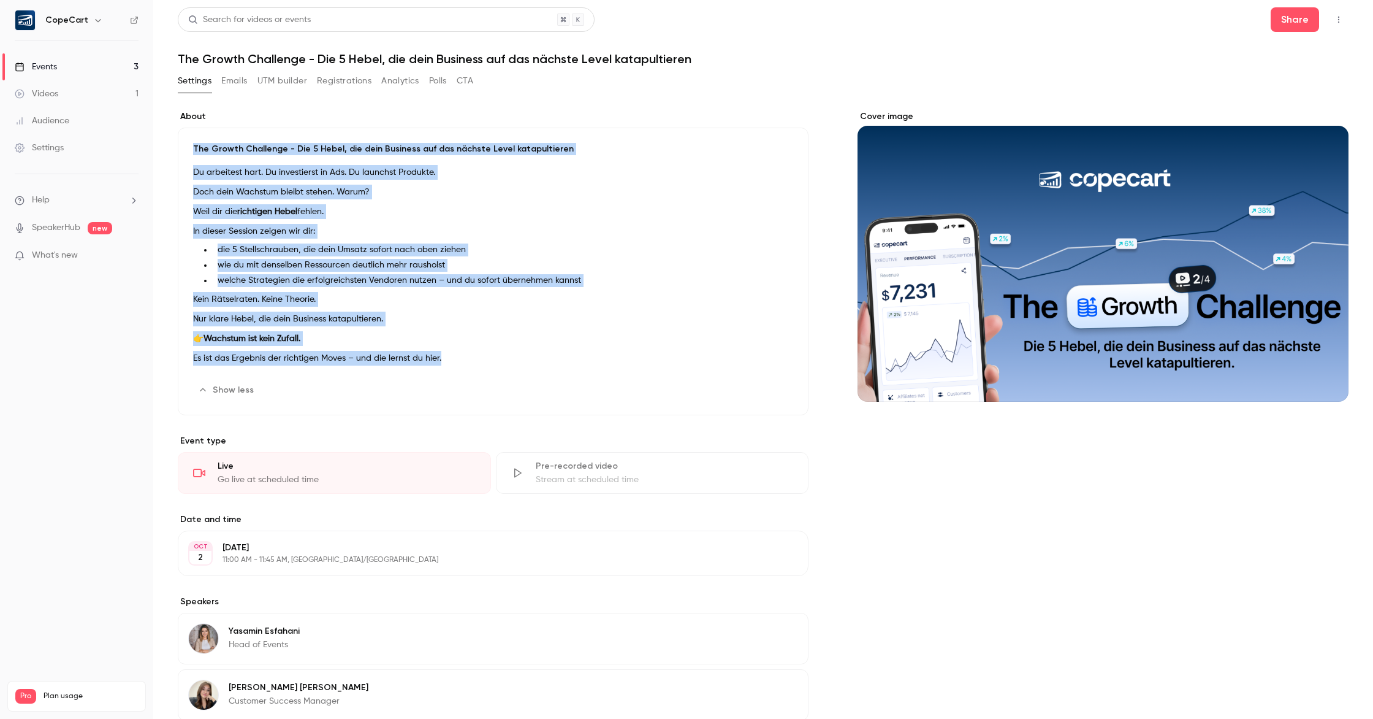
drag, startPoint x: 193, startPoint y: 147, endPoint x: 462, endPoint y: 359, distance: 342.2
click at [462, 359] on div "The Growth Challenge - Die 5 Hebel, die dein Business auf das nächste Level kat…" at bounding box center [493, 272] width 631 height 288
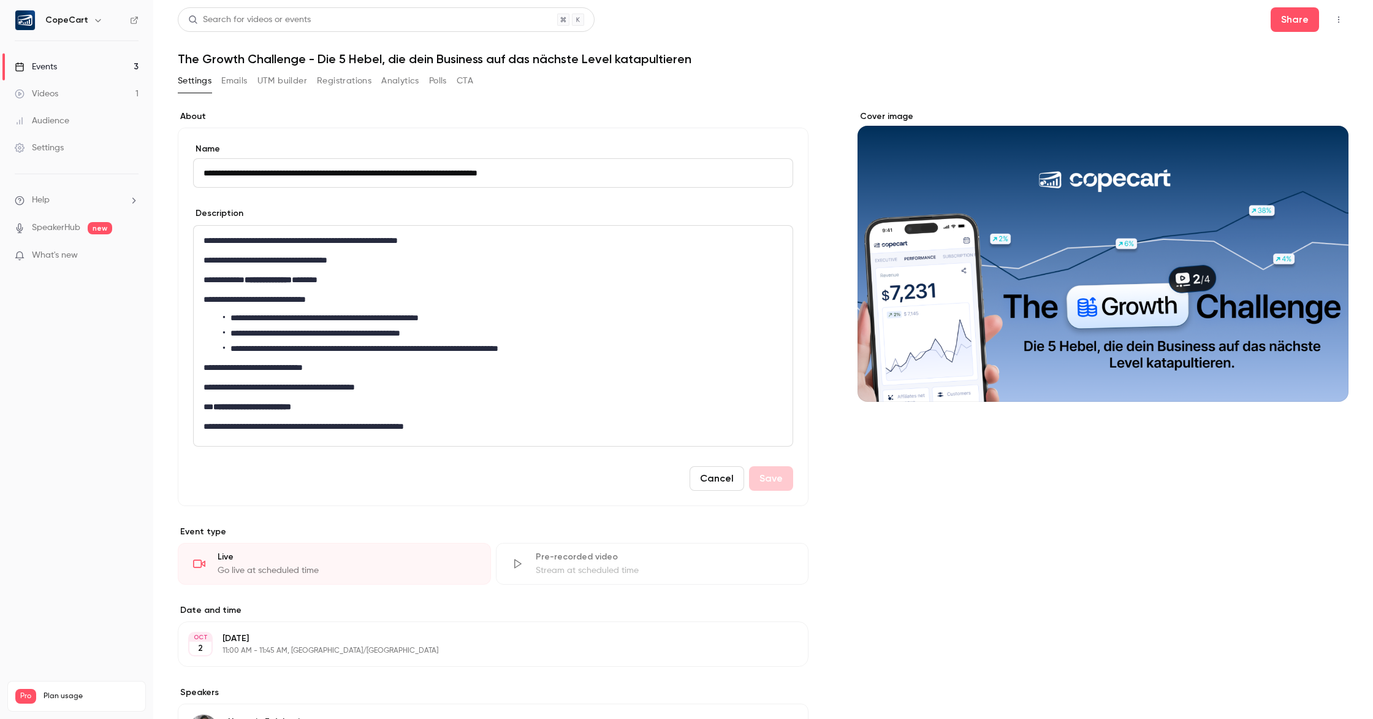
click at [85, 67] on link "Events 3" at bounding box center [76, 66] width 153 height 27
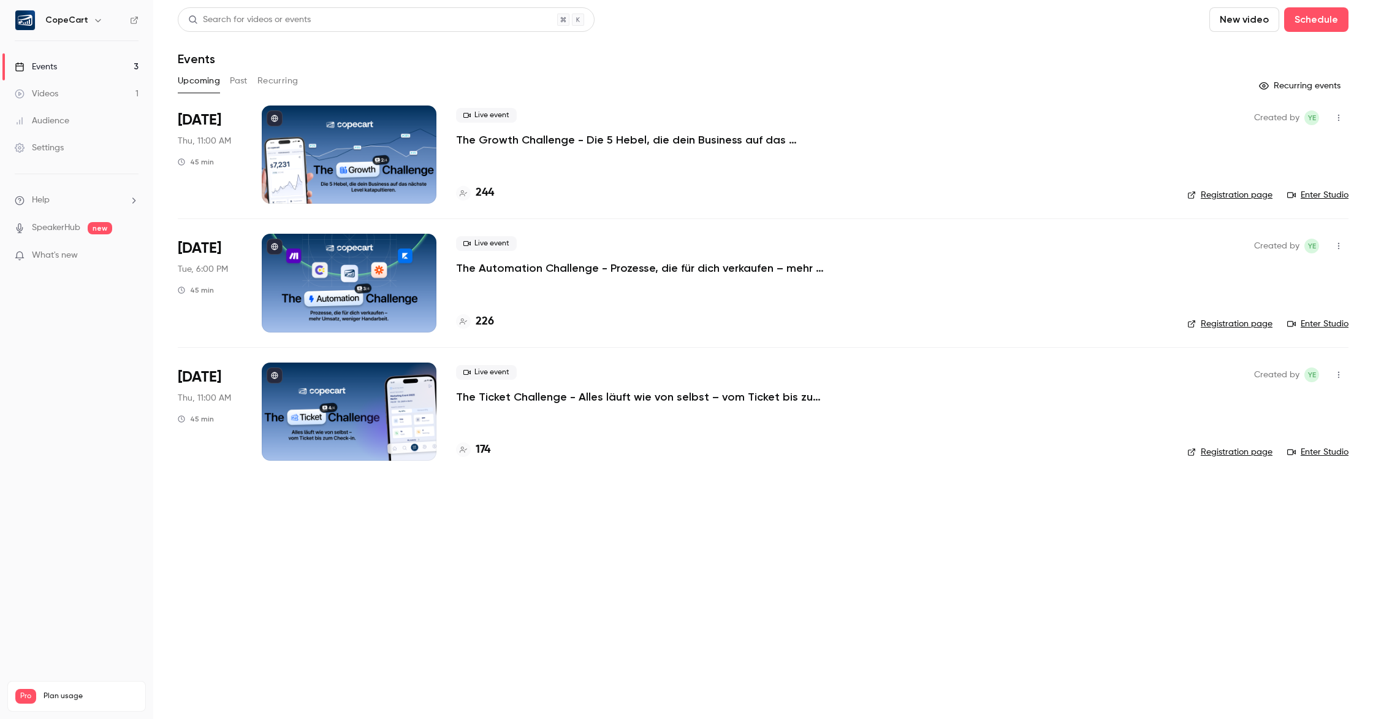
click at [237, 85] on button "Past" at bounding box center [239, 81] width 18 height 20
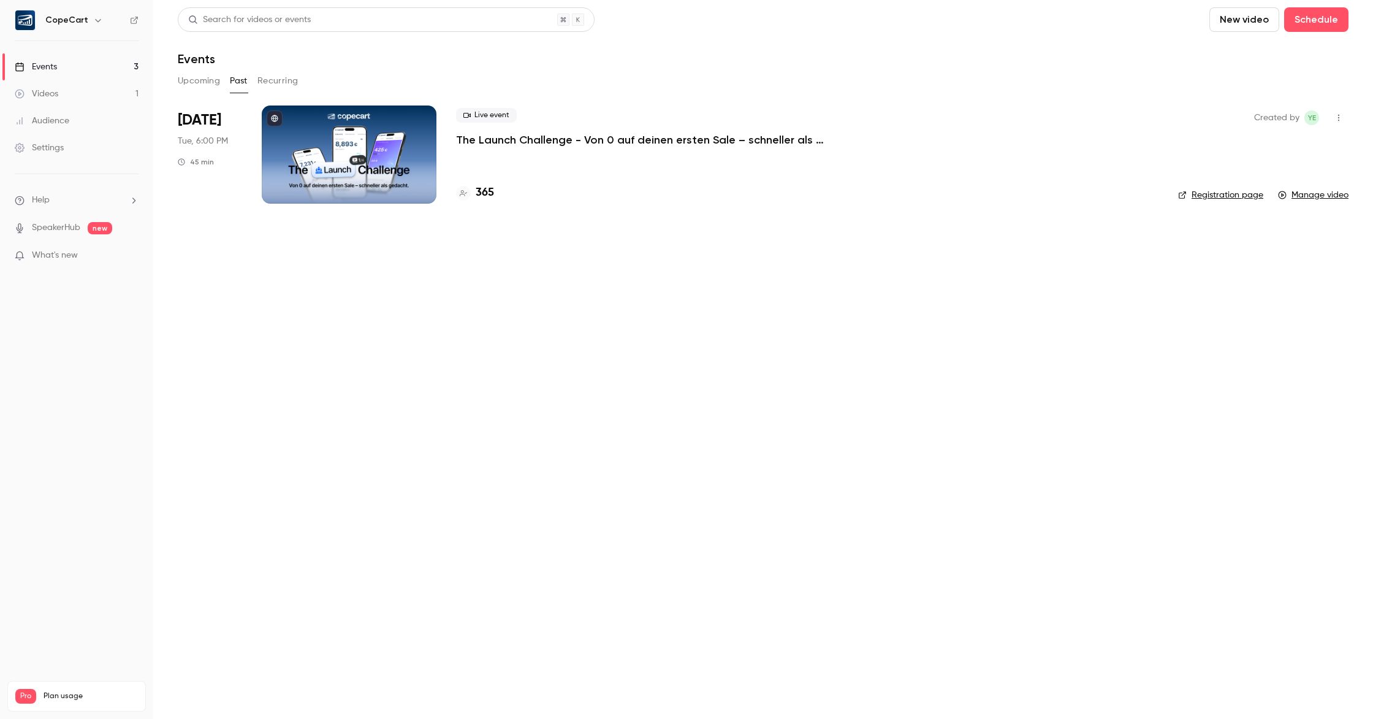
click at [370, 145] on div at bounding box center [349, 154] width 175 height 98
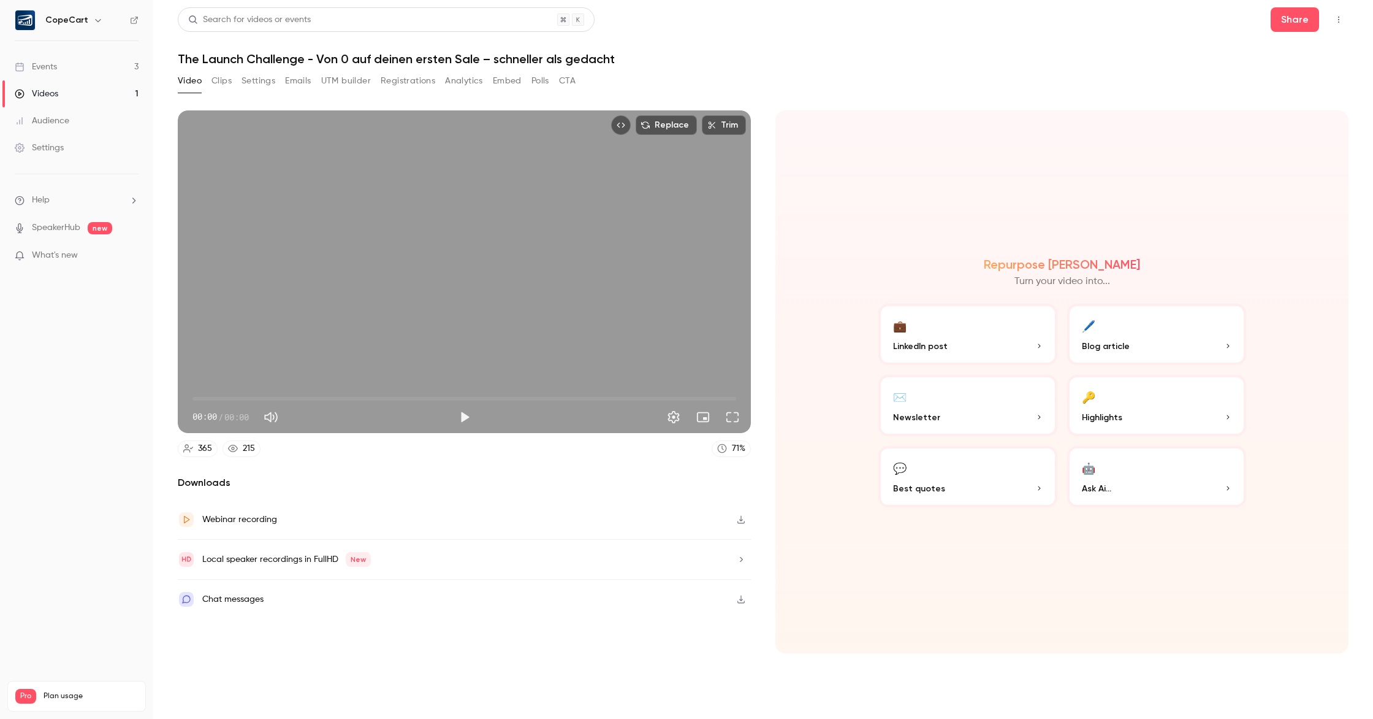
click at [451, 84] on button "Analytics" at bounding box center [464, 81] width 38 height 20
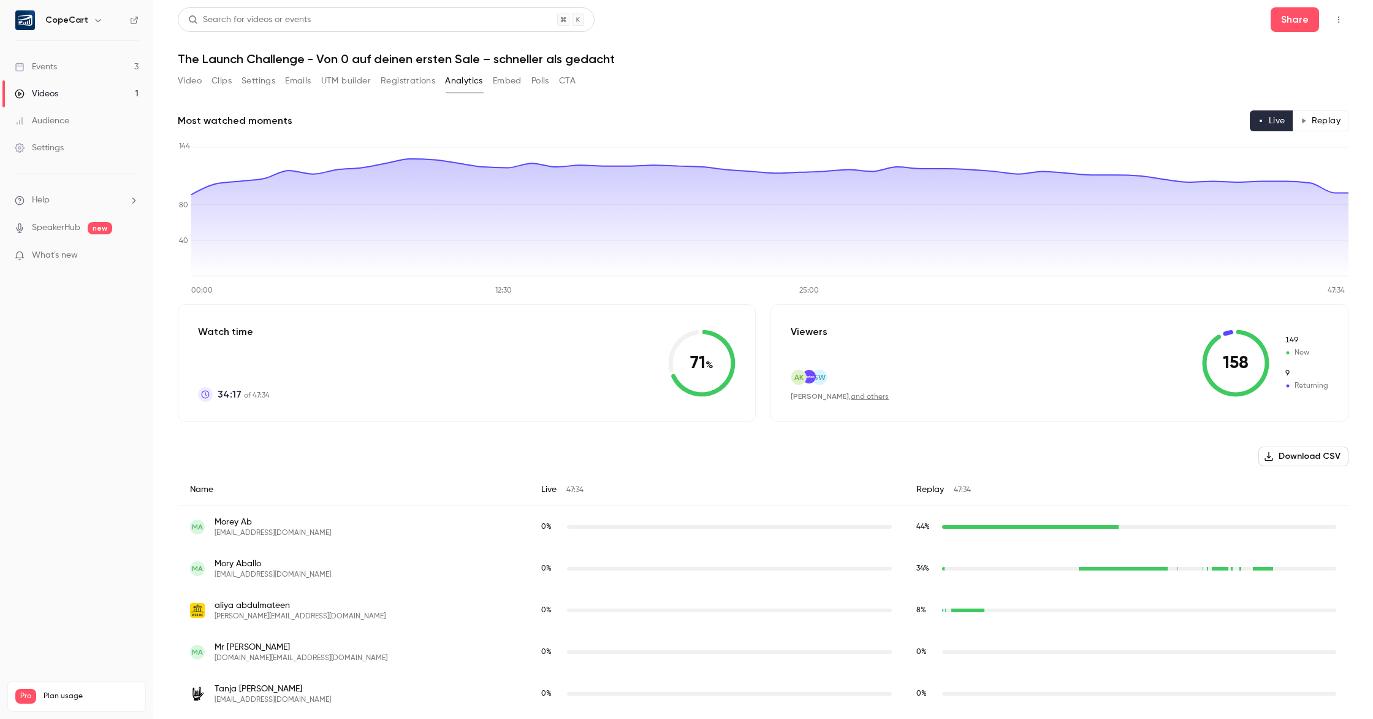
click at [504, 81] on button "Embed" at bounding box center [507, 81] width 29 height 20
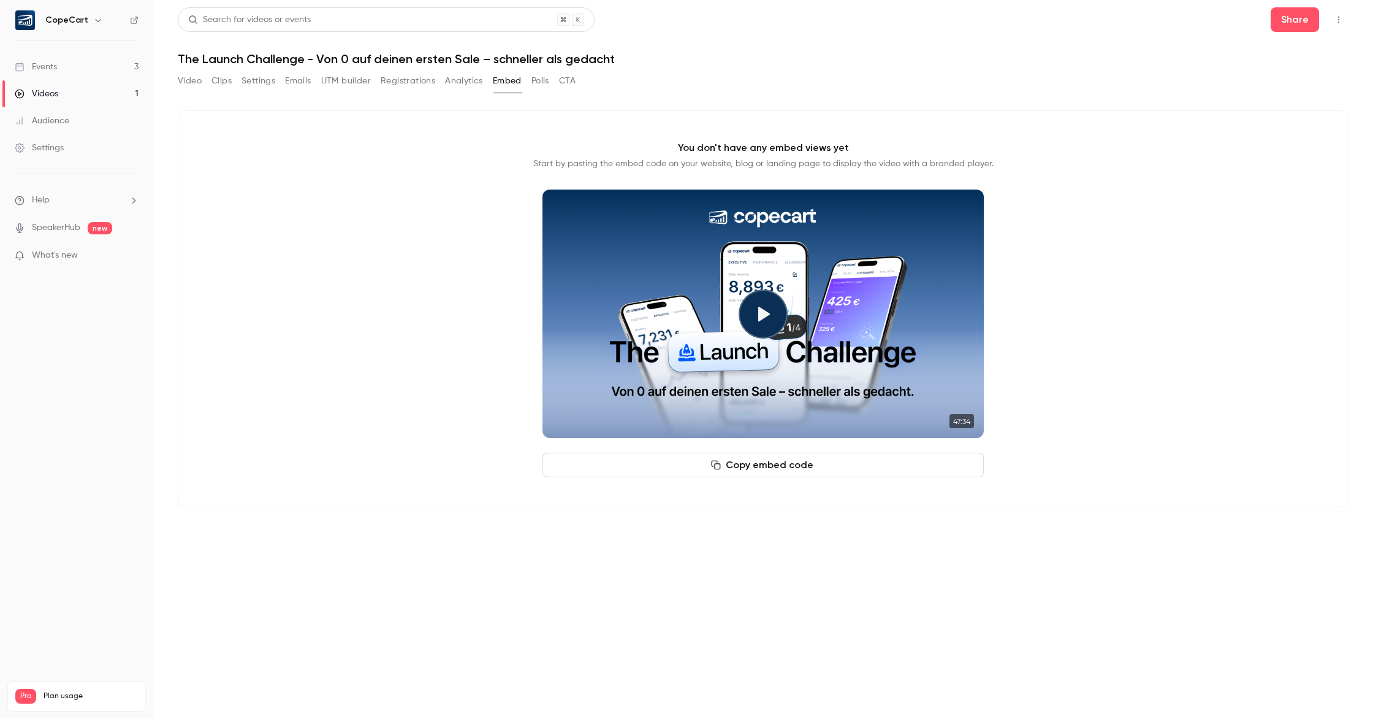
drag, startPoint x: 464, startPoint y: 84, endPoint x: 446, endPoint y: 84, distance: 17.8
click at [464, 84] on button "Analytics" at bounding box center [464, 81] width 38 height 20
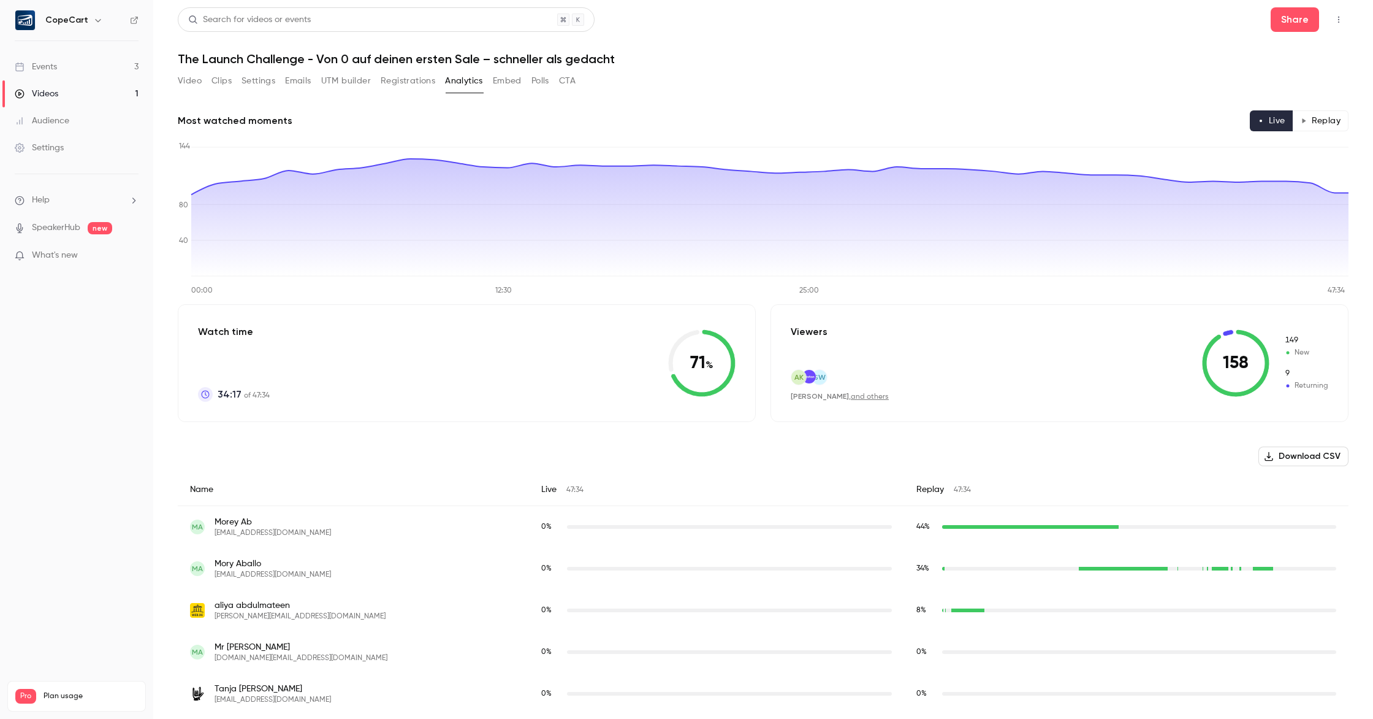
click at [400, 82] on button "Registrations" at bounding box center [408, 81] width 55 height 20
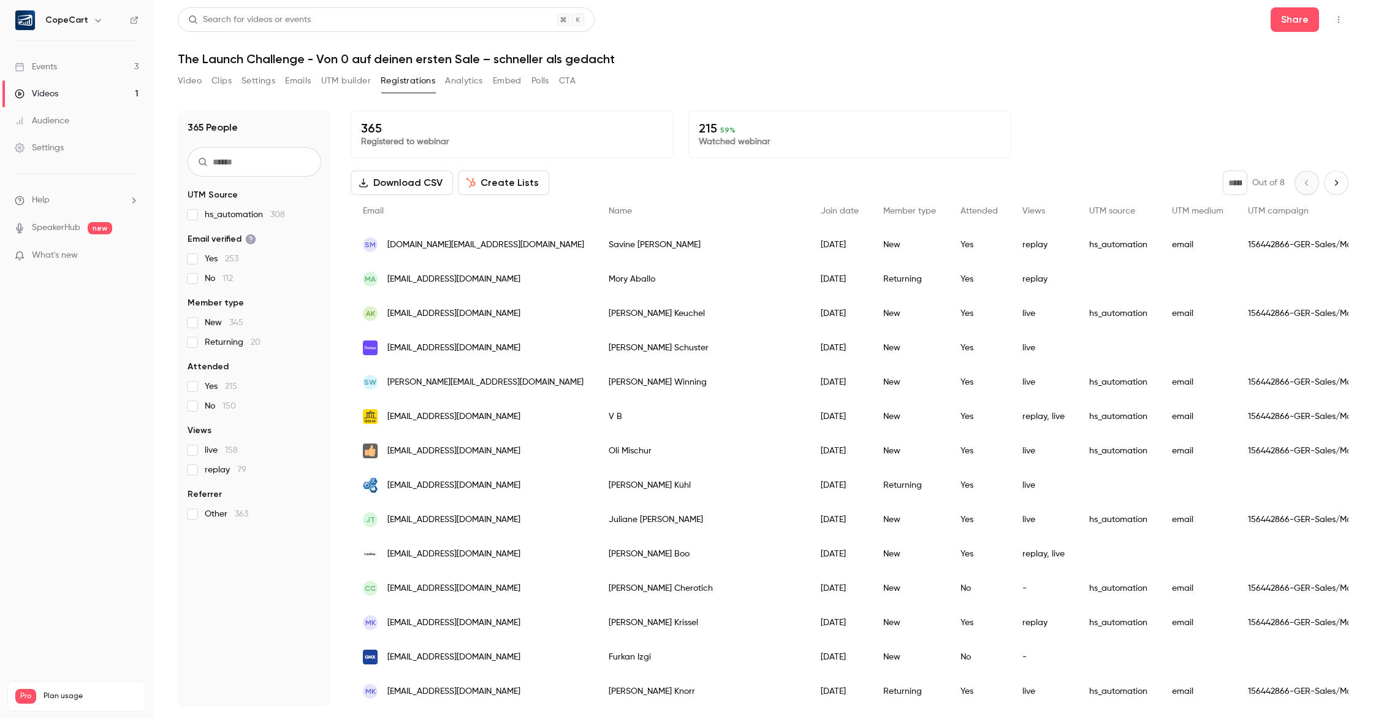
click at [570, 79] on button "CTA" at bounding box center [567, 81] width 17 height 20
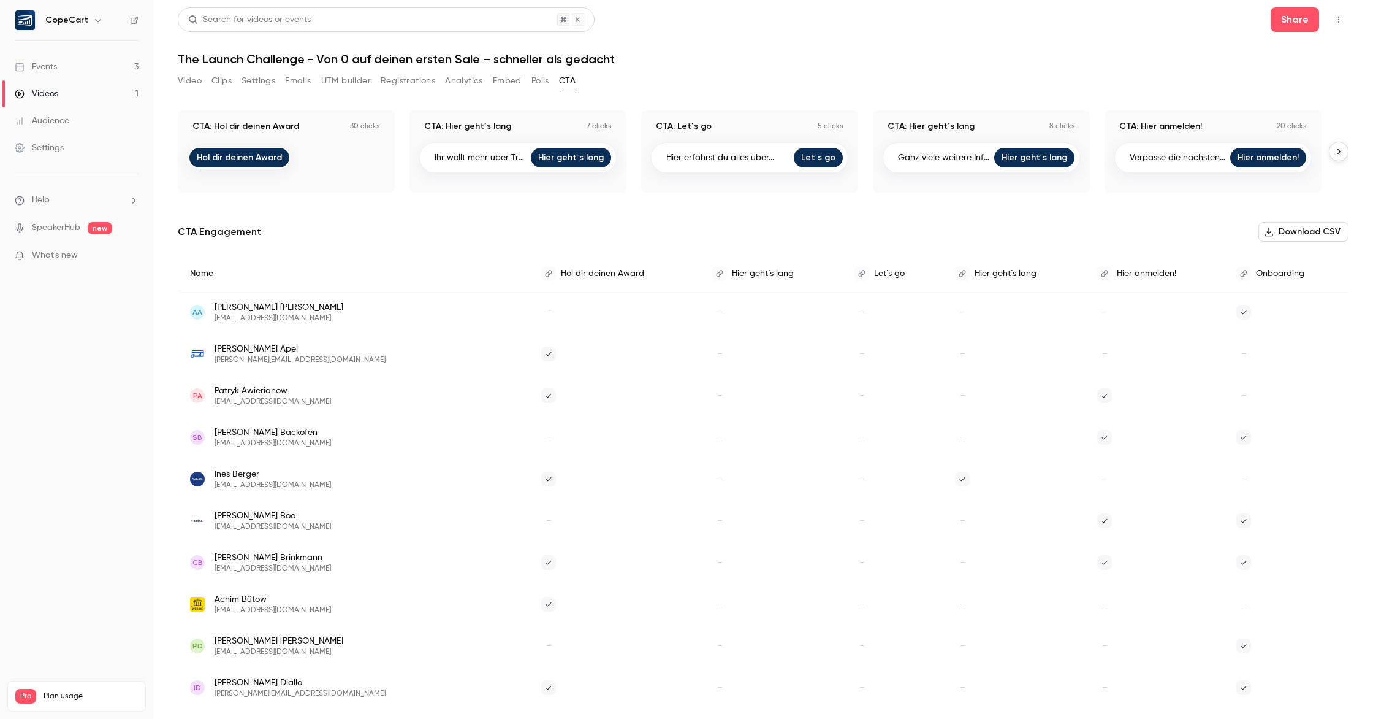
click at [468, 83] on button "Analytics" at bounding box center [464, 81] width 38 height 20
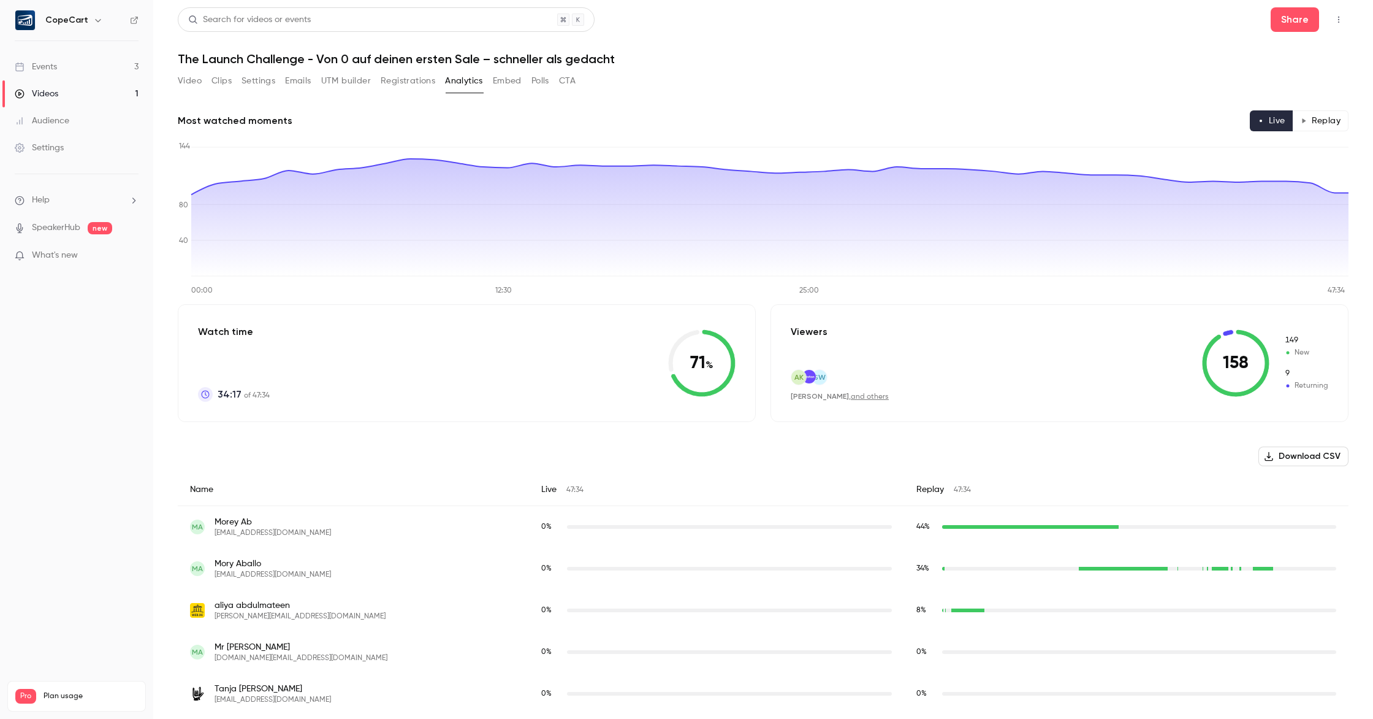
click at [406, 83] on button "Registrations" at bounding box center [408, 81] width 55 height 20
